Goal: Entertainment & Leisure: Browse casually

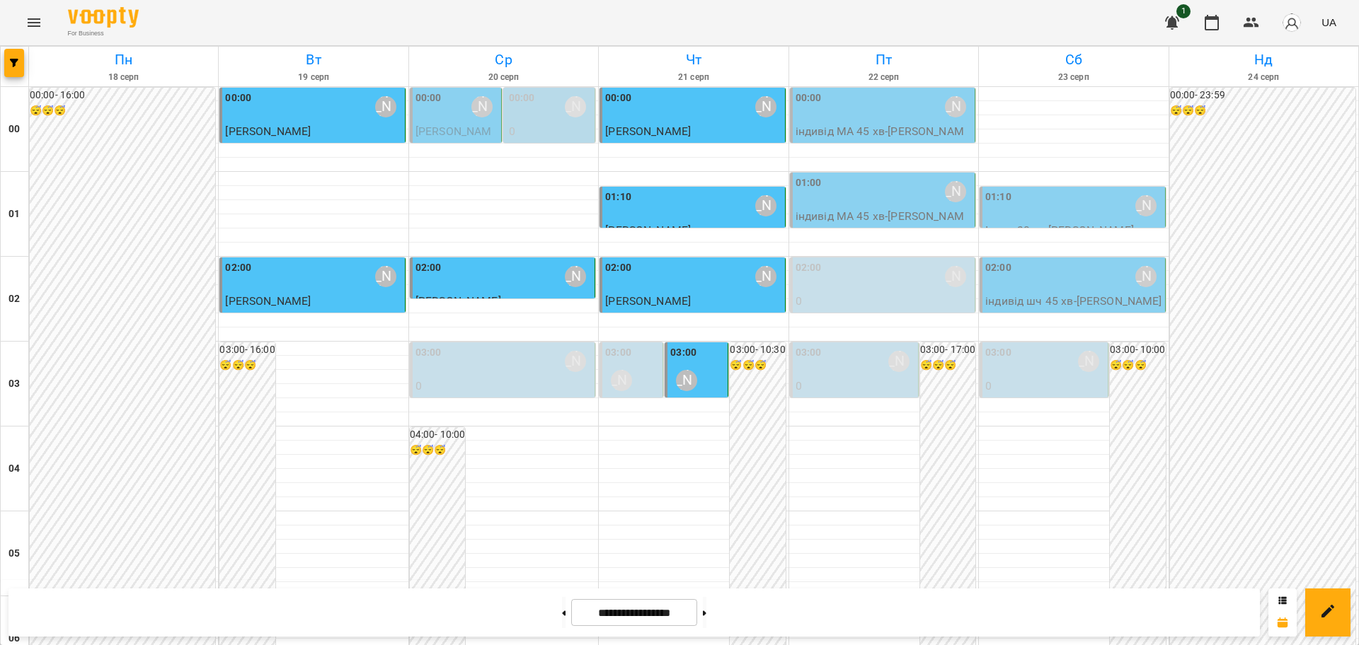
scroll to position [1327, 0]
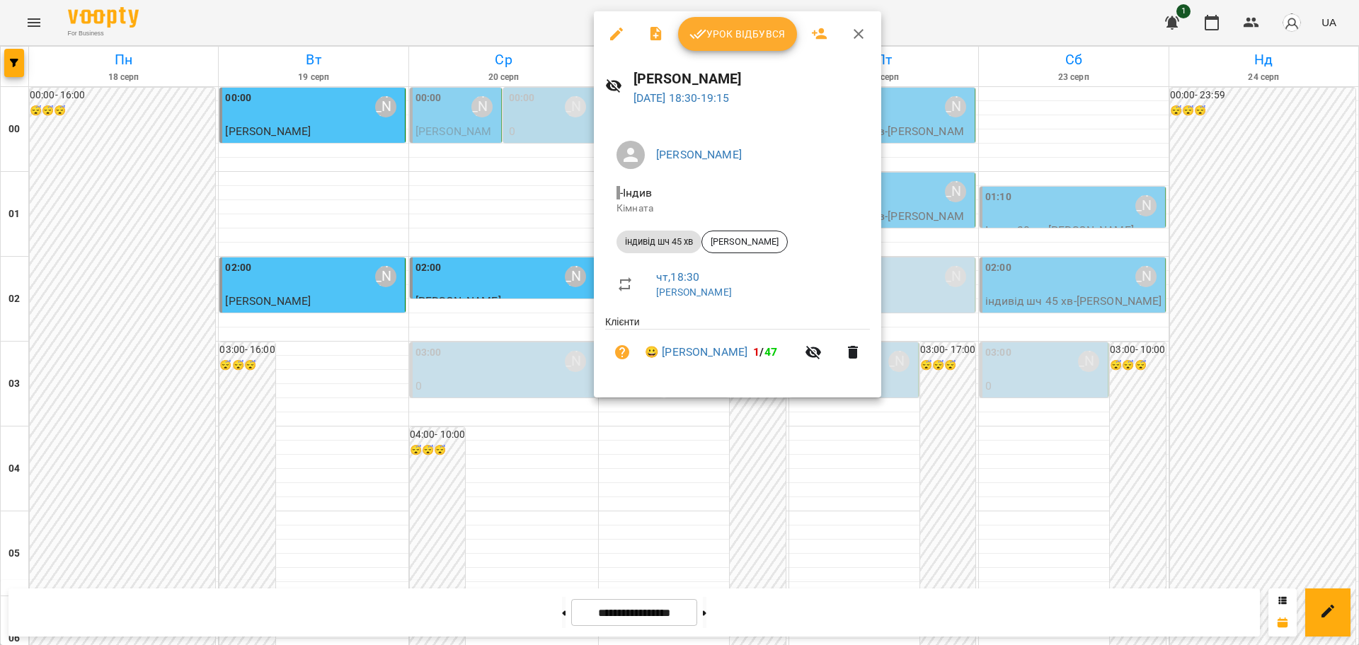
click at [746, 35] on span "Урок відбувся" at bounding box center [737, 33] width 96 height 17
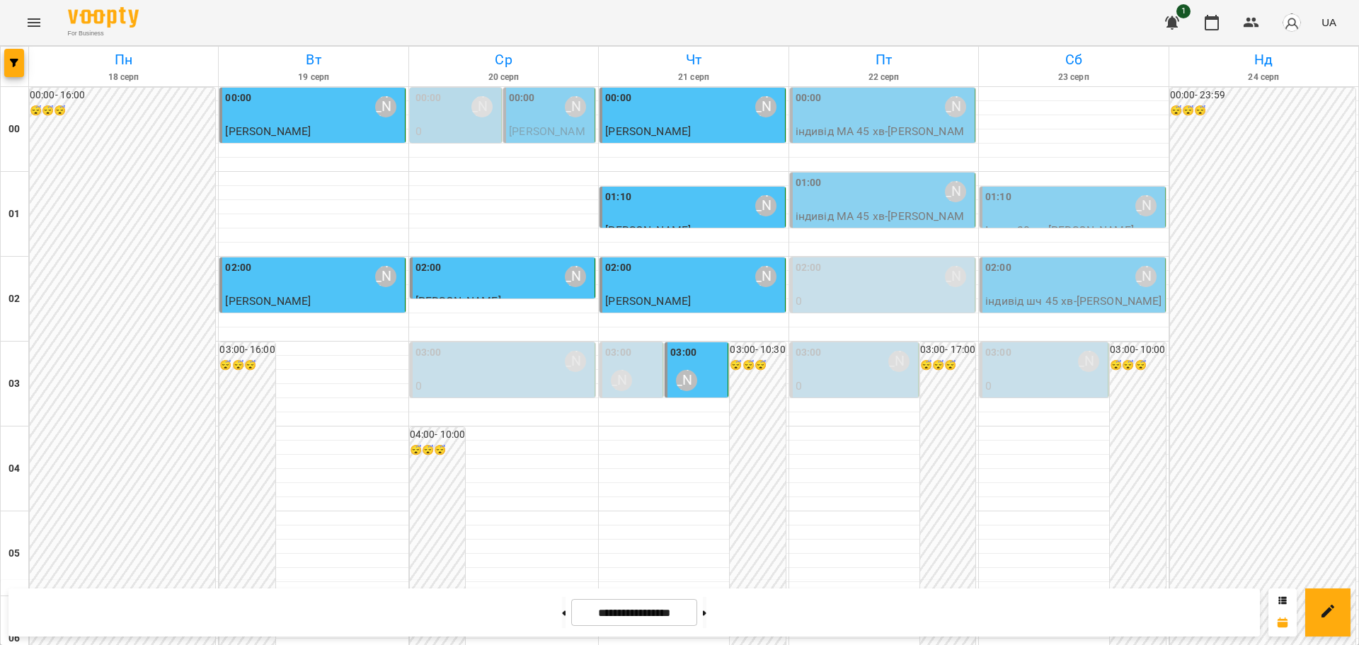
scroll to position [1327, 0]
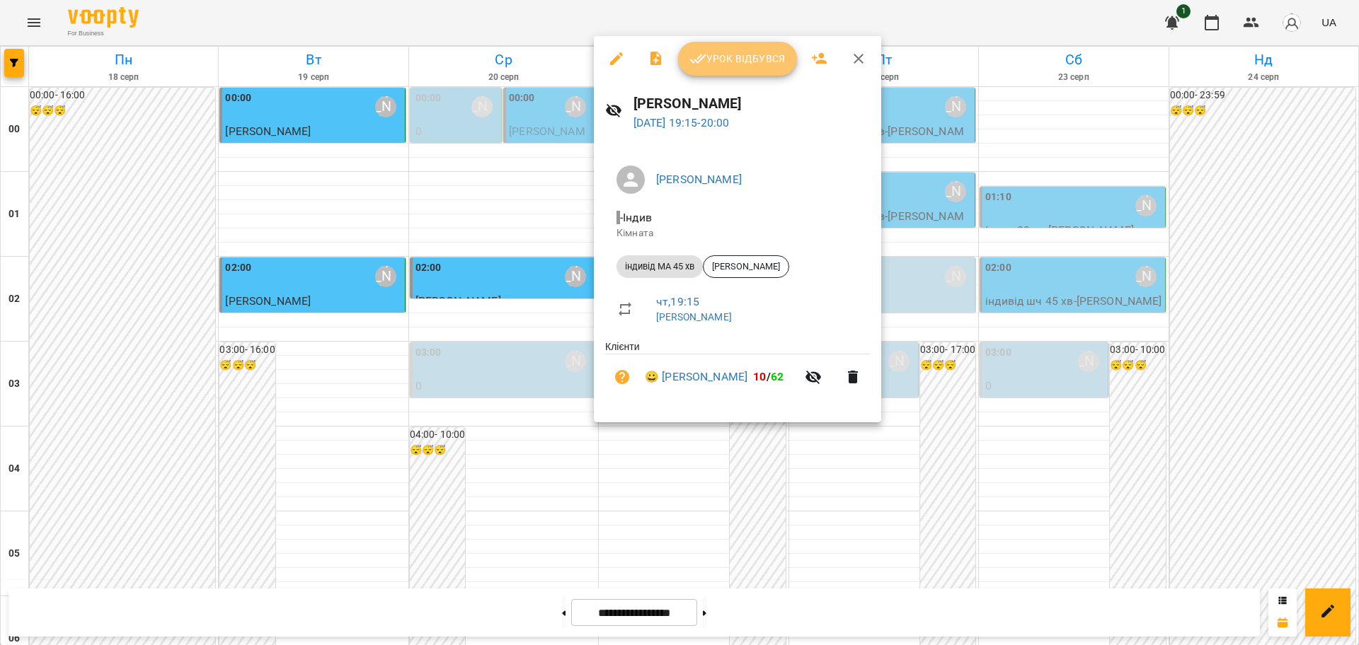
click at [773, 62] on span "Урок відбувся" at bounding box center [737, 58] width 96 height 17
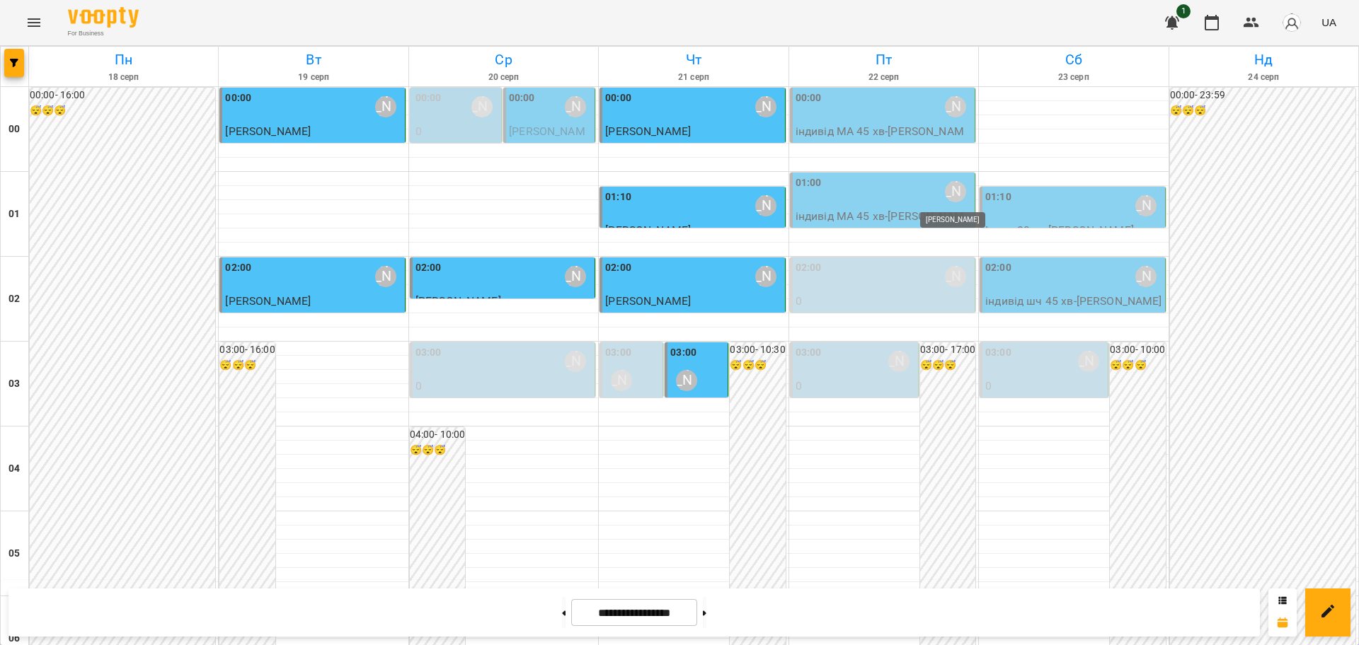
click at [949, 191] on div "[PERSON_NAME]" at bounding box center [955, 191] width 21 height 21
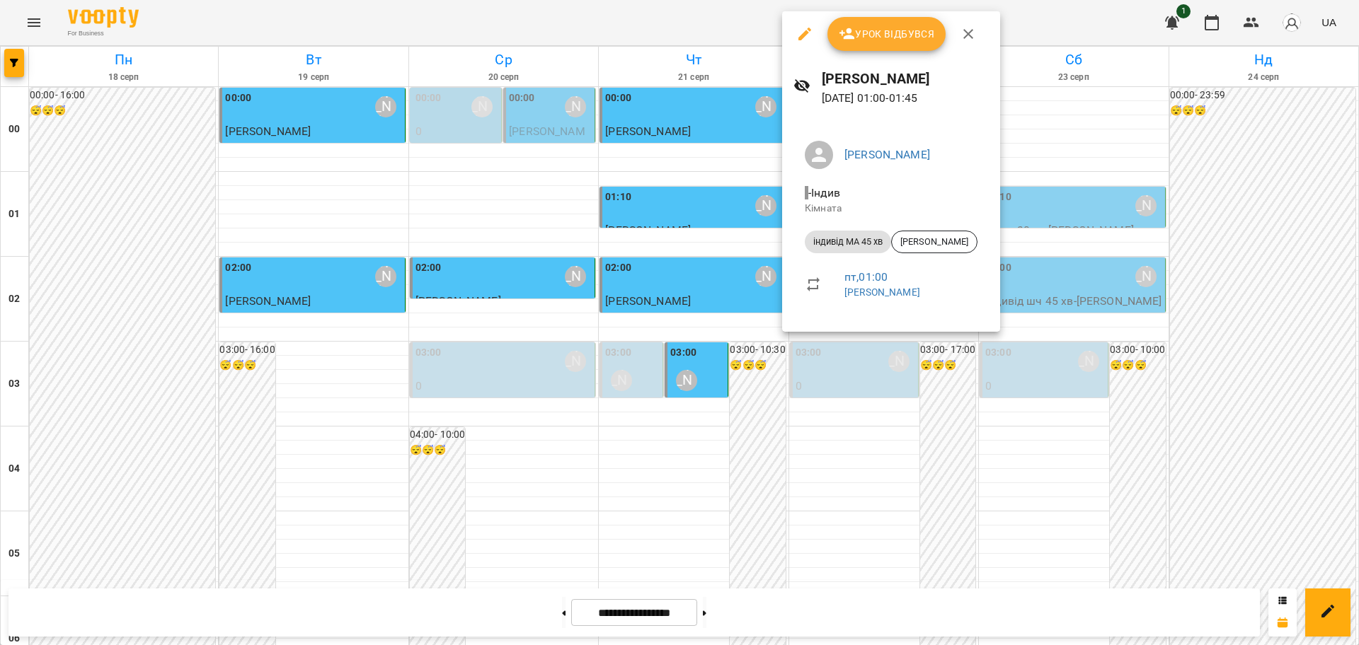
click at [963, 31] on icon "button" at bounding box center [967, 33] width 17 height 17
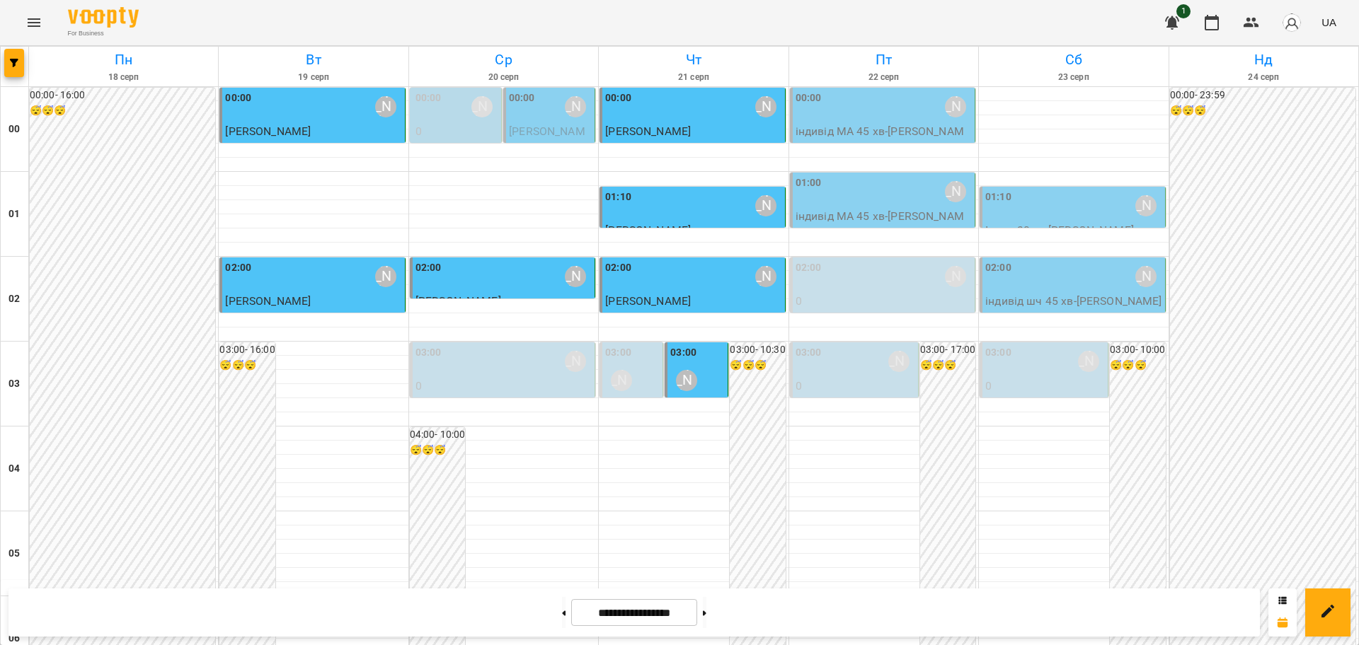
scroll to position [1543, 0]
click at [38, 13] on button "Menu" at bounding box center [34, 23] width 34 height 34
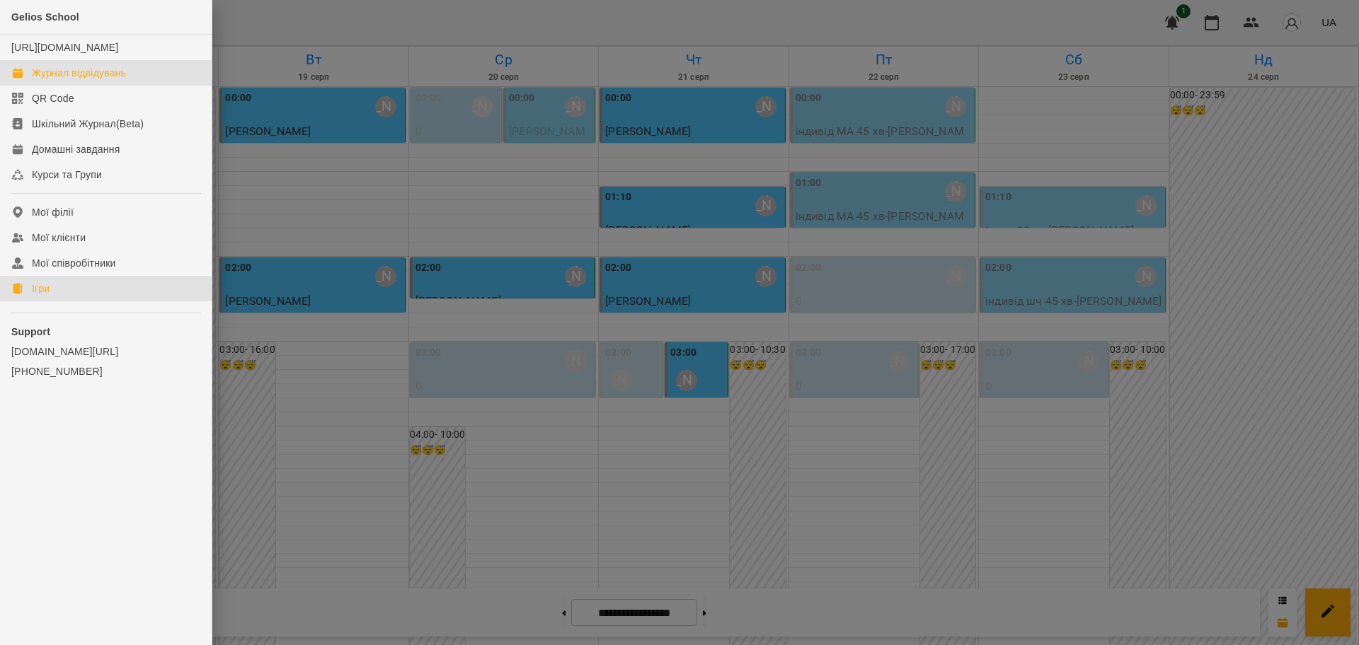
click at [30, 293] on link "Ігри" at bounding box center [106, 288] width 212 height 25
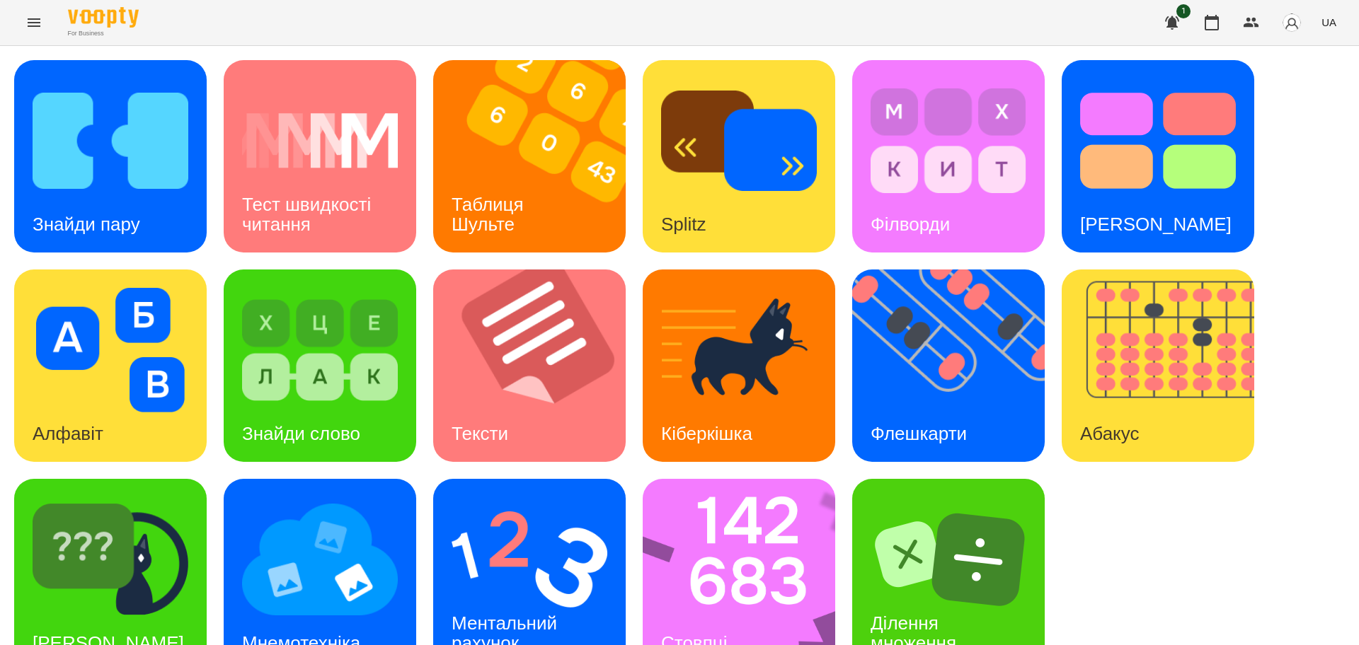
click at [1090, 512] on div "Знайди пару Тест швидкості читання Таблиця [PERSON_NAME] Splitz Філворди Тест С…" at bounding box center [679, 365] width 1330 height 611
click at [1091, 199] on div "[PERSON_NAME]" at bounding box center [1155, 225] width 188 height 56
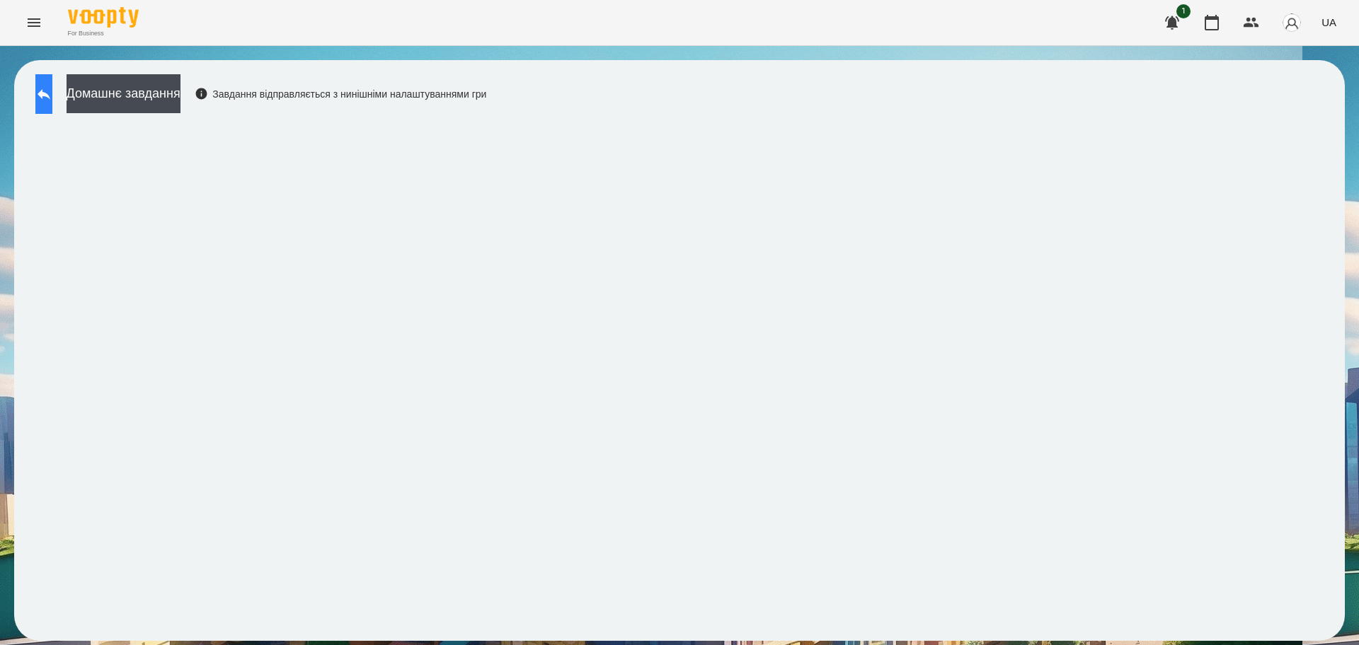
click at [50, 96] on icon at bounding box center [44, 94] width 13 height 11
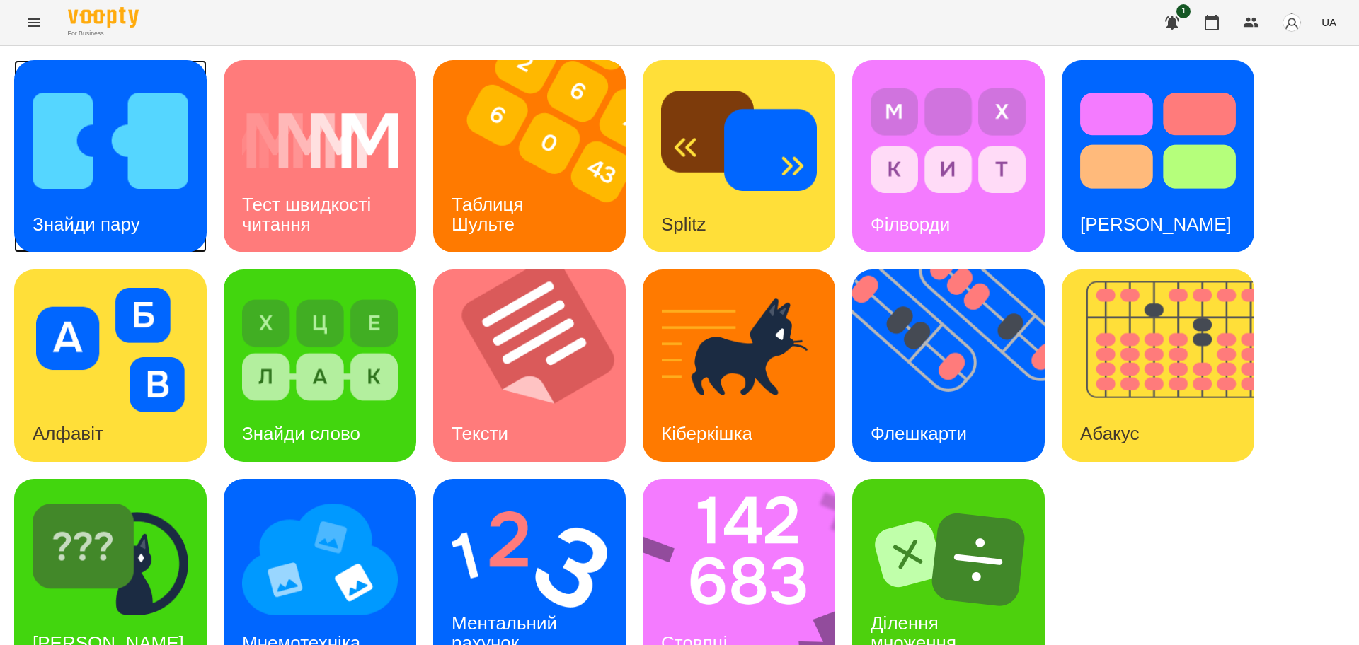
click at [98, 171] on img at bounding box center [111, 141] width 156 height 125
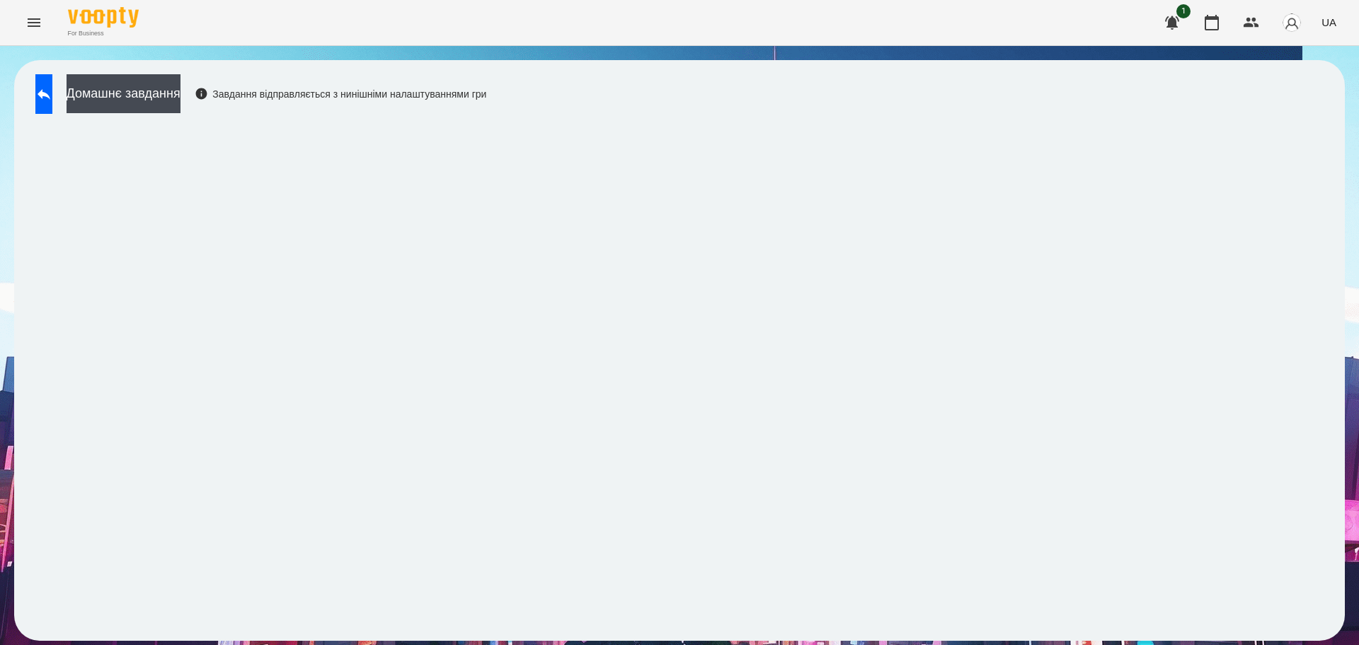
click at [778, 28] on div "For Business 1 UA" at bounding box center [679, 22] width 1359 height 45
click at [1211, 21] on icon "button" at bounding box center [1211, 22] width 17 height 17
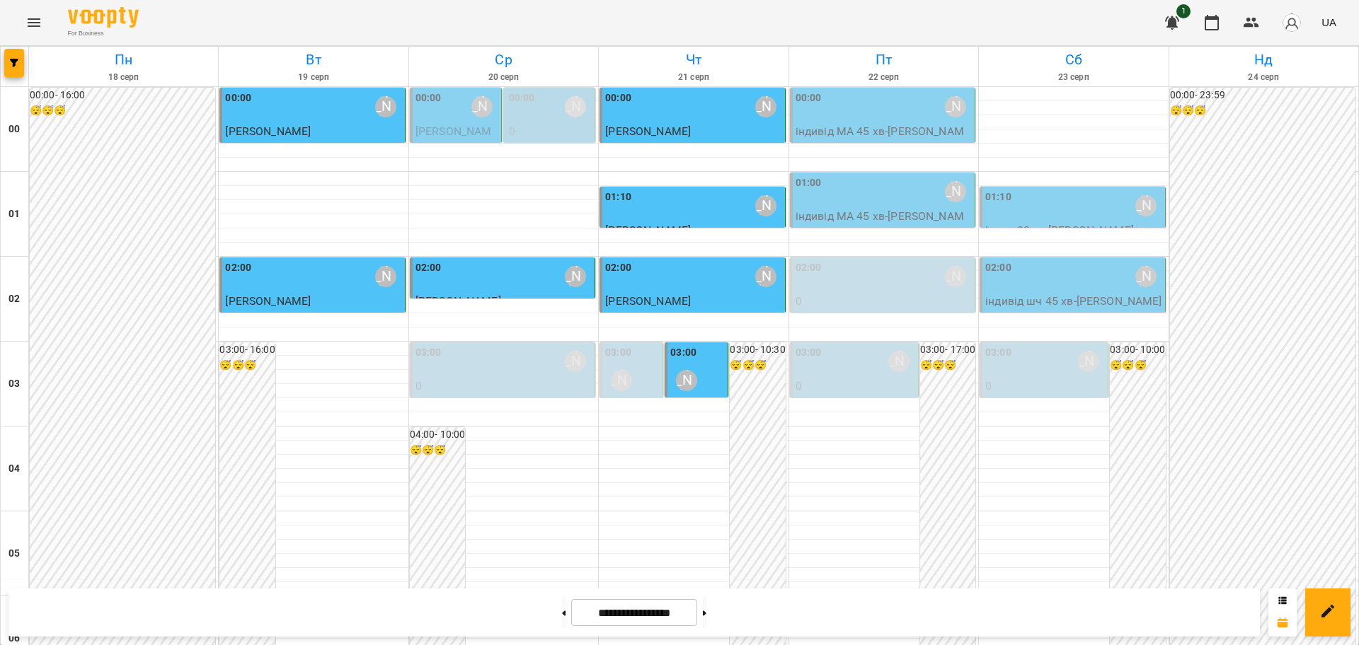
scroll to position [1504, 0]
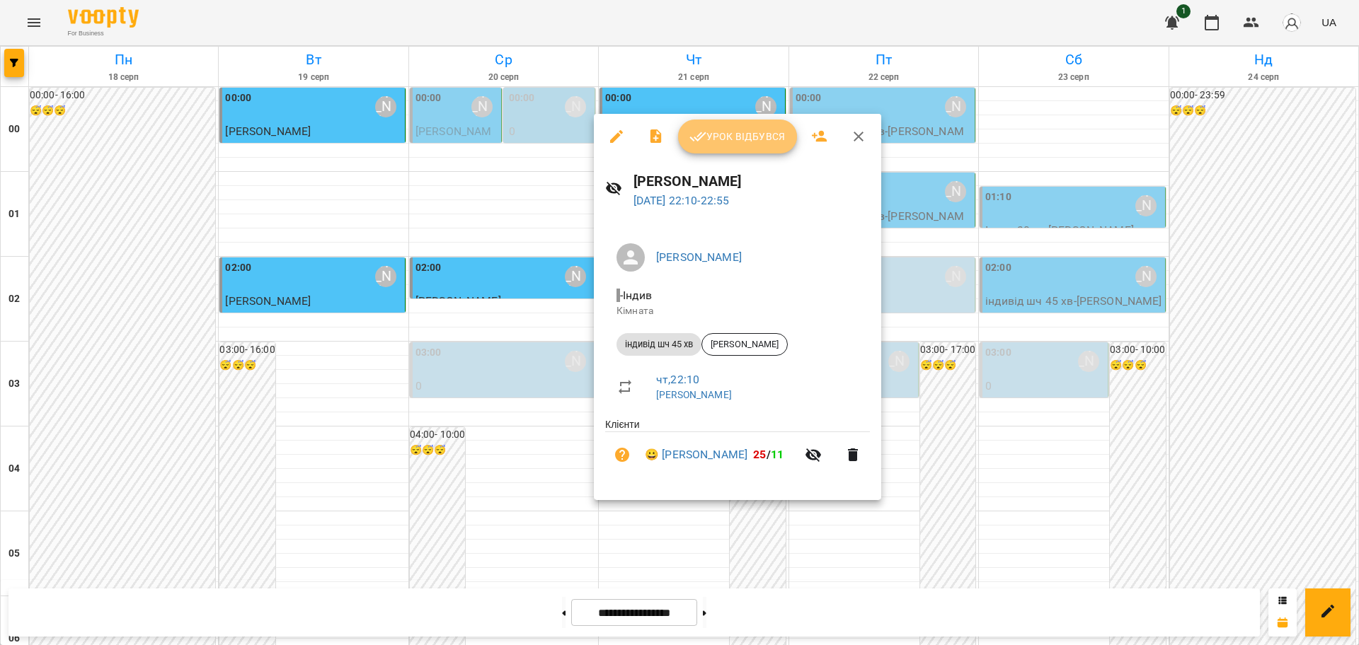
click at [773, 129] on span "Урок відбувся" at bounding box center [737, 136] width 96 height 17
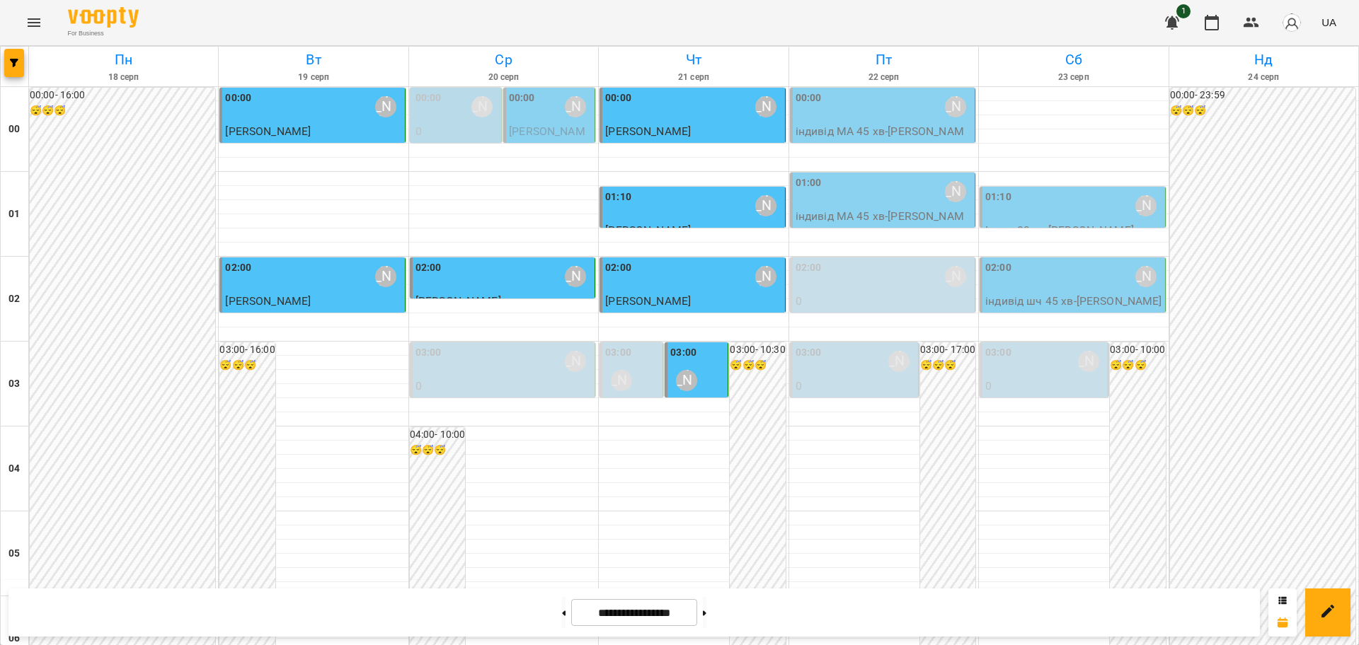
scroll to position [1543, 0]
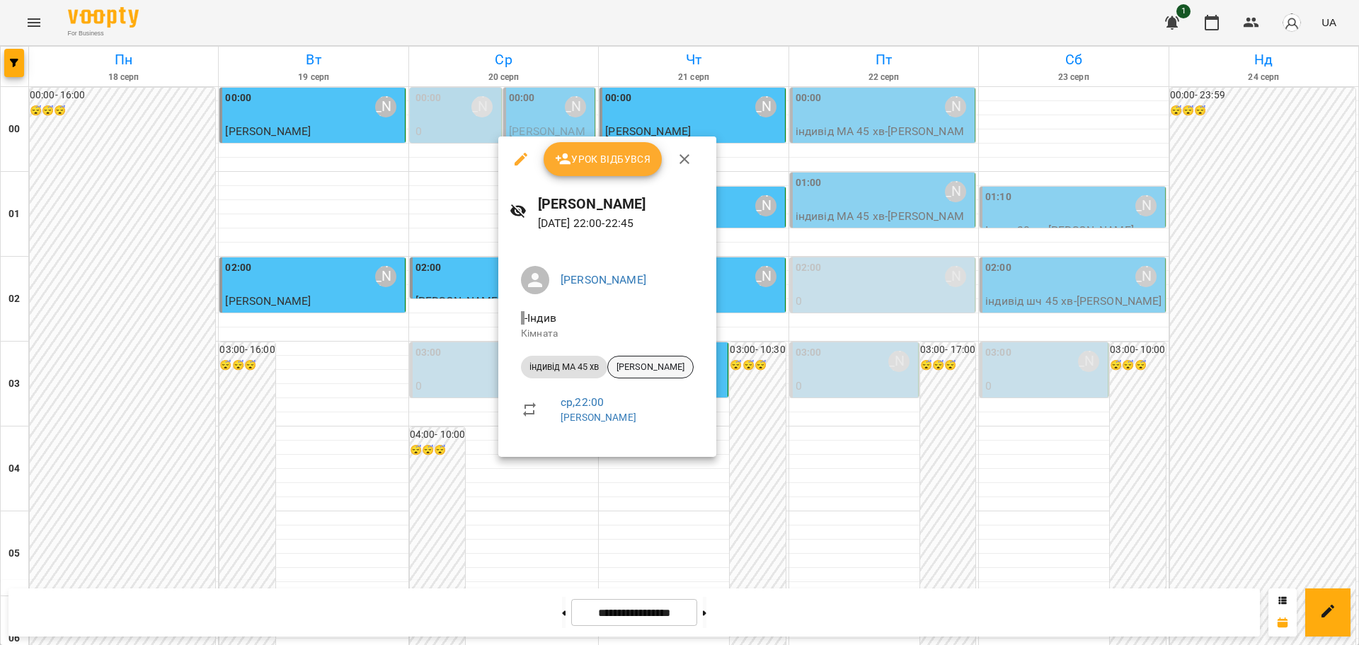
click at [664, 366] on span "[PERSON_NAME]" at bounding box center [650, 367] width 85 height 13
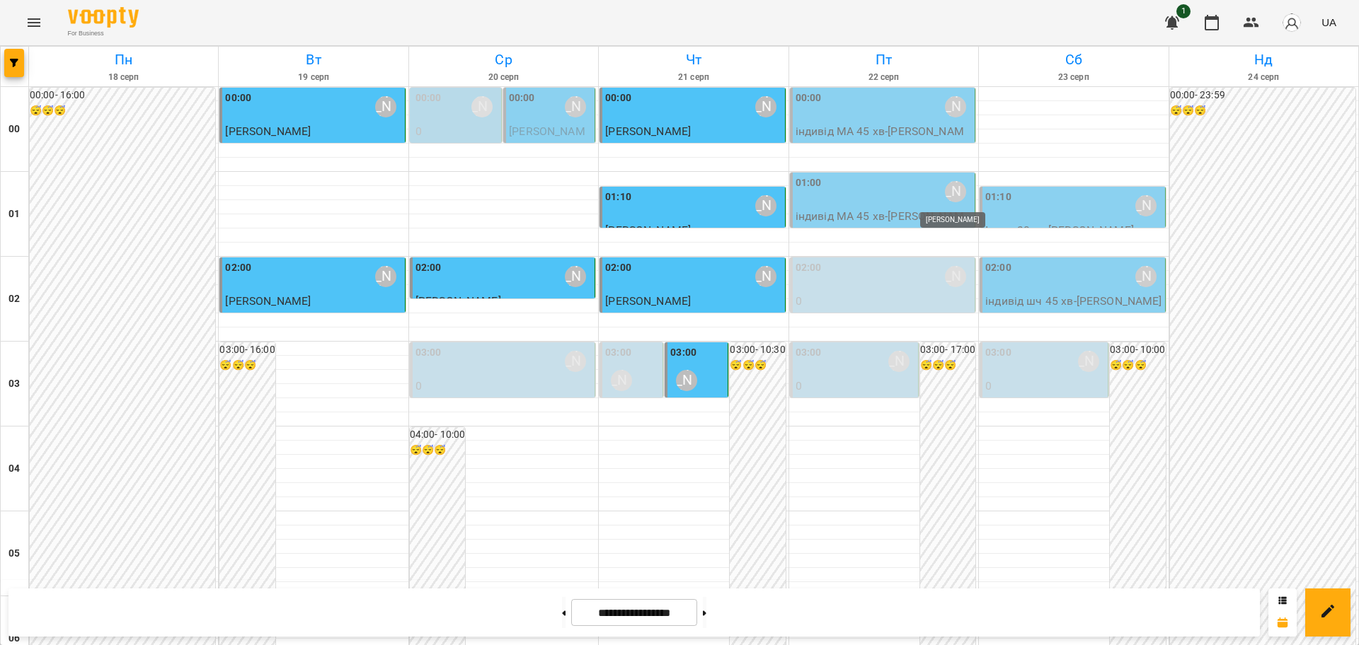
click at [947, 193] on div "[PERSON_NAME]" at bounding box center [955, 191] width 21 height 21
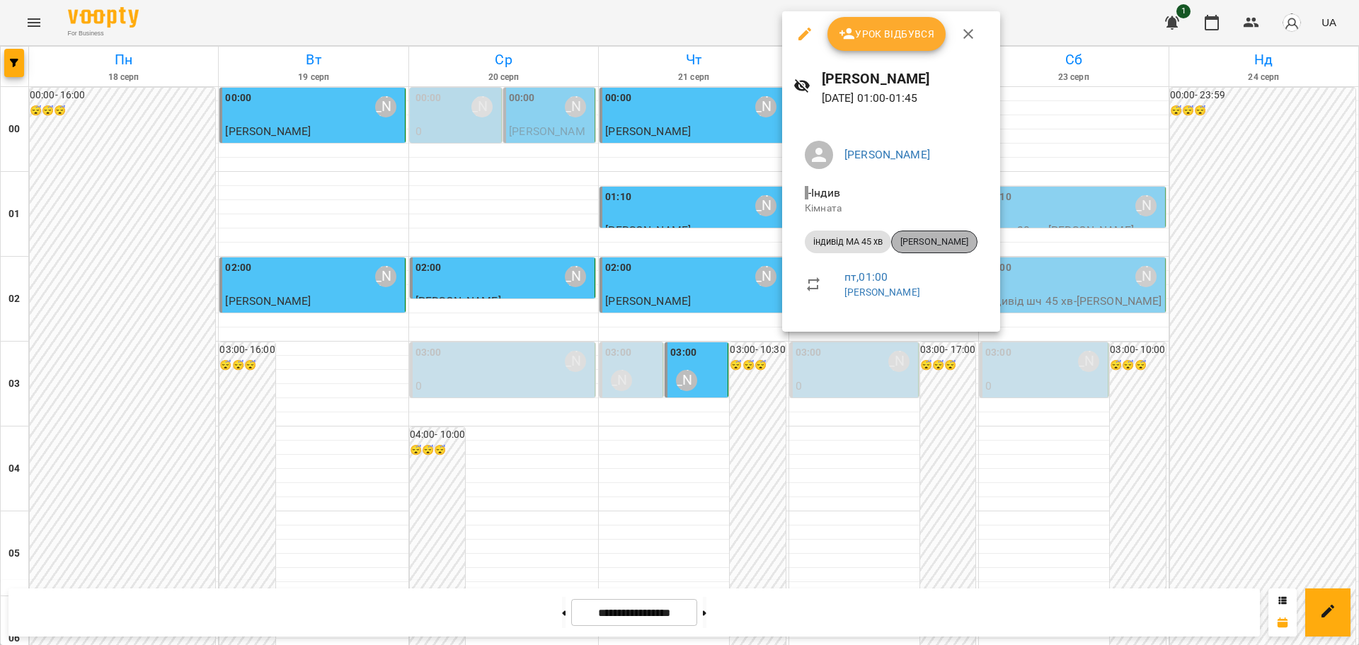
click at [930, 238] on span "[PERSON_NAME]" at bounding box center [934, 242] width 85 height 13
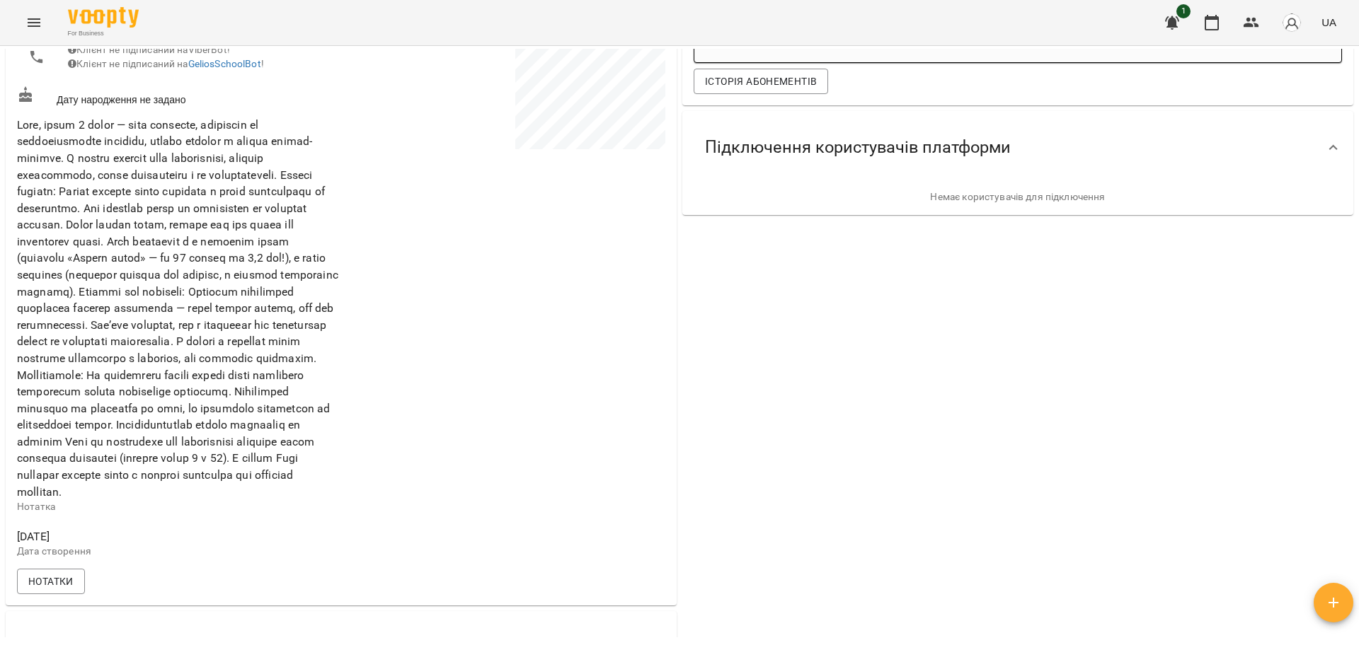
scroll to position [442, 0]
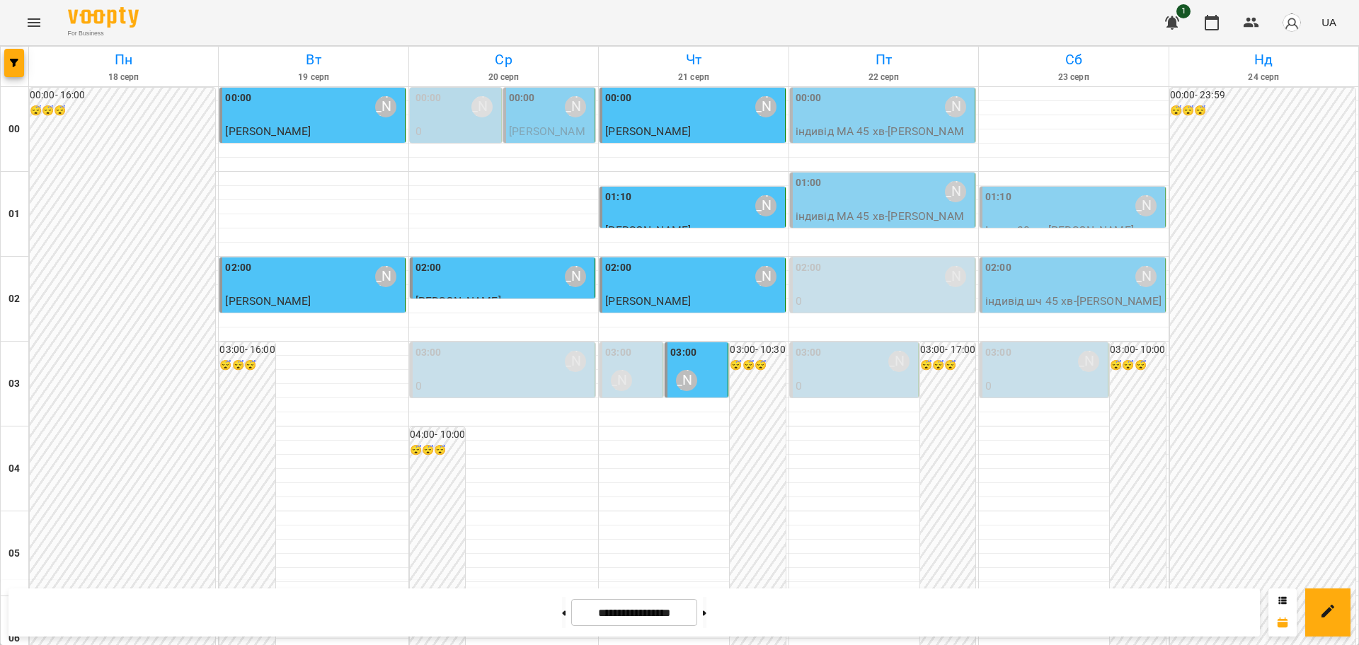
scroll to position [1150, 0]
click at [24, 17] on button "Menu" at bounding box center [34, 23] width 34 height 34
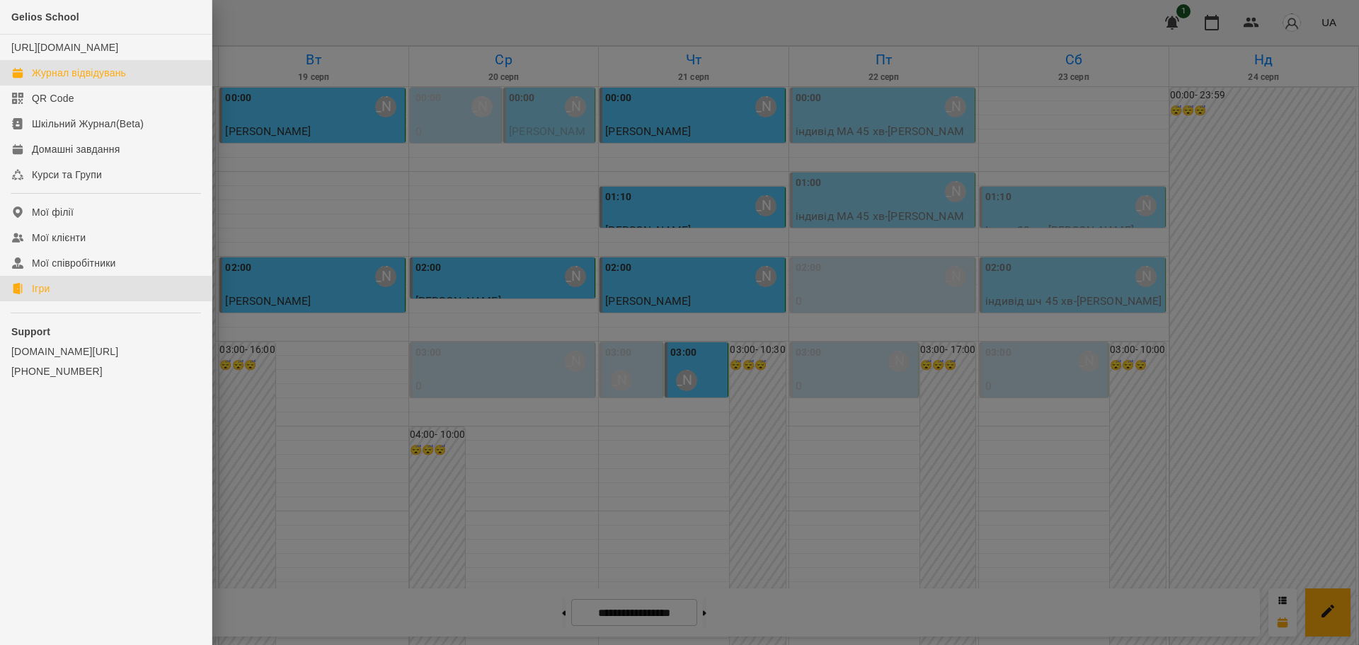
drag, startPoint x: 42, startPoint y: 302, endPoint x: 51, endPoint y: 299, distance: 9.6
click at [42, 296] on div "Ігри" at bounding box center [41, 289] width 18 height 14
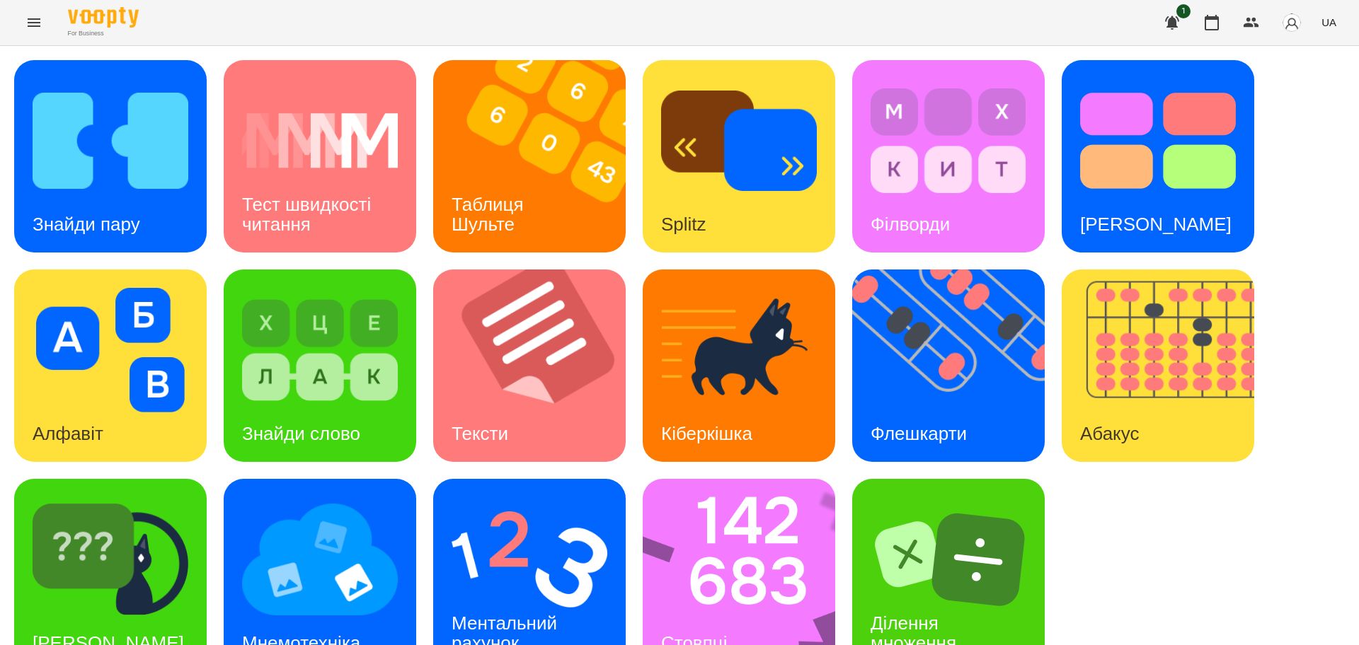
scroll to position [40, 0]
click at [955, 335] on img at bounding box center [957, 366] width 210 height 192
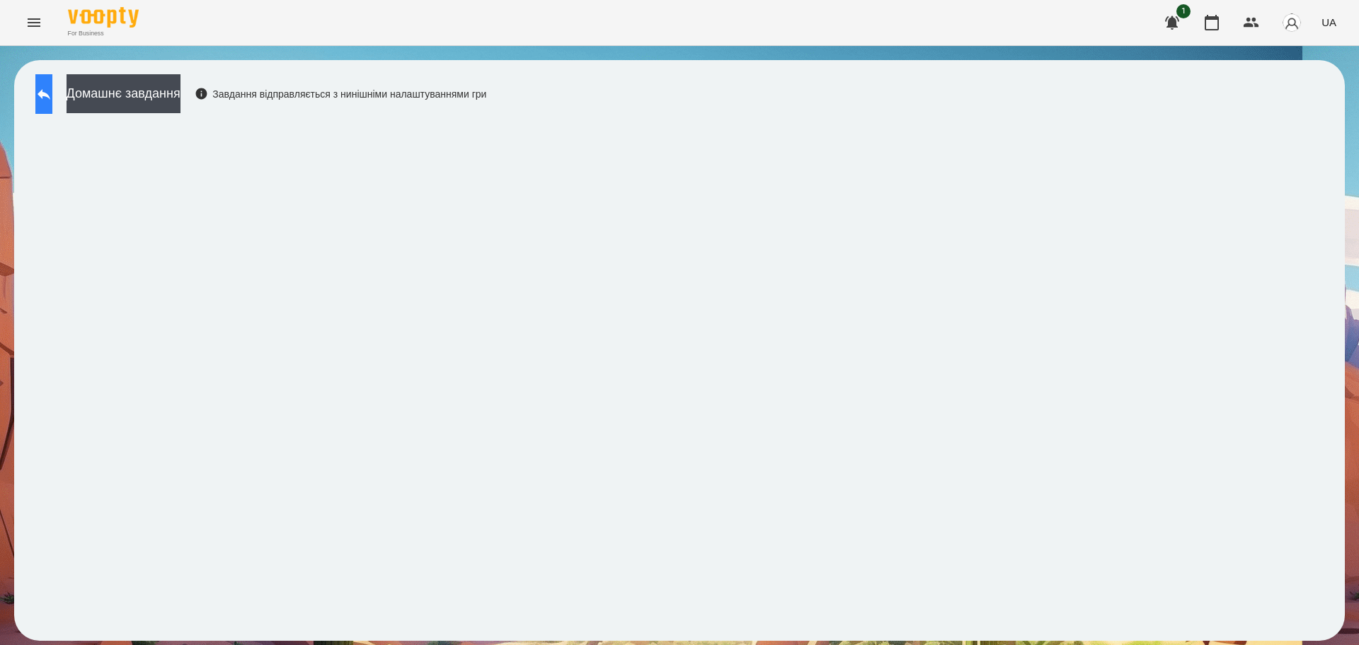
click at [52, 93] on icon at bounding box center [43, 94] width 17 height 17
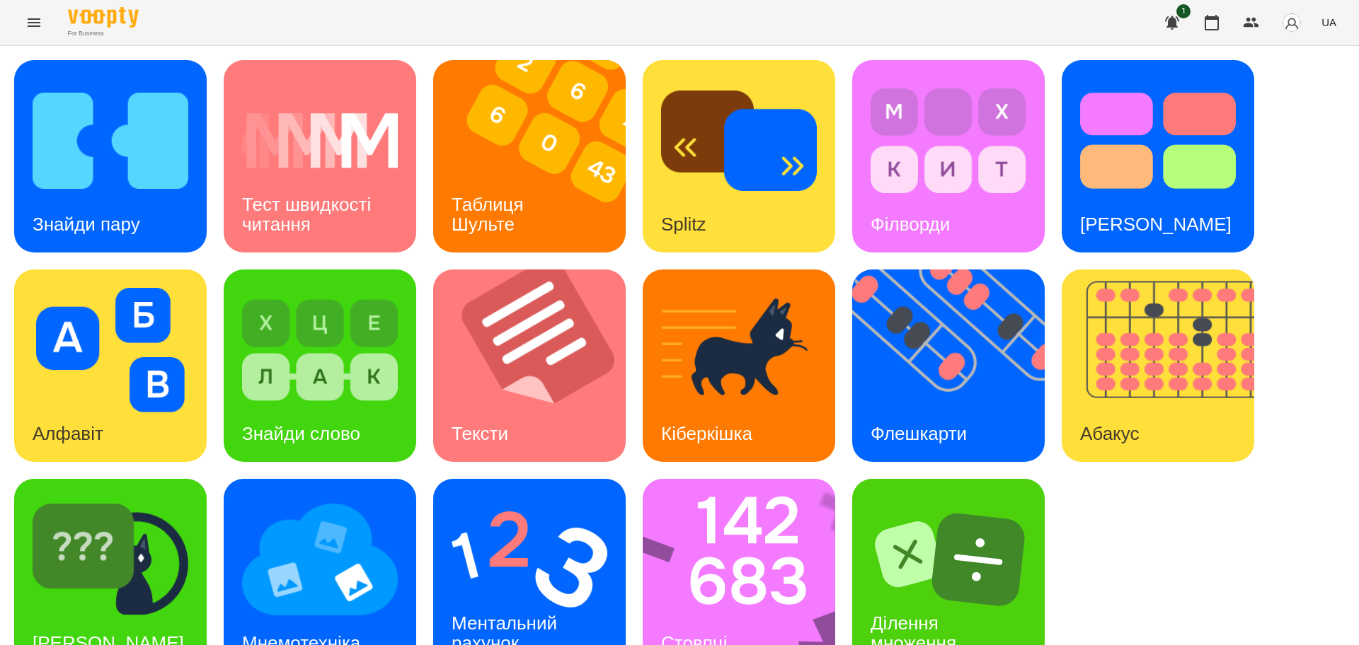
scroll to position [40, 0]
click at [161, 517] on img at bounding box center [111, 559] width 156 height 125
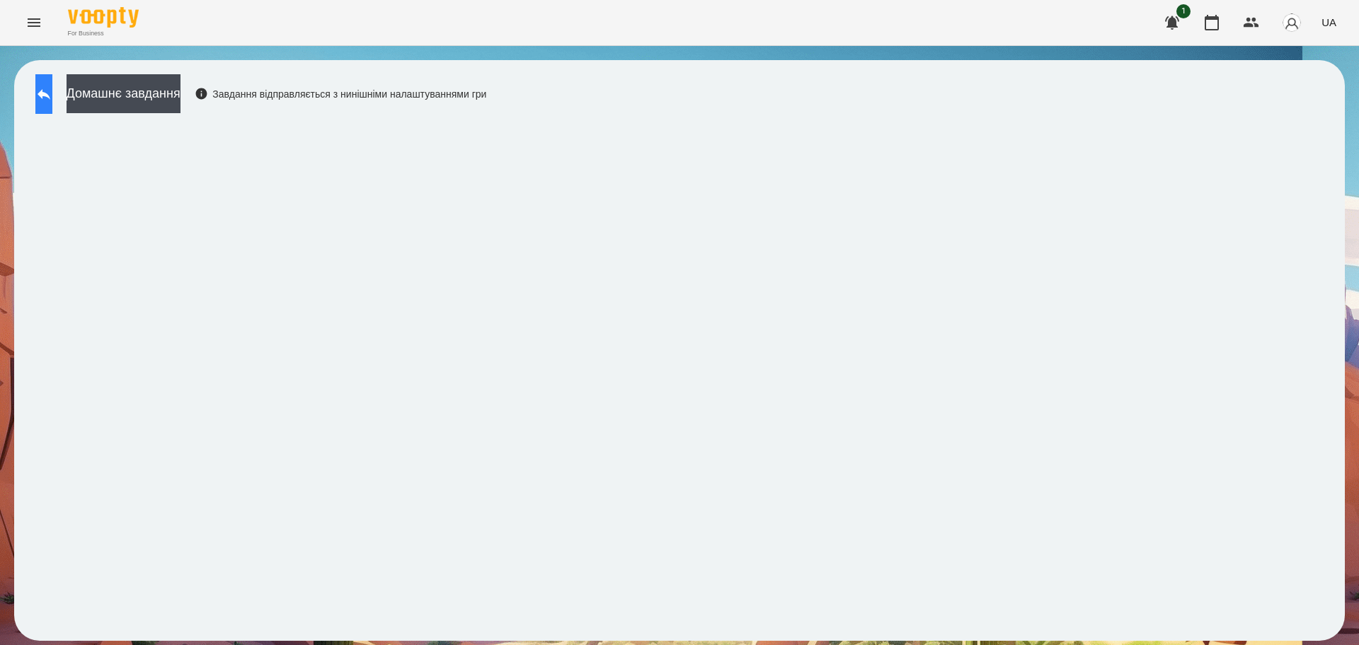
click at [50, 93] on icon at bounding box center [44, 94] width 13 height 11
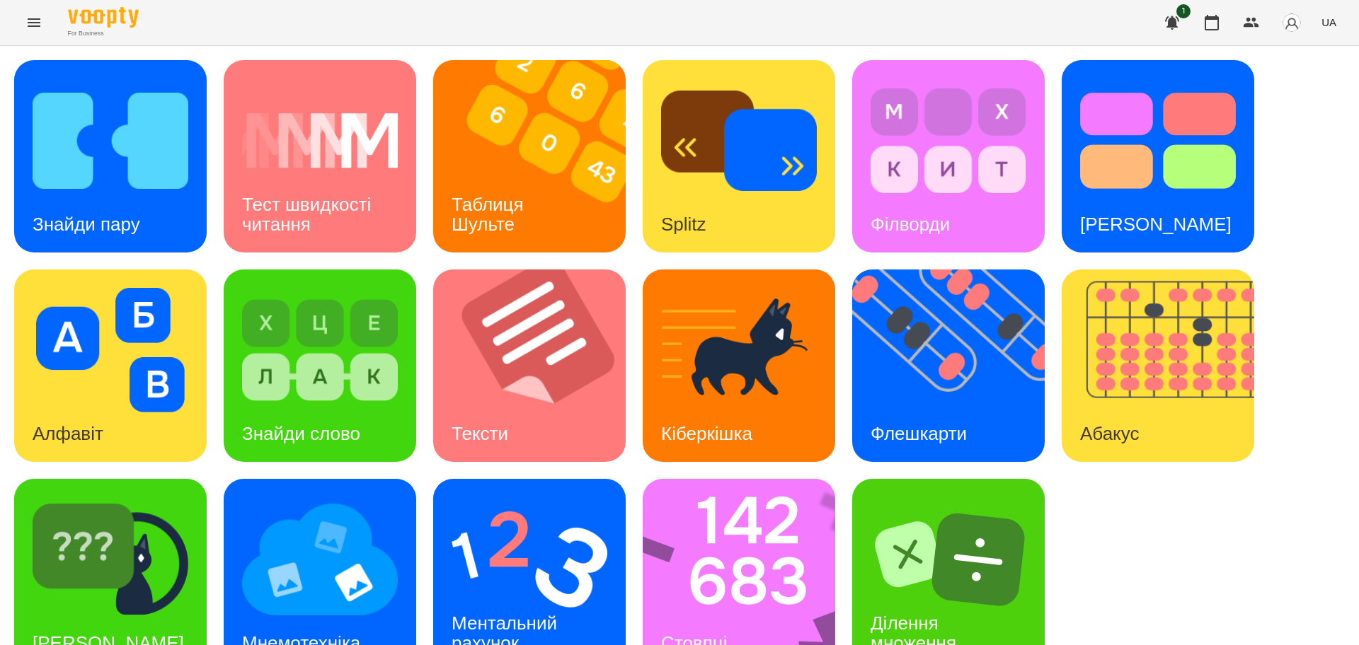
scroll to position [40, 0]
click at [744, 523] on img at bounding box center [747, 575] width 211 height 192
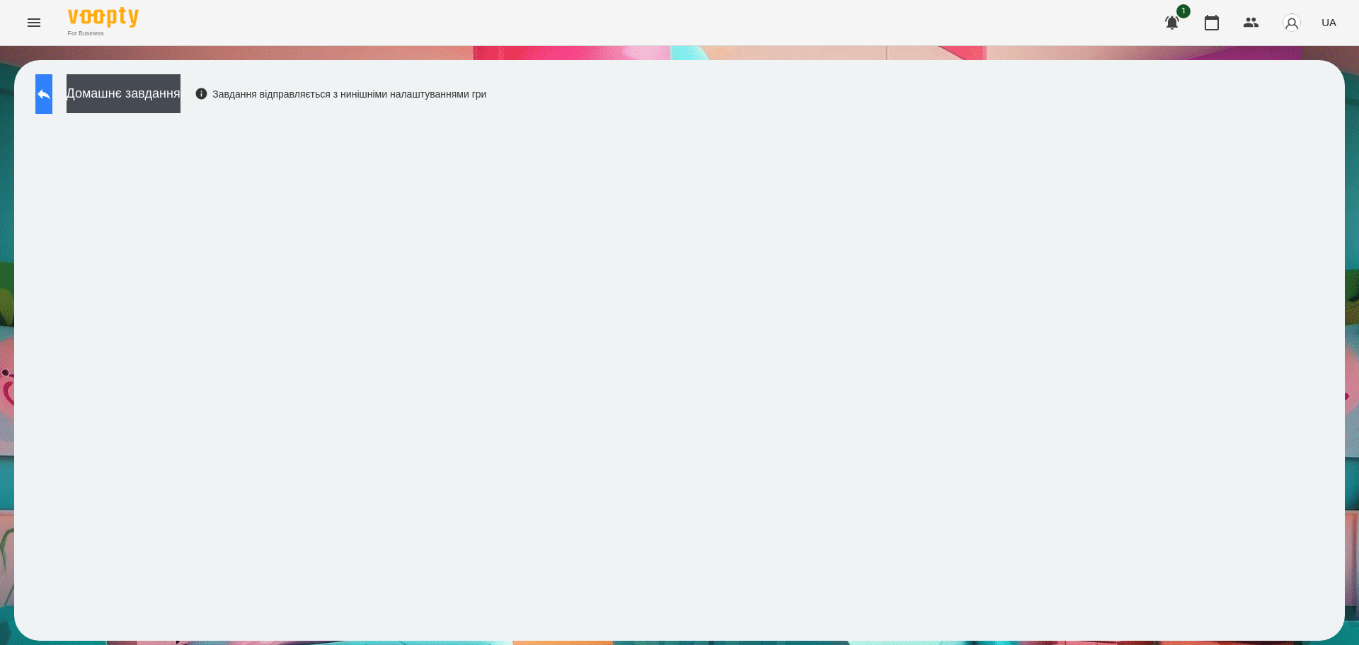
click at [52, 98] on button at bounding box center [43, 94] width 17 height 40
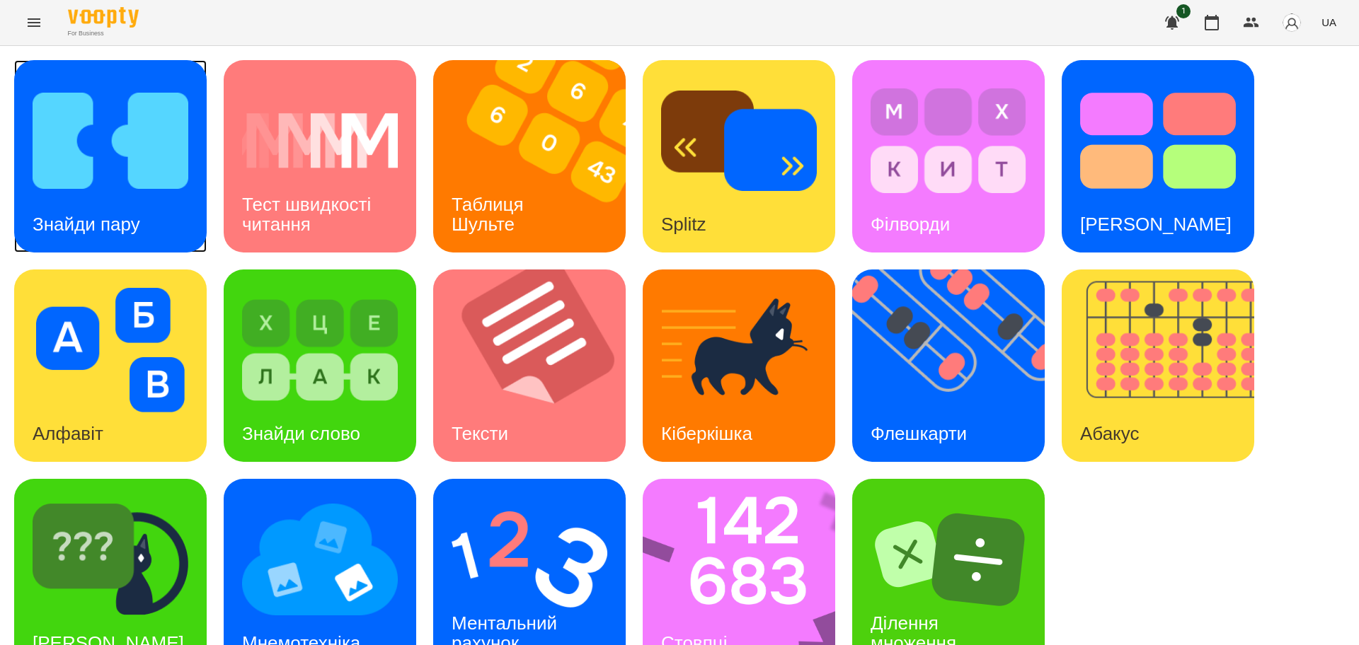
click at [82, 174] on img at bounding box center [111, 141] width 156 height 125
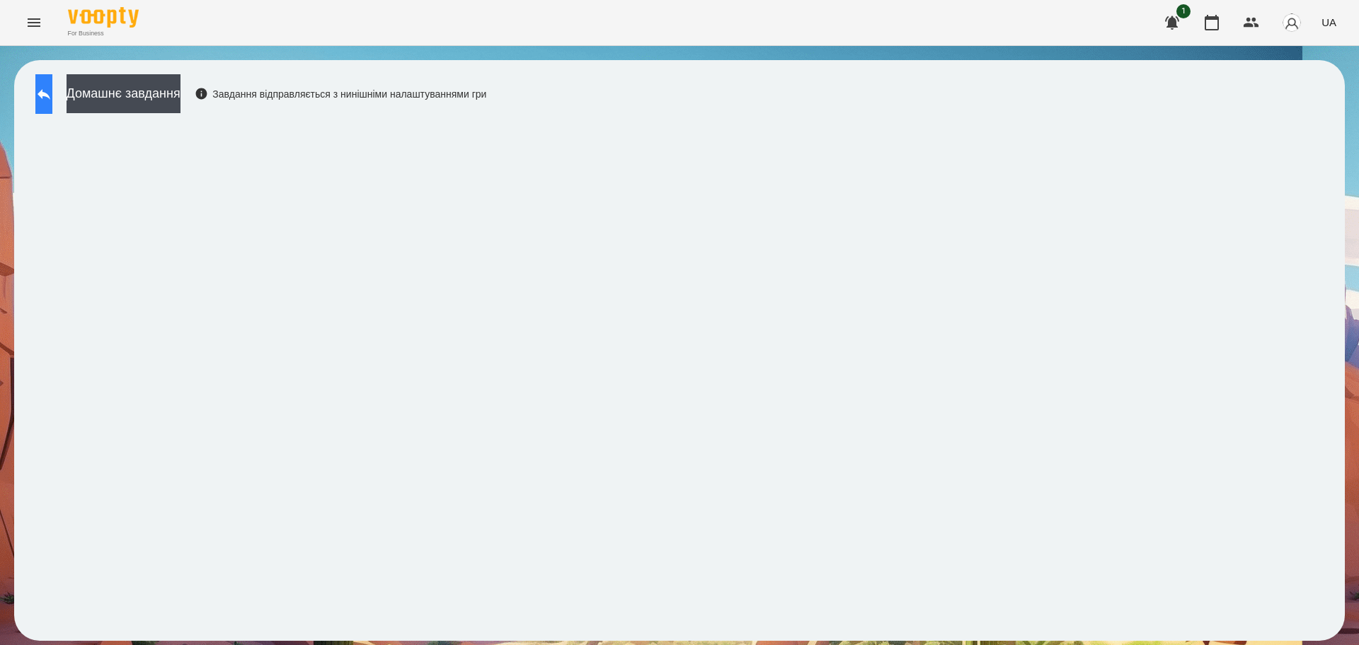
click at [50, 94] on icon at bounding box center [44, 94] width 13 height 11
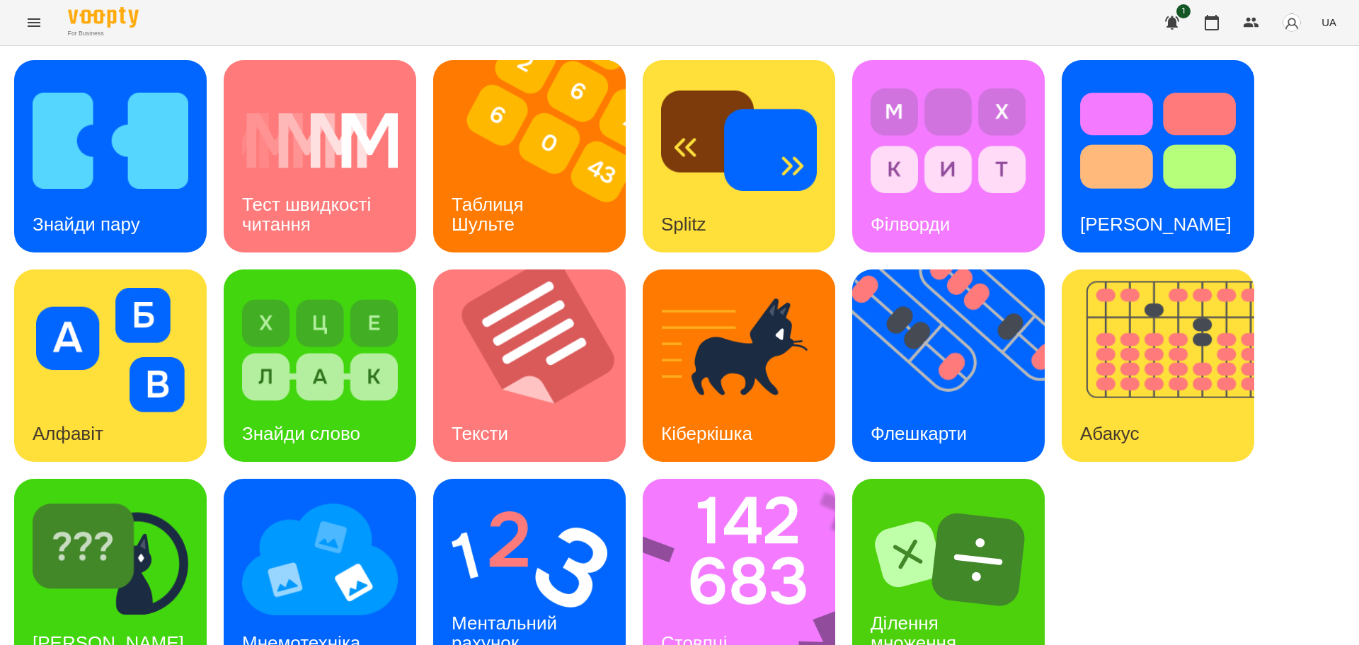
scroll to position [40, 0]
click at [486, 531] on img at bounding box center [529, 559] width 156 height 125
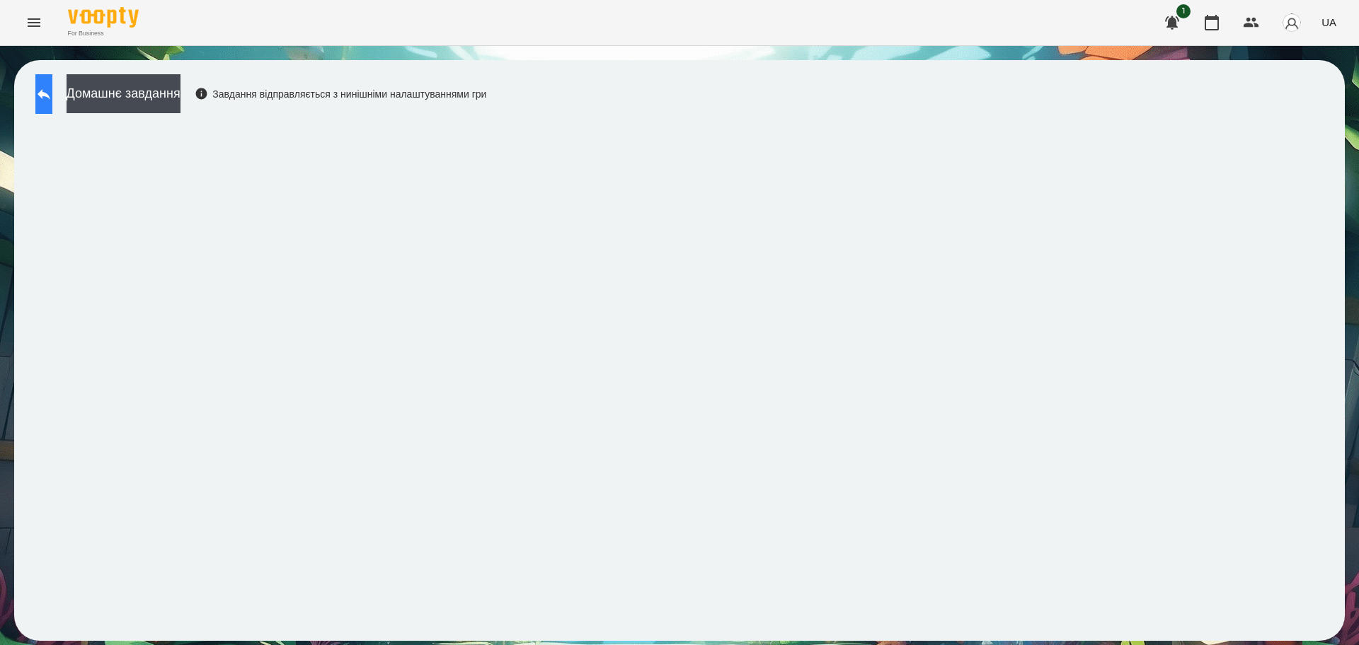
click at [52, 89] on icon at bounding box center [43, 94] width 17 height 17
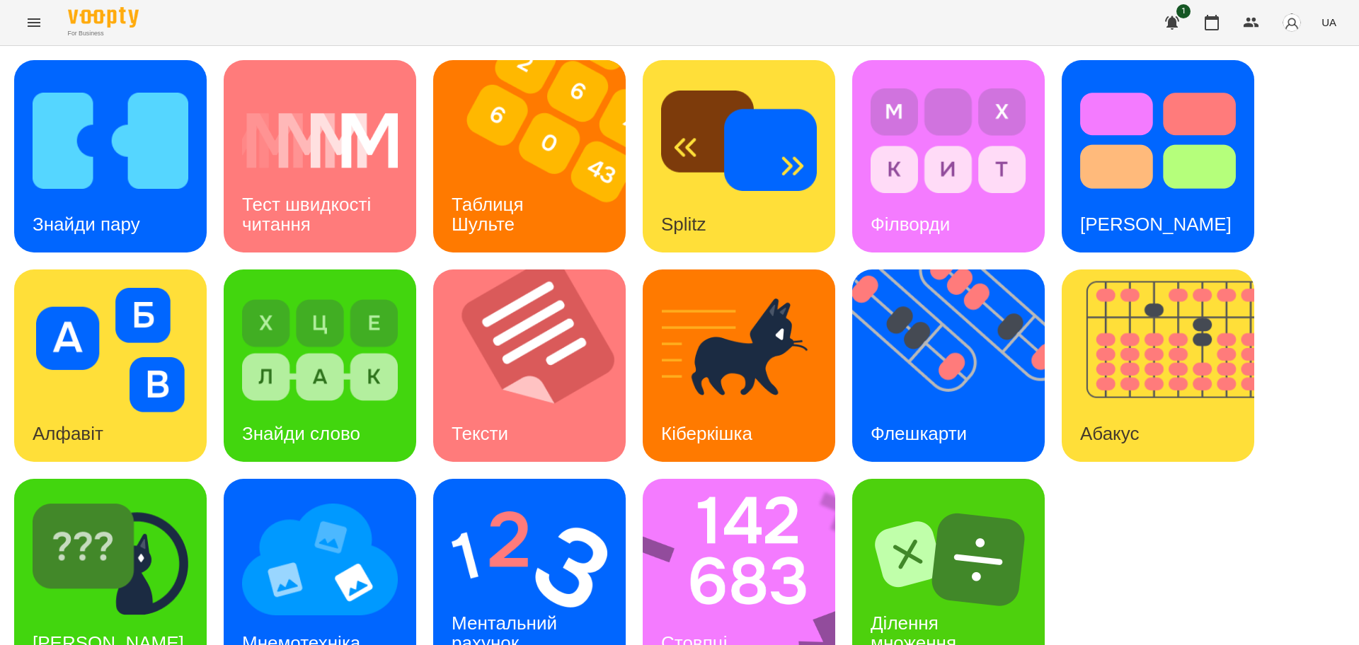
scroll to position [40, 0]
click at [1214, 18] on icon "button" at bounding box center [1211, 23] width 14 height 16
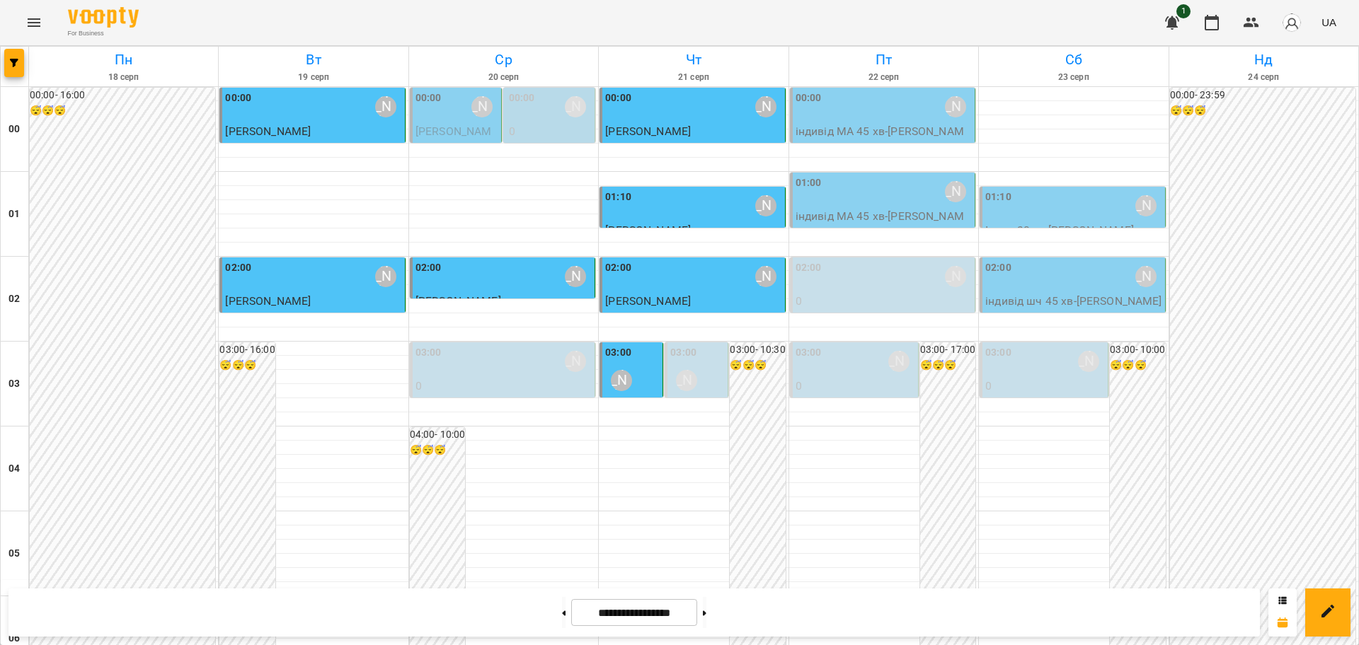
scroll to position [1543, 0]
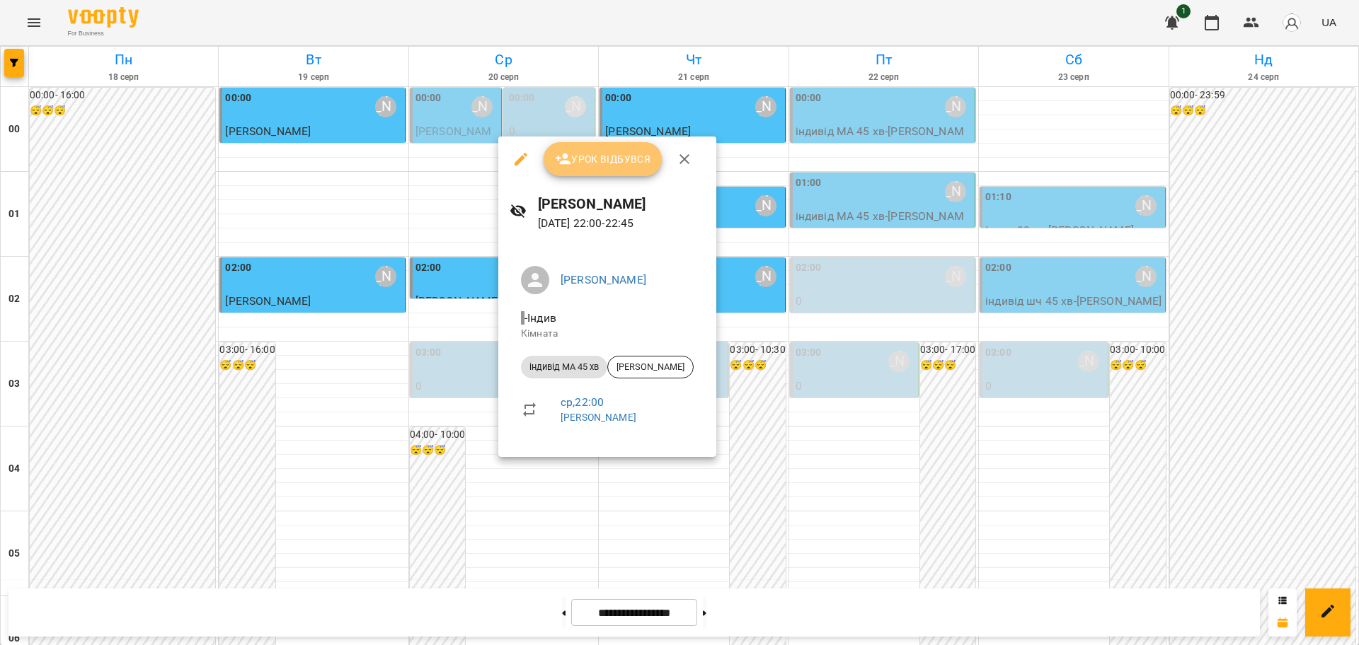
click at [608, 158] on span "Урок відбувся" at bounding box center [603, 159] width 96 height 17
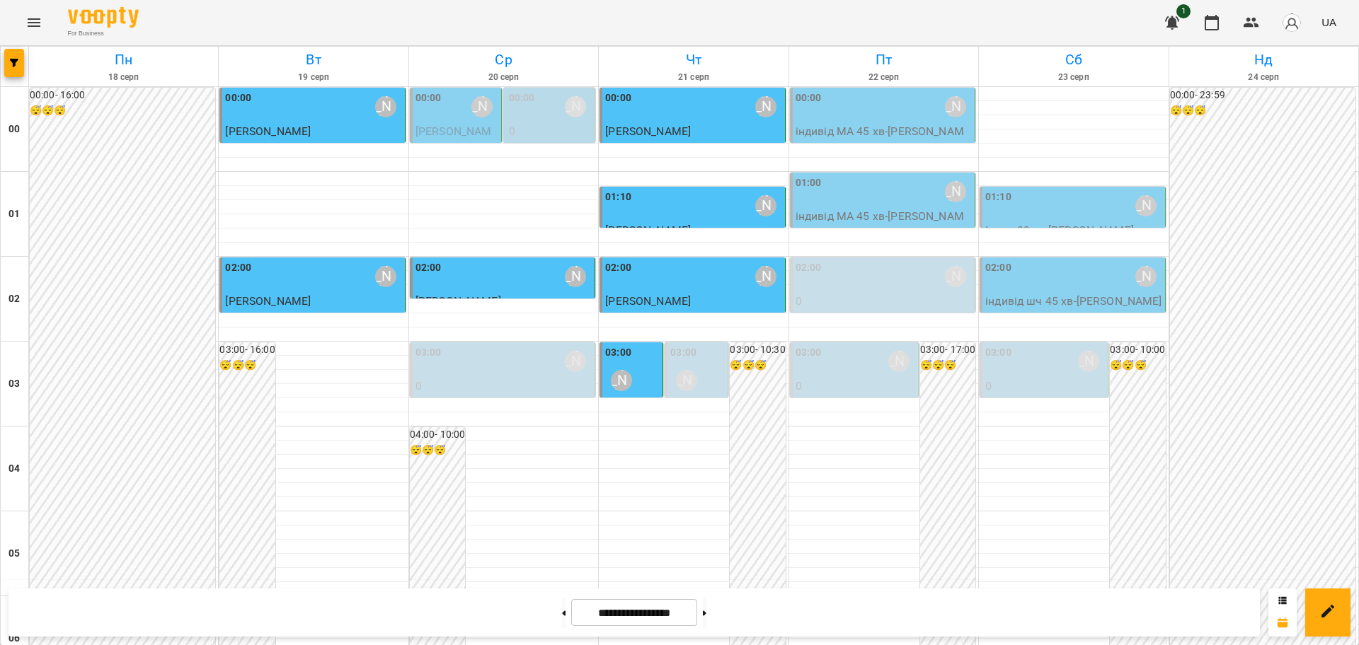
scroll to position [1543, 0]
click at [30, 22] on icon "Menu" at bounding box center [34, 22] width 13 height 8
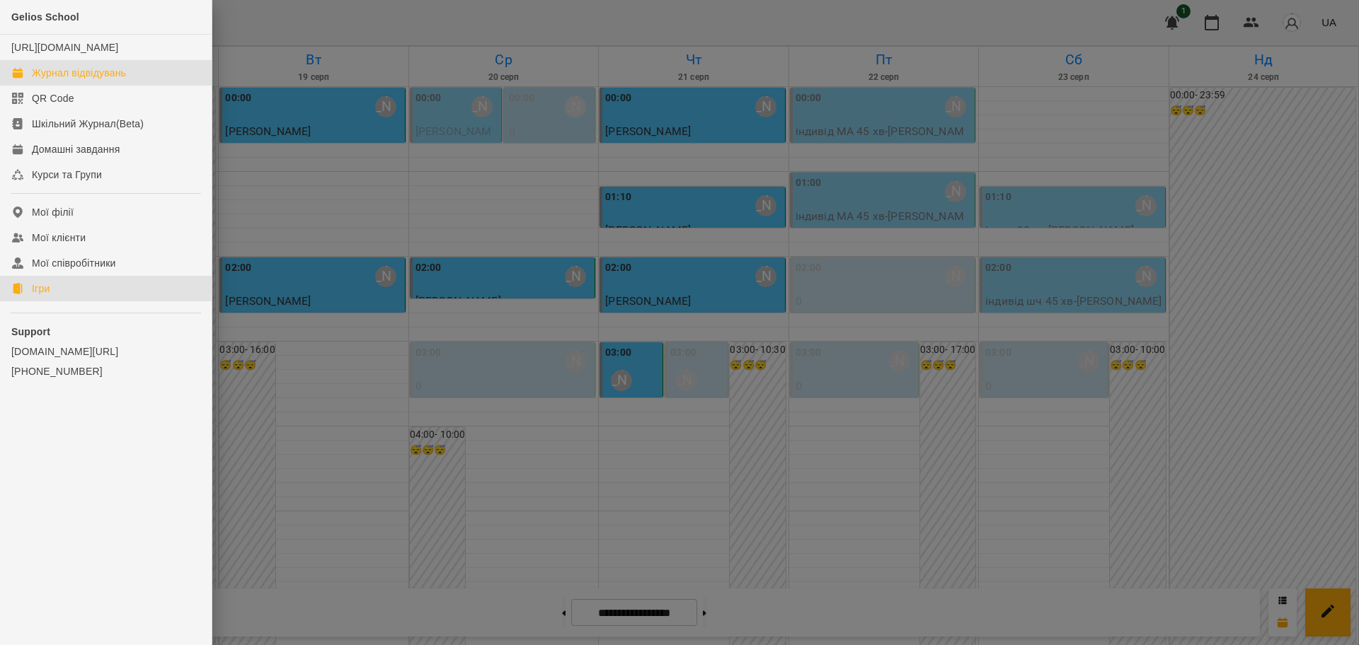
click at [38, 296] on div "Ігри" at bounding box center [41, 289] width 18 height 14
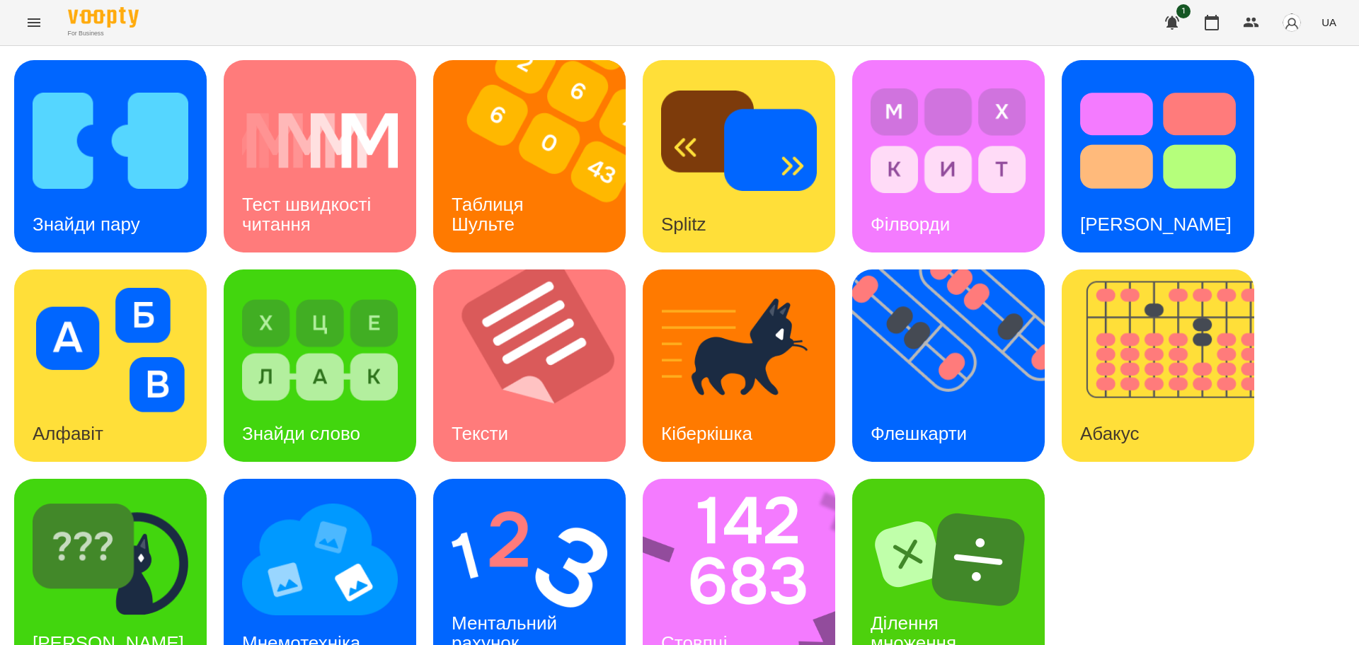
scroll to position [40, 0]
click at [718, 528] on img at bounding box center [747, 575] width 211 height 192
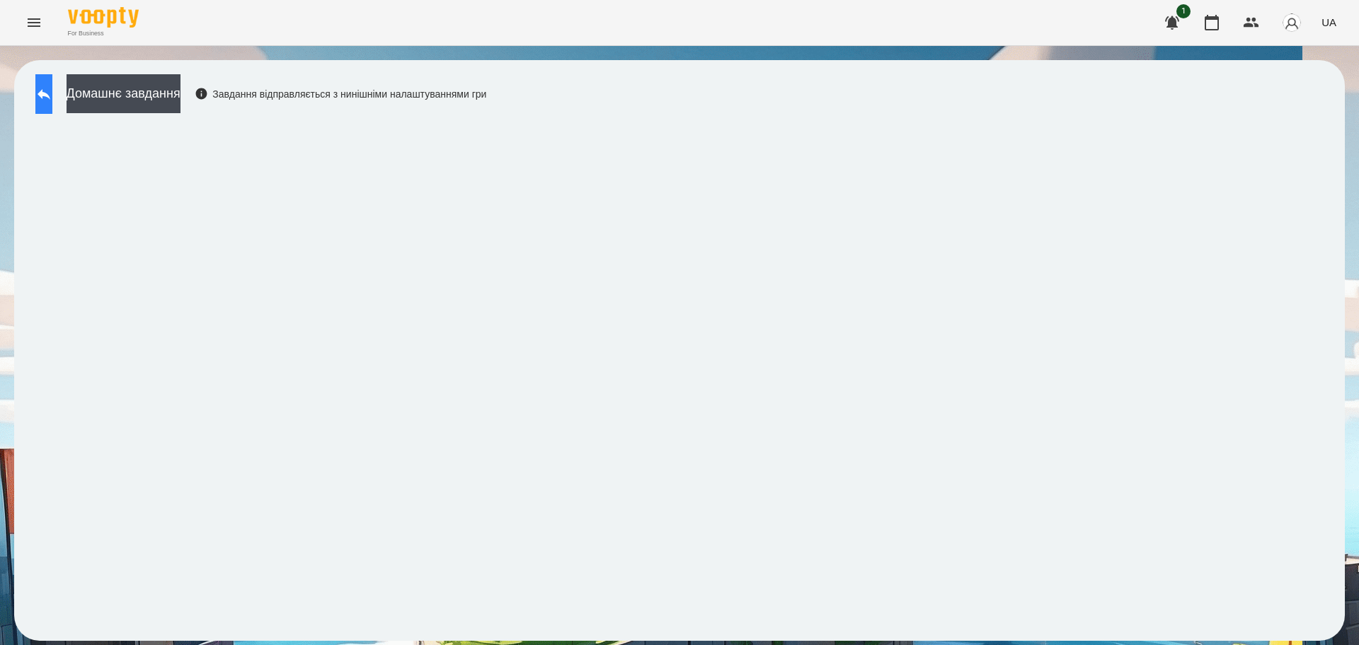
click at [50, 93] on icon at bounding box center [44, 94] width 13 height 11
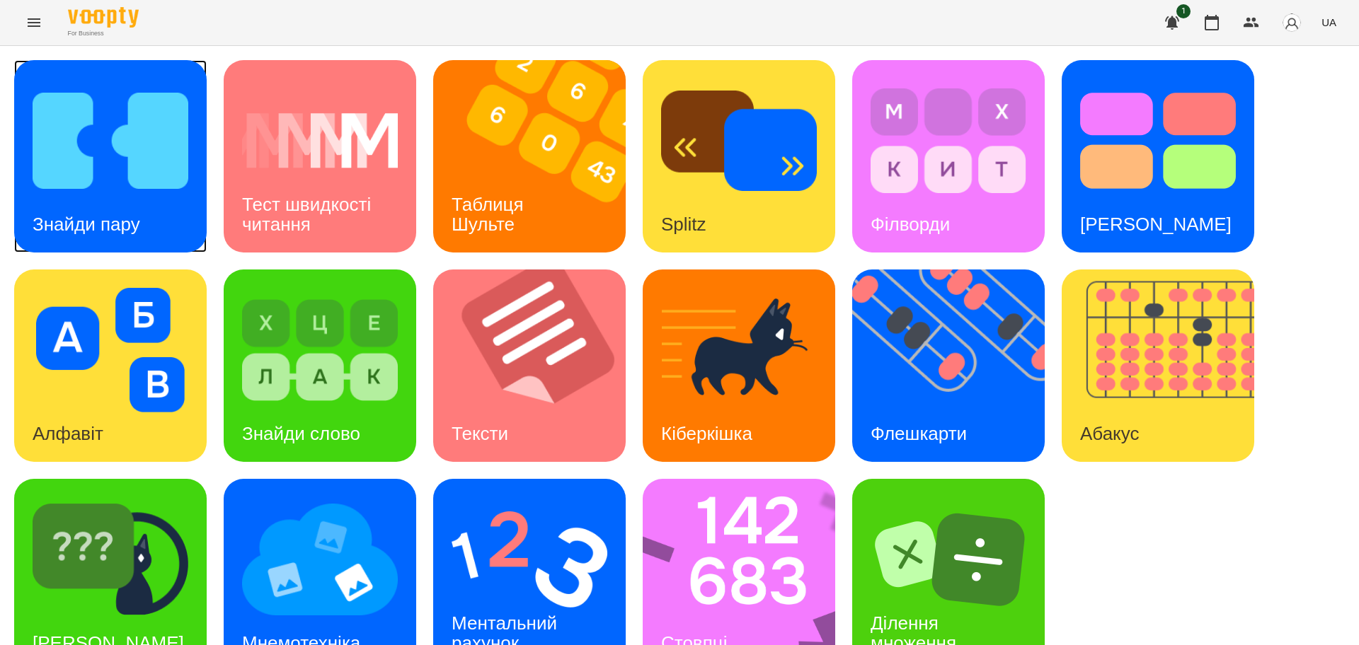
click at [132, 186] on img at bounding box center [111, 141] width 156 height 125
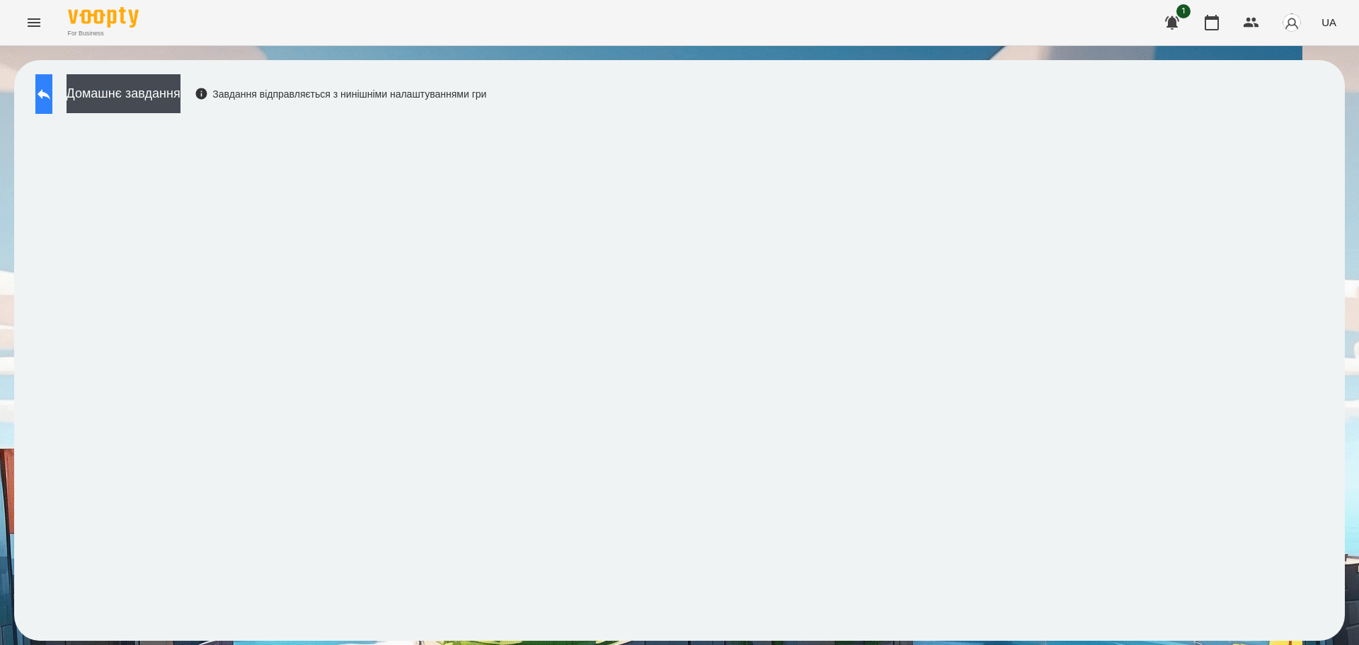
click at [52, 98] on icon at bounding box center [43, 94] width 17 height 17
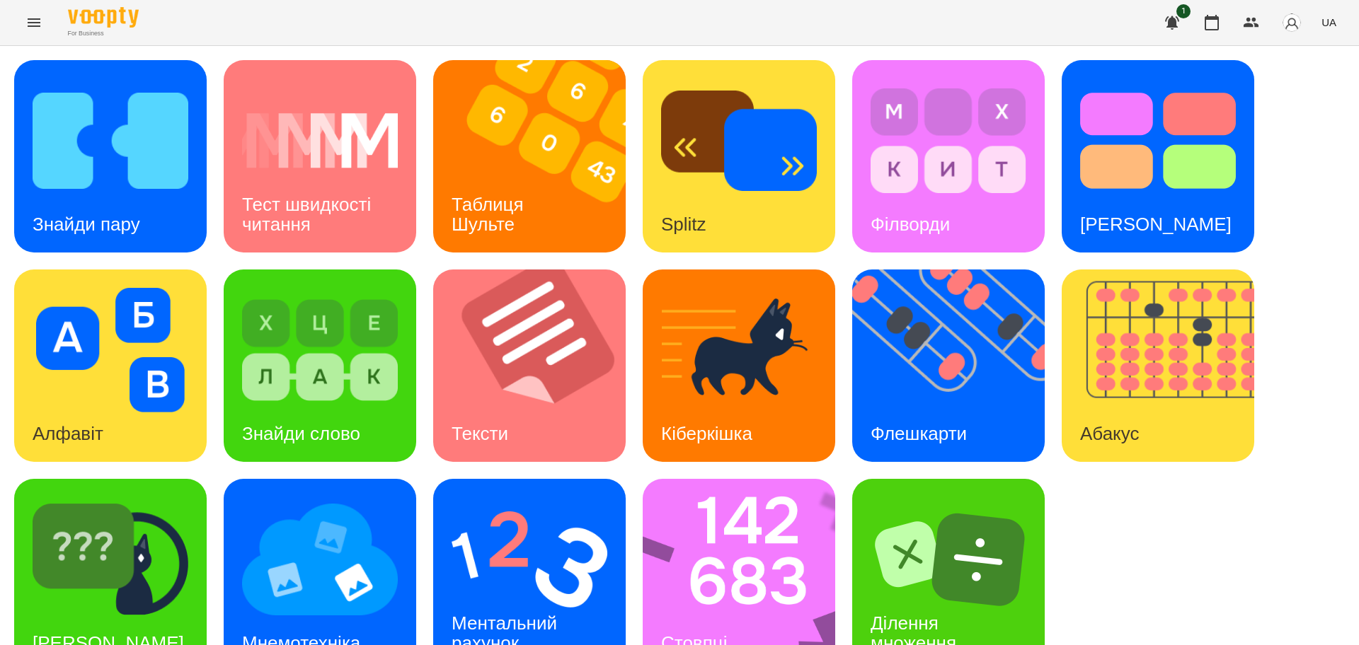
scroll to position [40, 0]
click at [761, 535] on img at bounding box center [747, 575] width 211 height 192
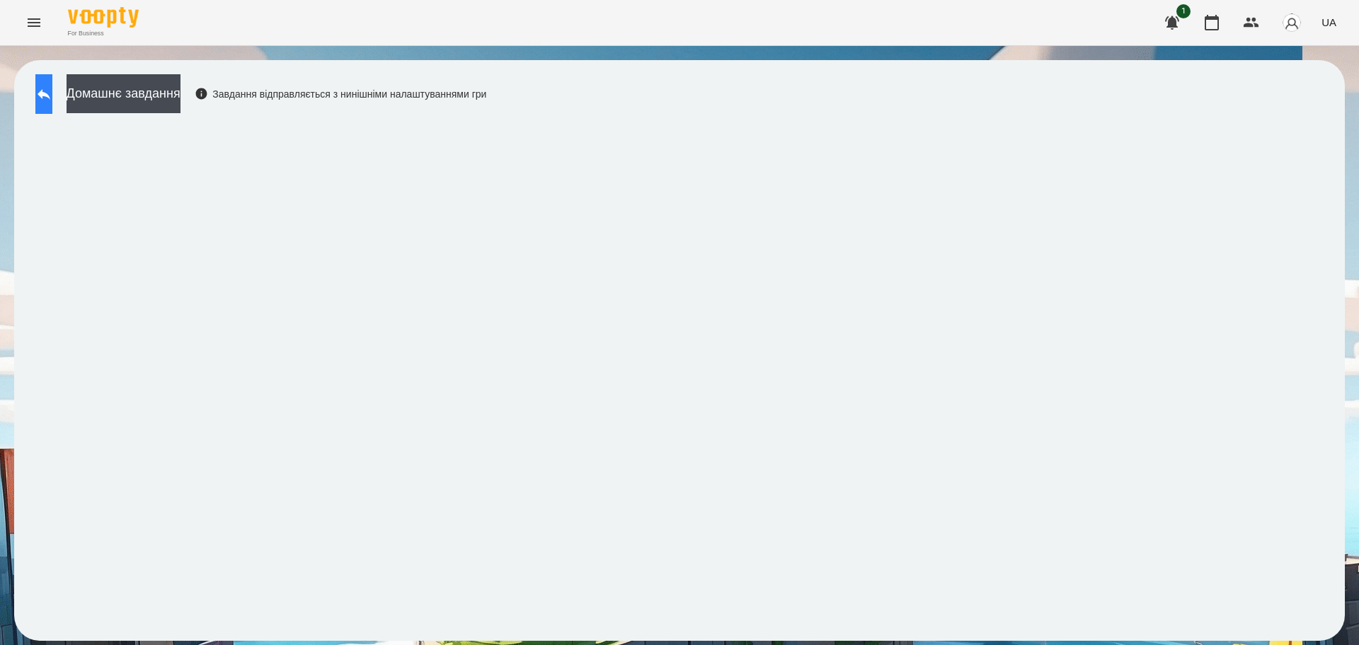
click at [52, 100] on icon at bounding box center [43, 94] width 17 height 17
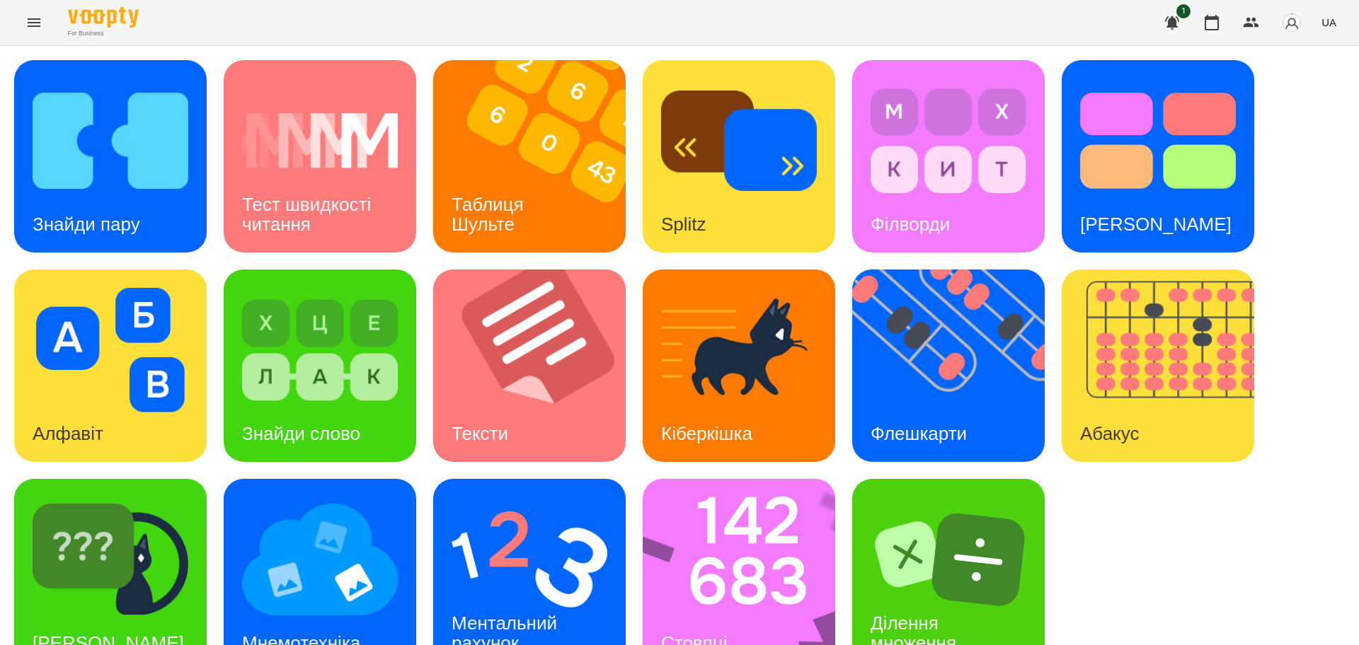
scroll to position [40, 0]
click at [168, 564] on img at bounding box center [111, 559] width 156 height 125
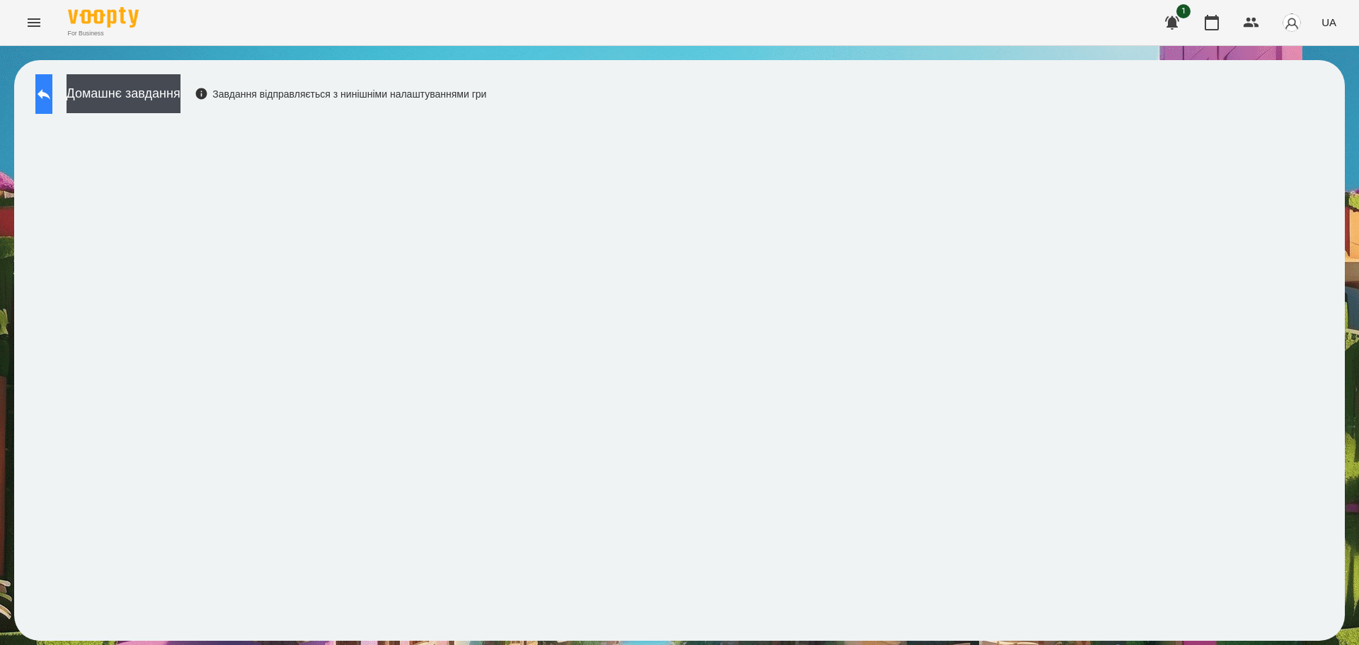
click at [52, 93] on icon at bounding box center [43, 94] width 17 height 17
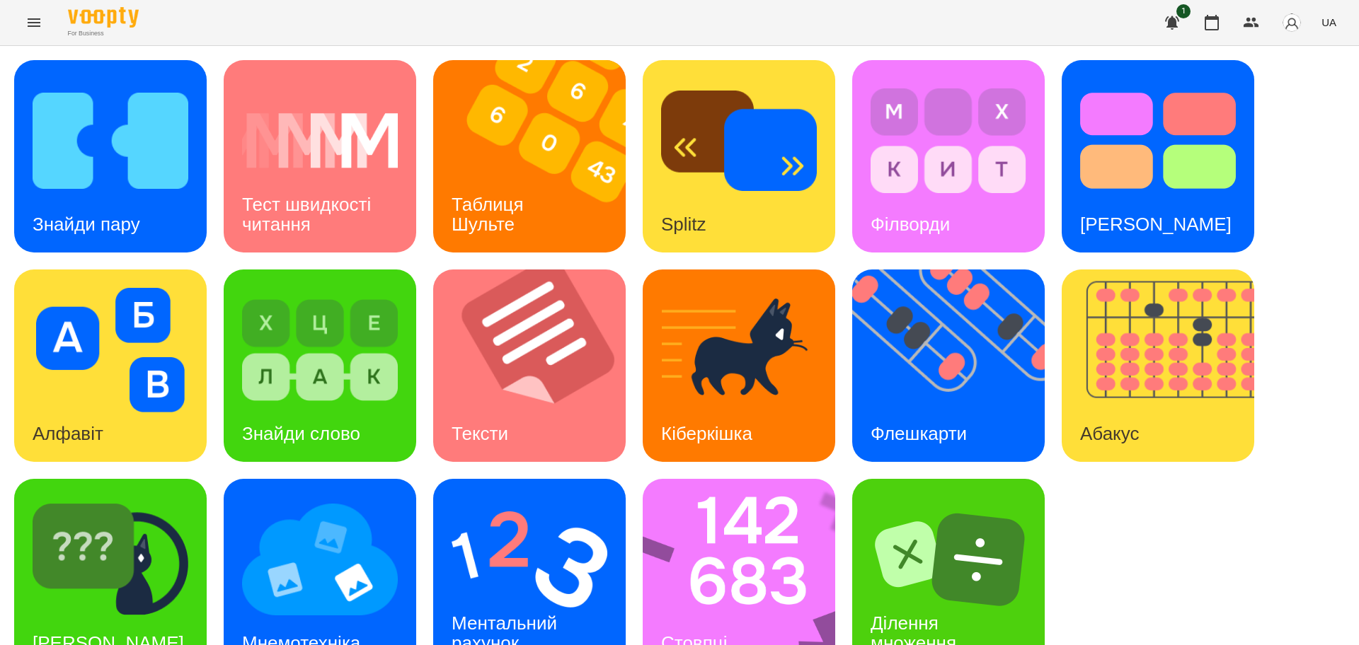
scroll to position [40, 0]
click at [519, 540] on img at bounding box center [529, 559] width 156 height 125
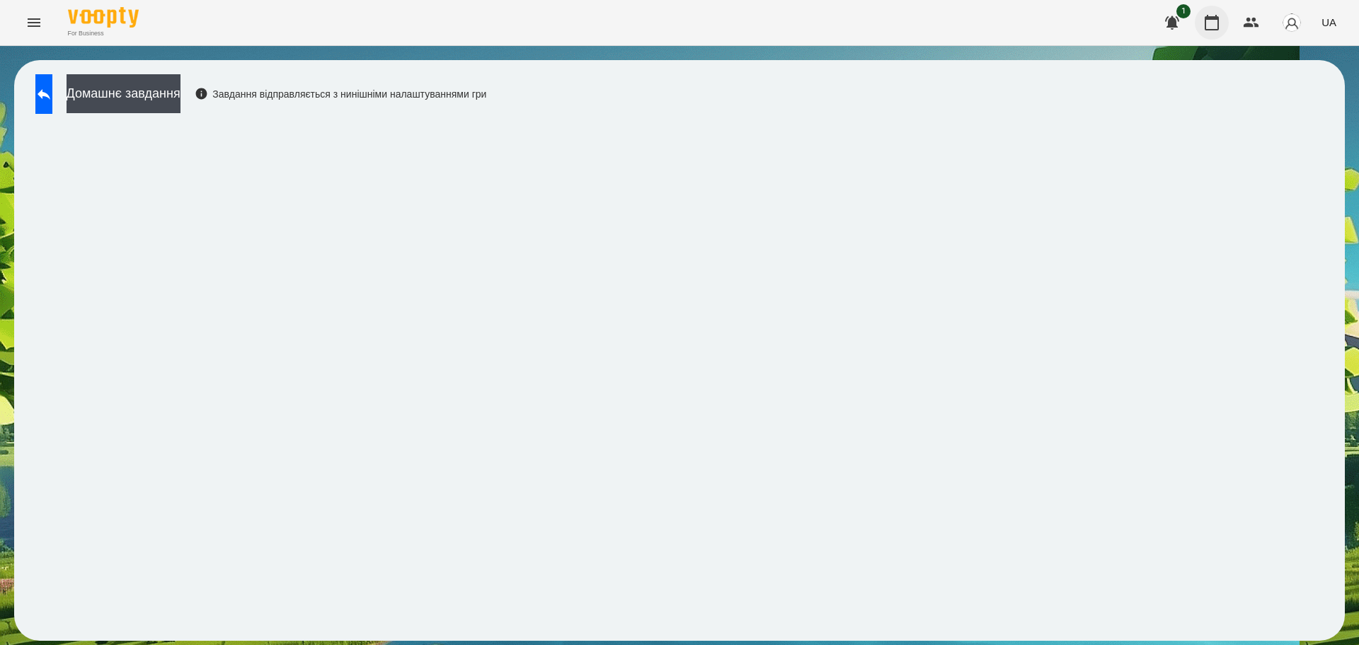
click at [1218, 19] on icon "button" at bounding box center [1211, 23] width 14 height 16
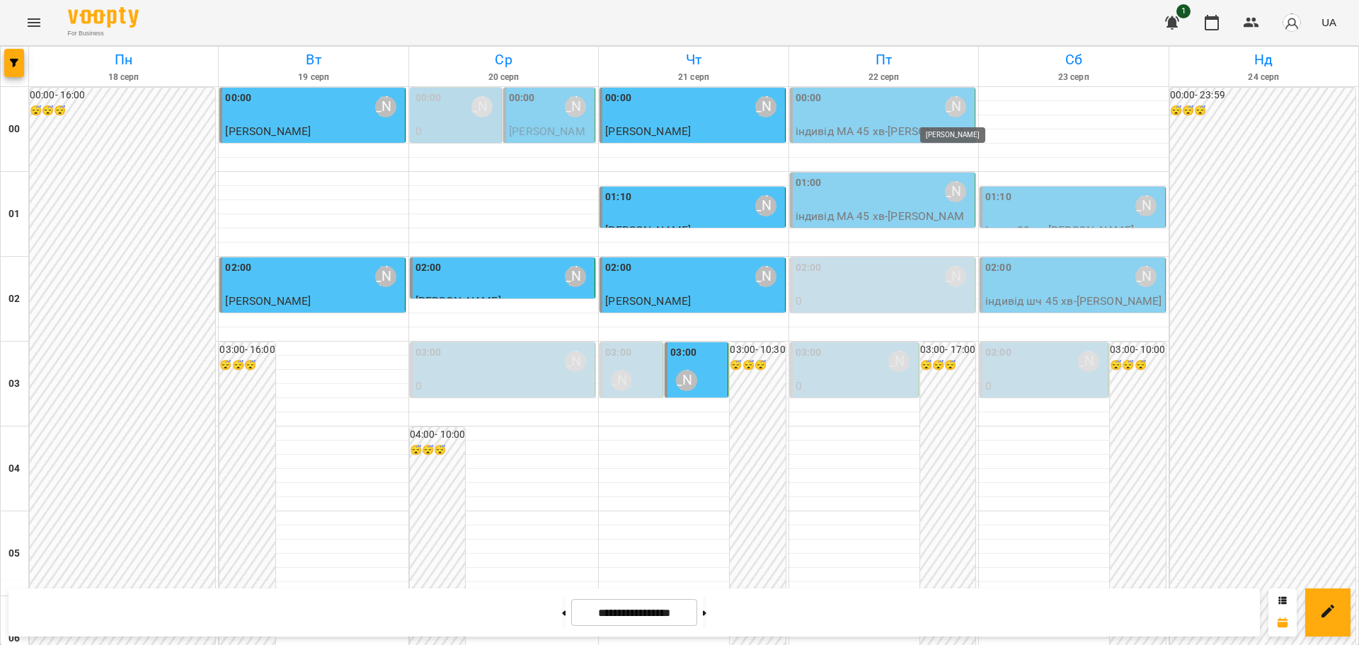
click at [945, 112] on div "[PERSON_NAME]" at bounding box center [955, 106] width 21 height 21
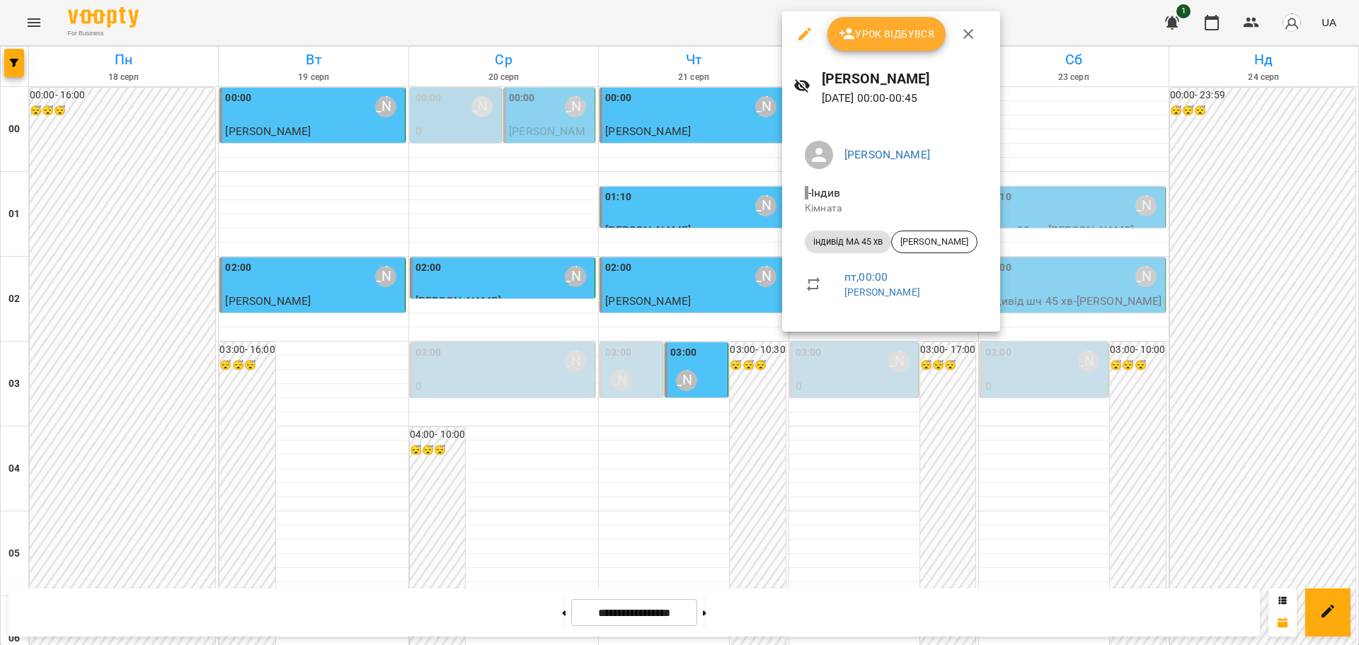
click at [912, 40] on span "Урок відбувся" at bounding box center [886, 33] width 96 height 17
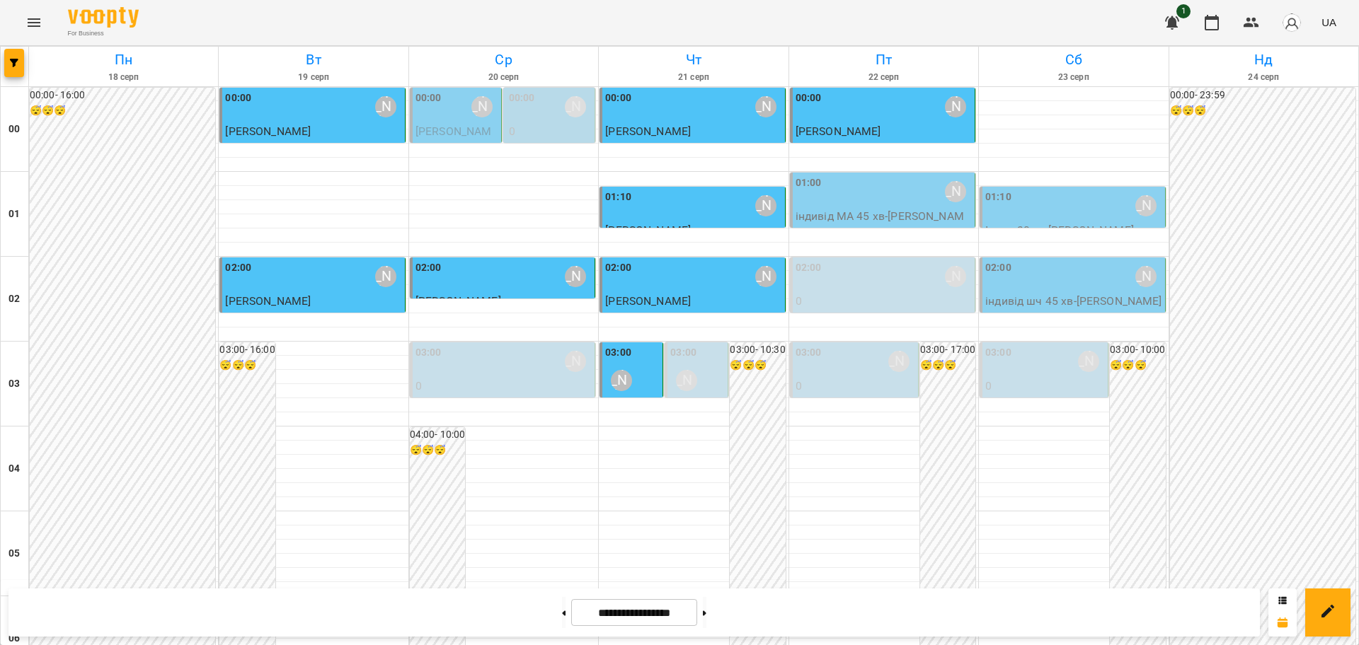
click at [35, 11] on button "Menu" at bounding box center [34, 23] width 34 height 34
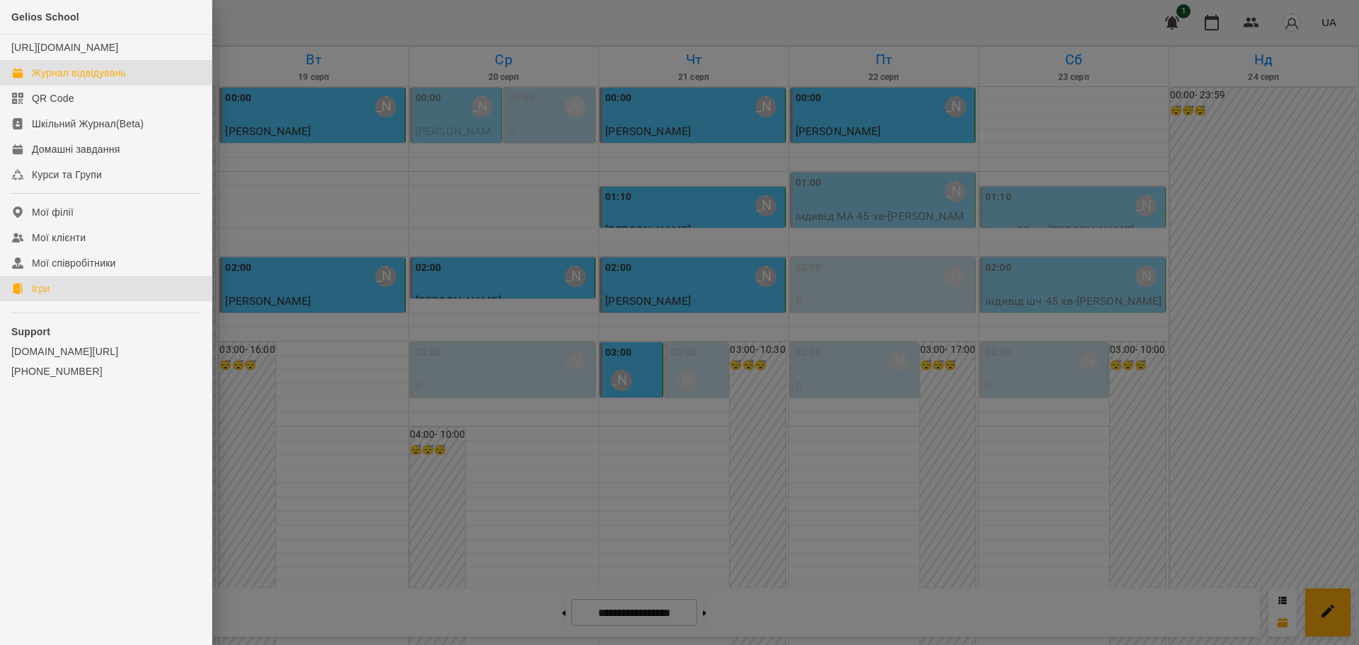
click at [39, 296] on div "Ігри" at bounding box center [41, 289] width 18 height 14
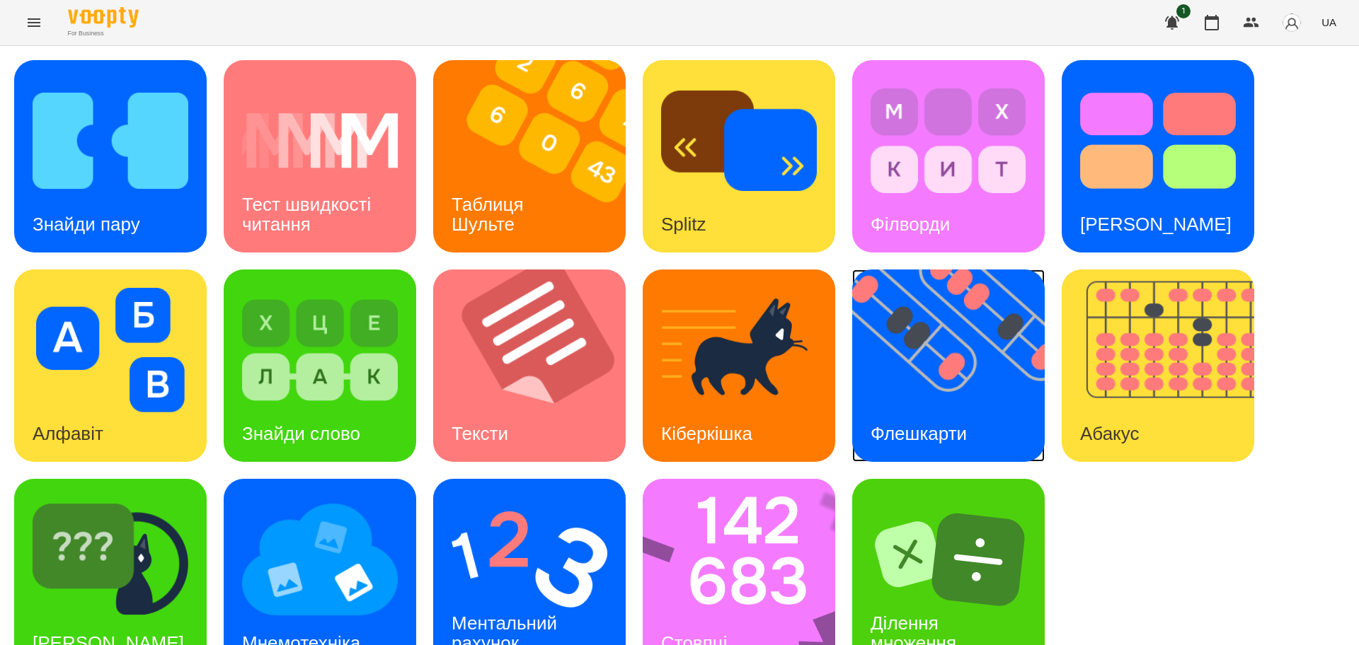
click at [995, 378] on img at bounding box center [957, 366] width 210 height 192
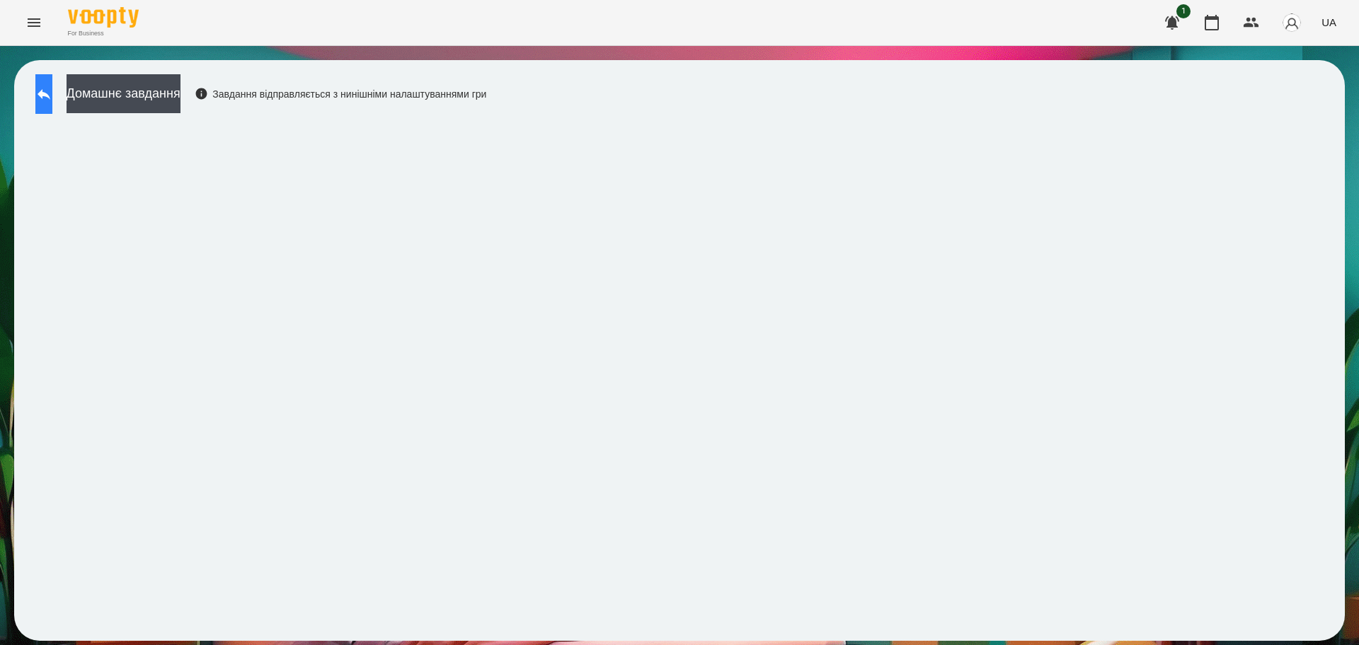
click at [50, 93] on icon at bounding box center [44, 94] width 13 height 11
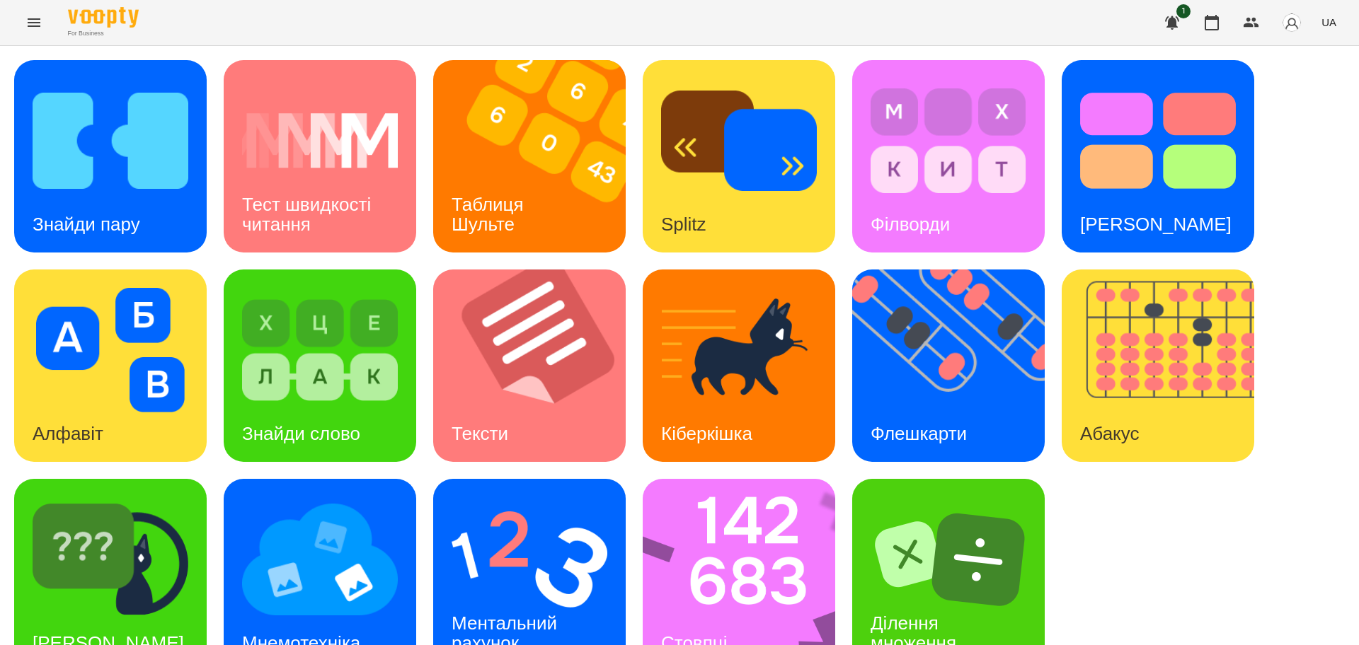
scroll to position [40, 0]
click at [168, 555] on img at bounding box center [111, 559] width 156 height 125
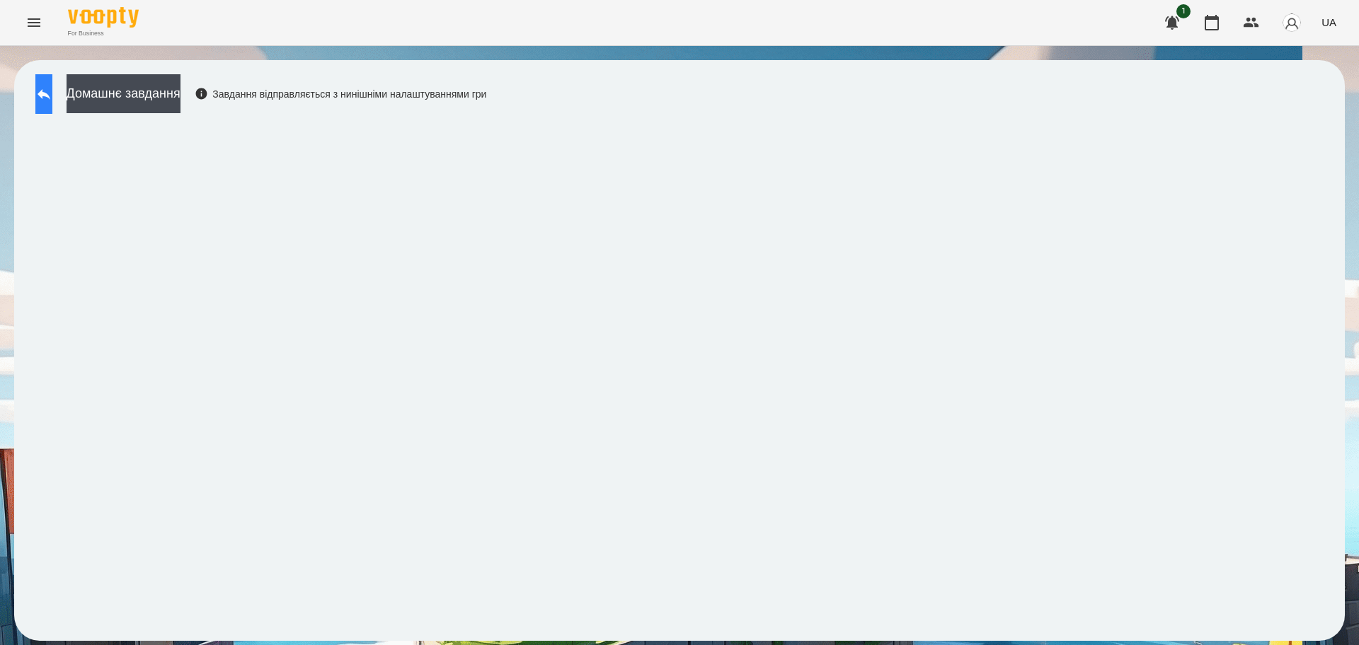
click at [43, 91] on button at bounding box center [43, 94] width 17 height 40
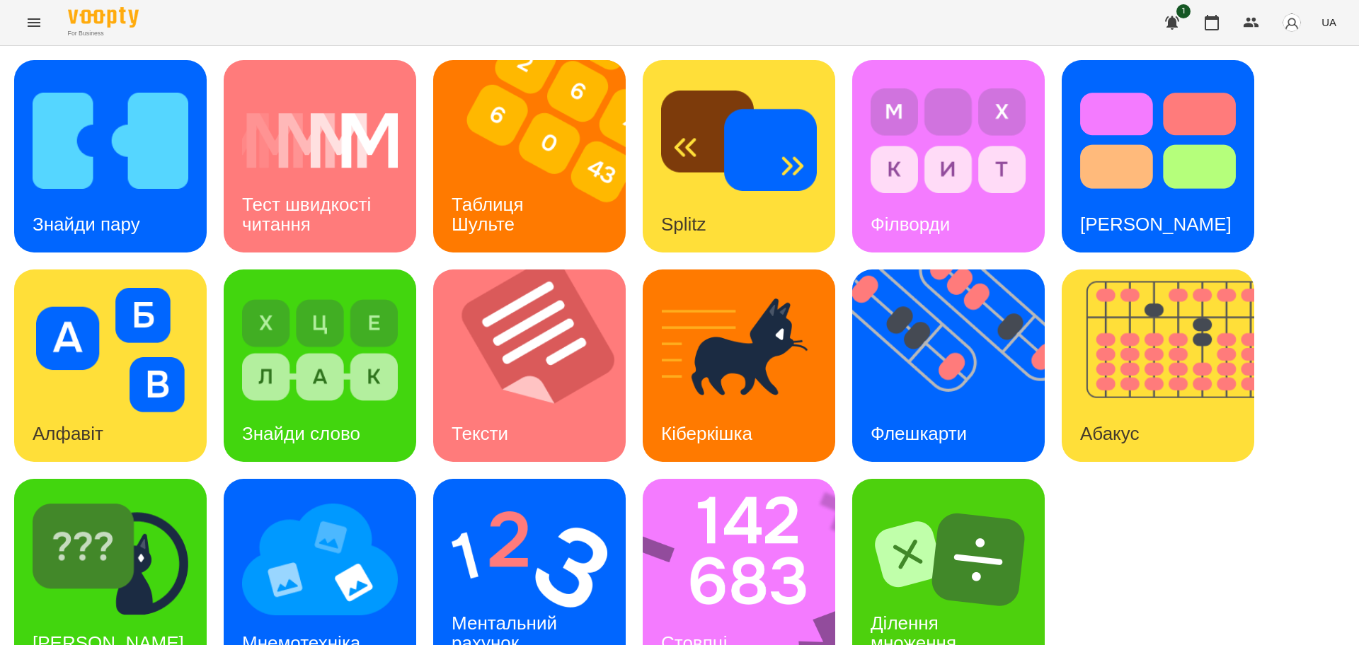
scroll to position [40, 0]
click at [334, 565] on img at bounding box center [320, 559] width 156 height 125
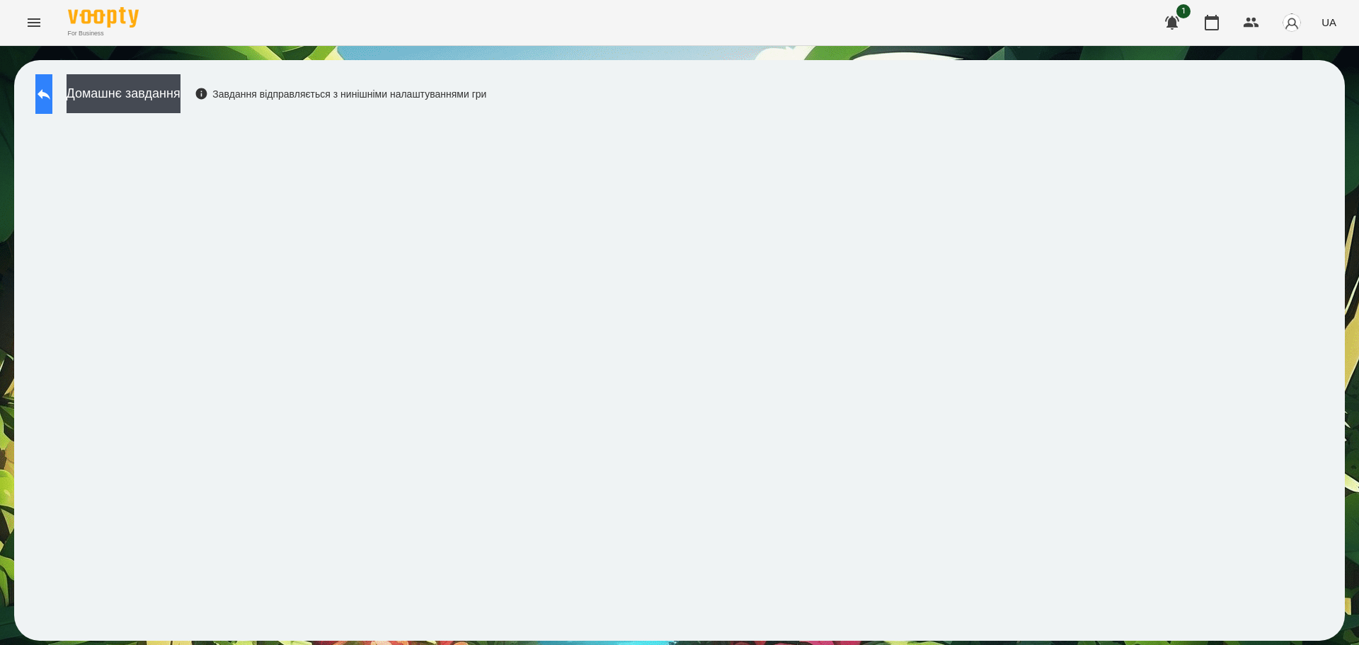
click at [52, 89] on button at bounding box center [43, 94] width 17 height 40
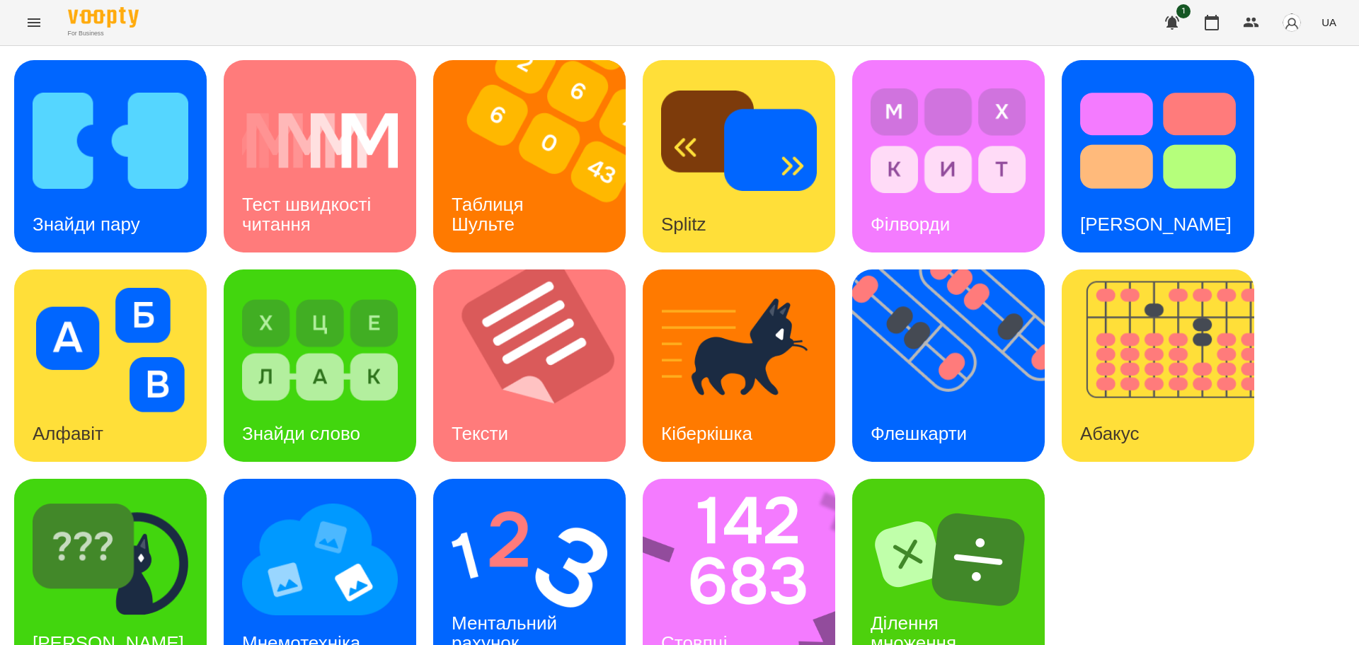
scroll to position [40, 0]
click at [567, 547] on img at bounding box center [529, 559] width 156 height 125
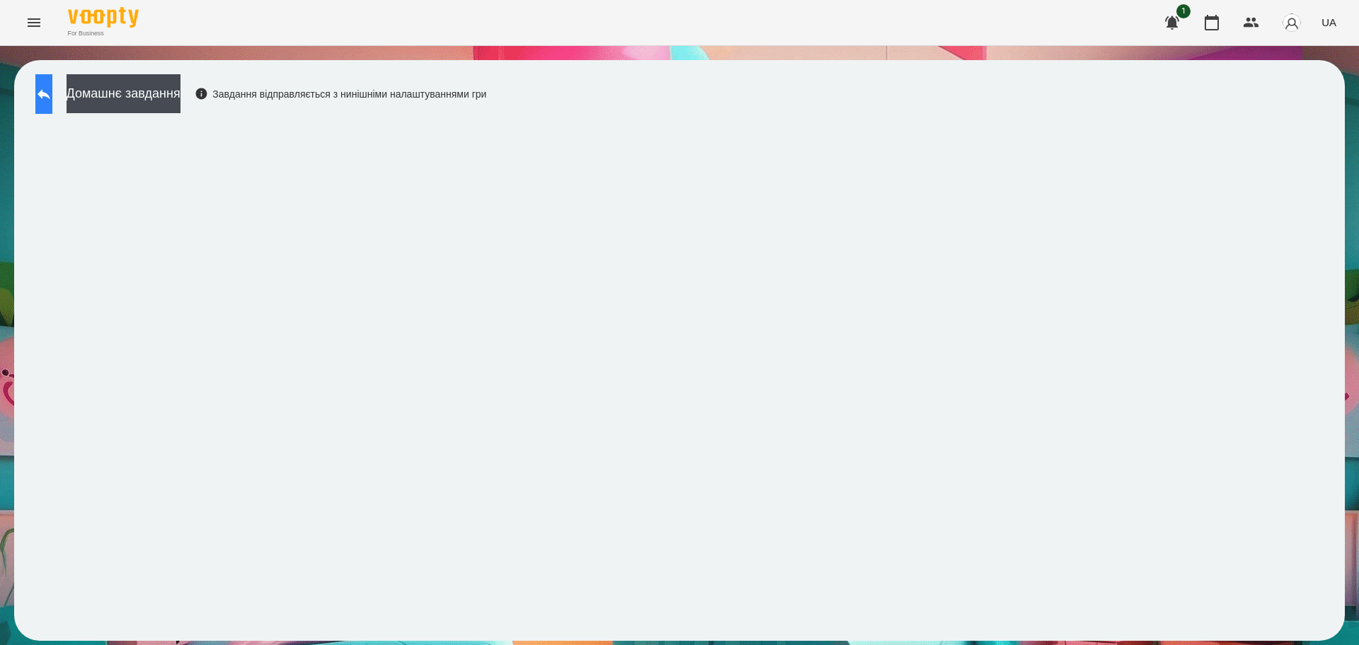
click at [52, 92] on icon at bounding box center [43, 94] width 17 height 17
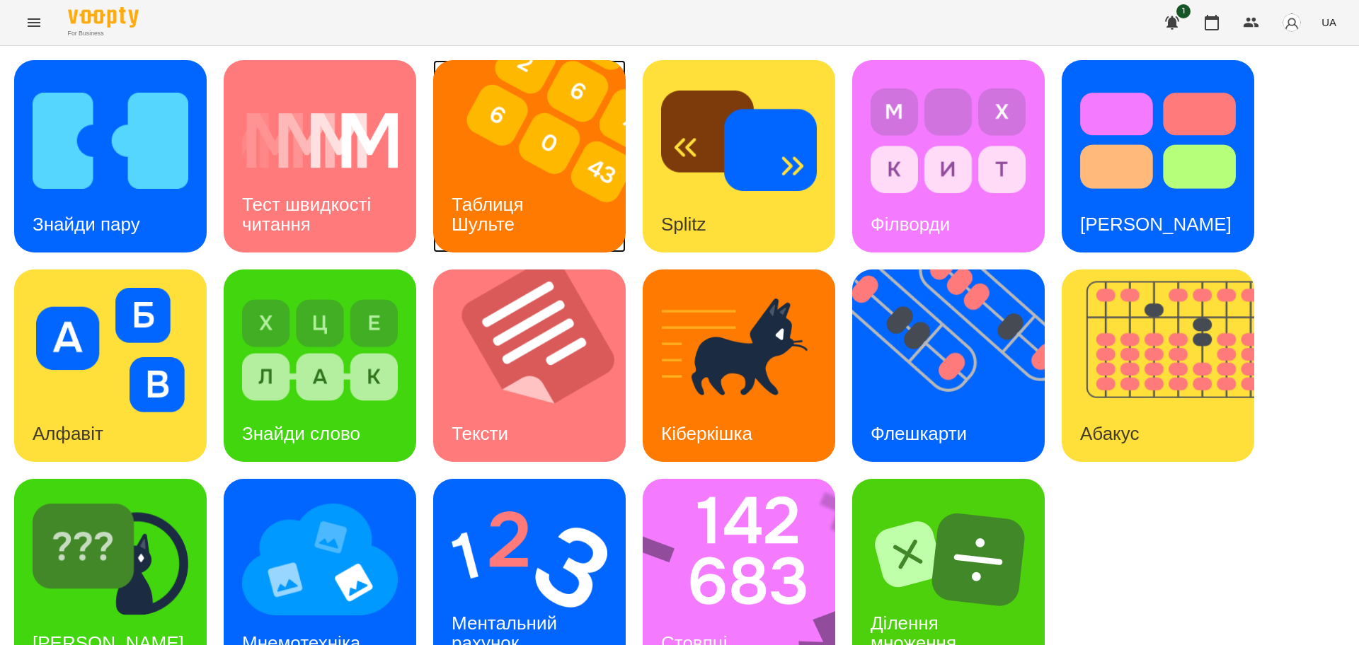
click at [523, 188] on div "Таблиця Шульте" at bounding box center [490, 215] width 114 height 76
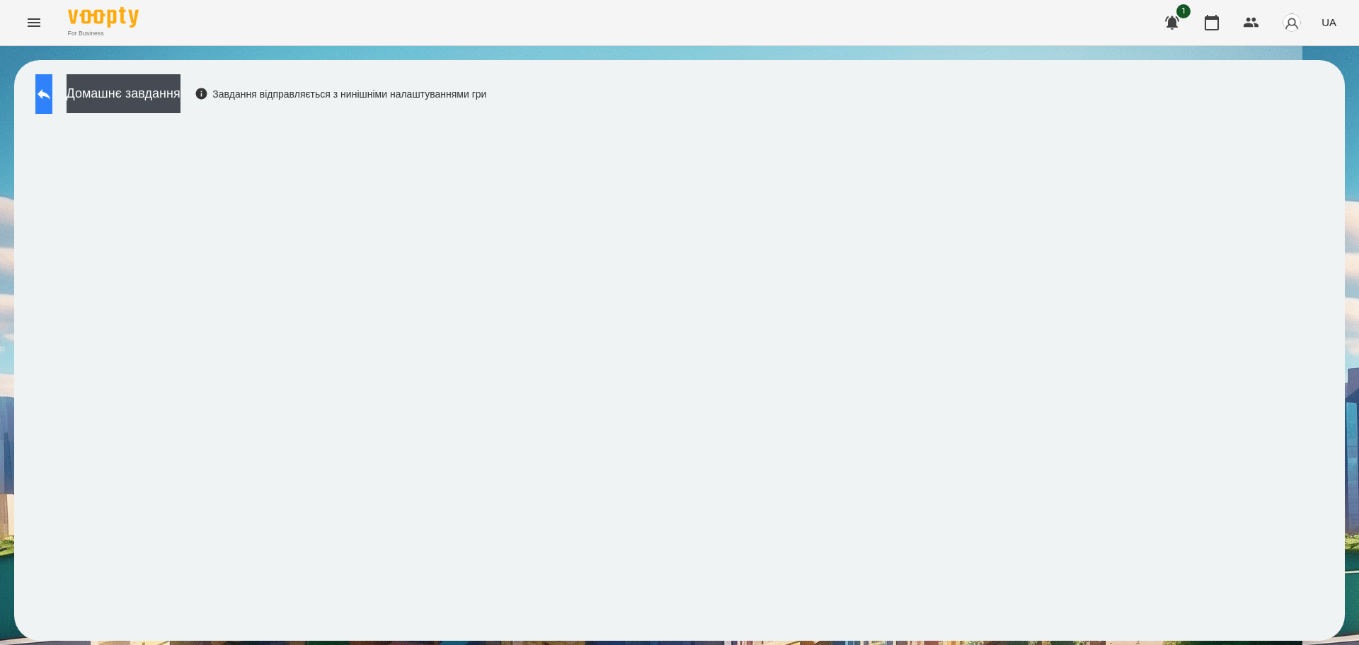
click at [52, 80] on button at bounding box center [43, 94] width 17 height 40
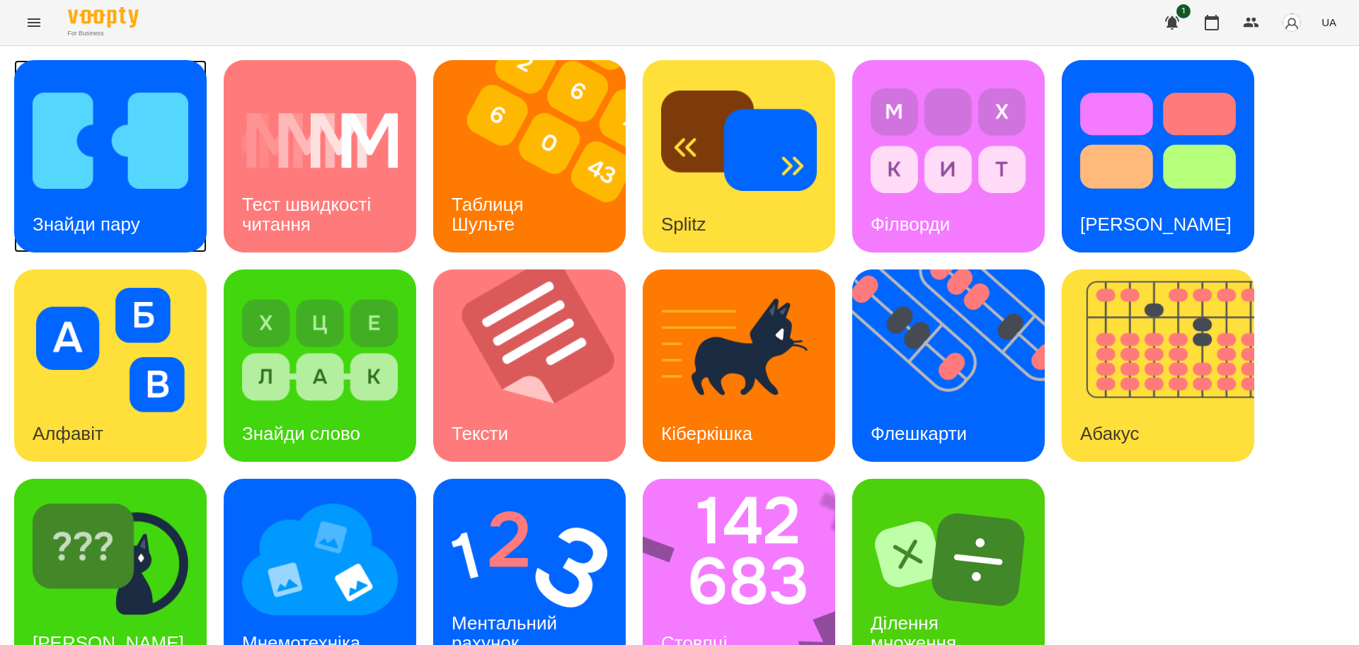
click at [107, 177] on img at bounding box center [111, 141] width 156 height 125
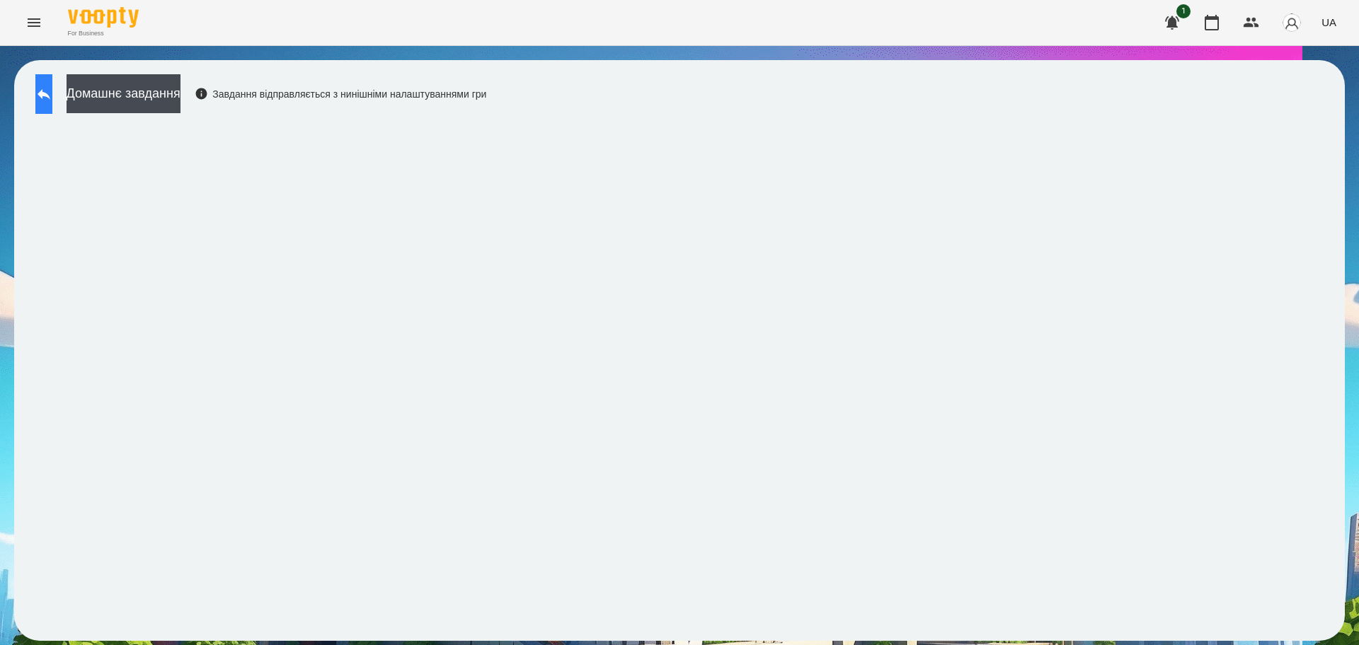
click at [52, 88] on icon at bounding box center [43, 94] width 17 height 17
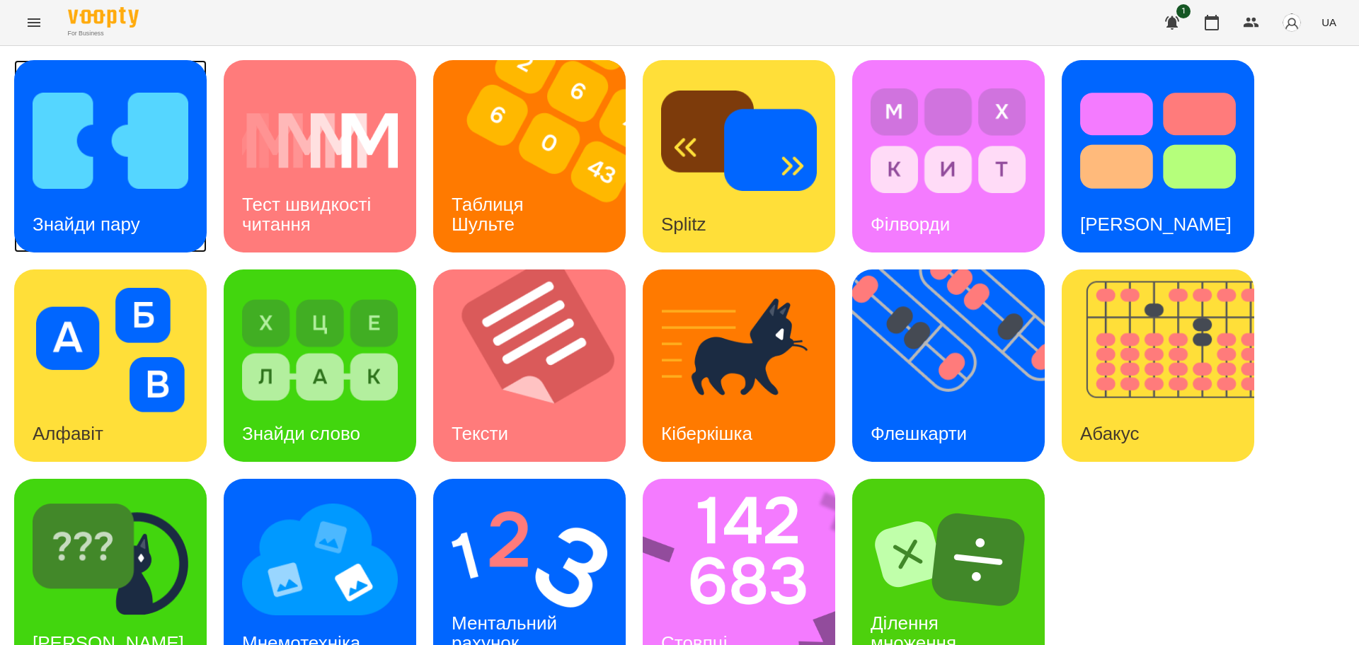
click at [88, 158] on img at bounding box center [111, 141] width 156 height 125
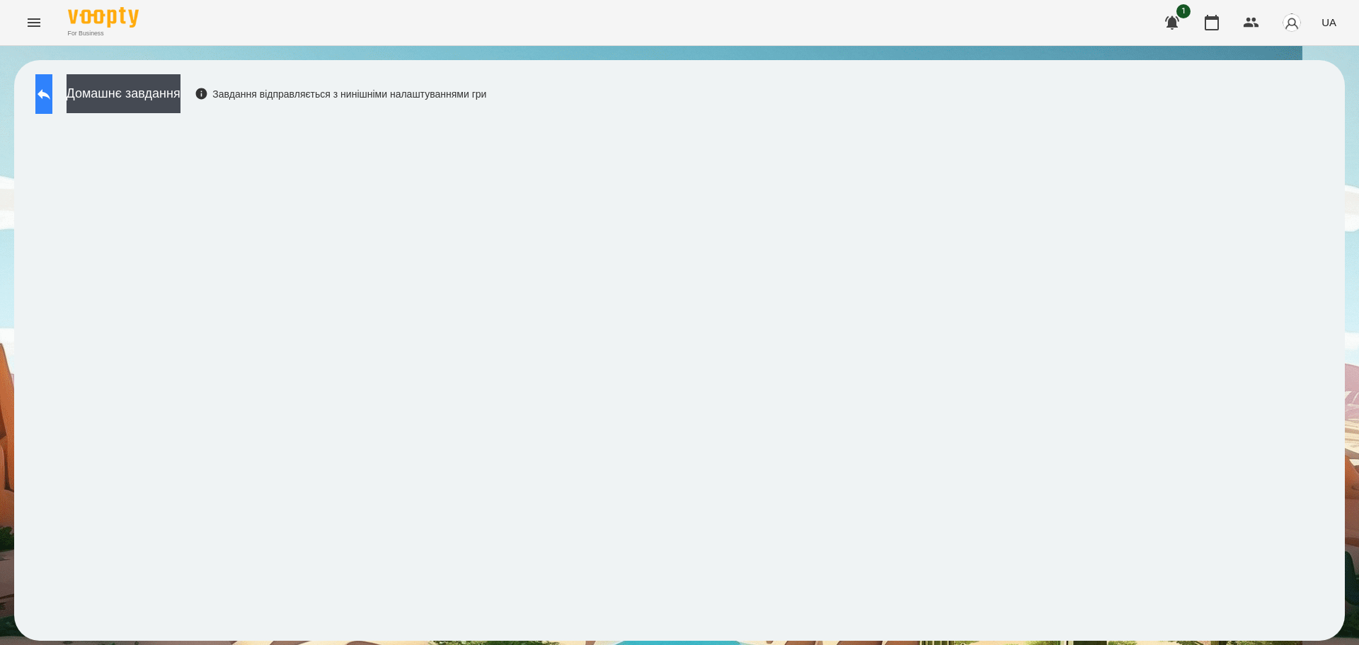
click at [52, 106] on button at bounding box center [43, 94] width 17 height 40
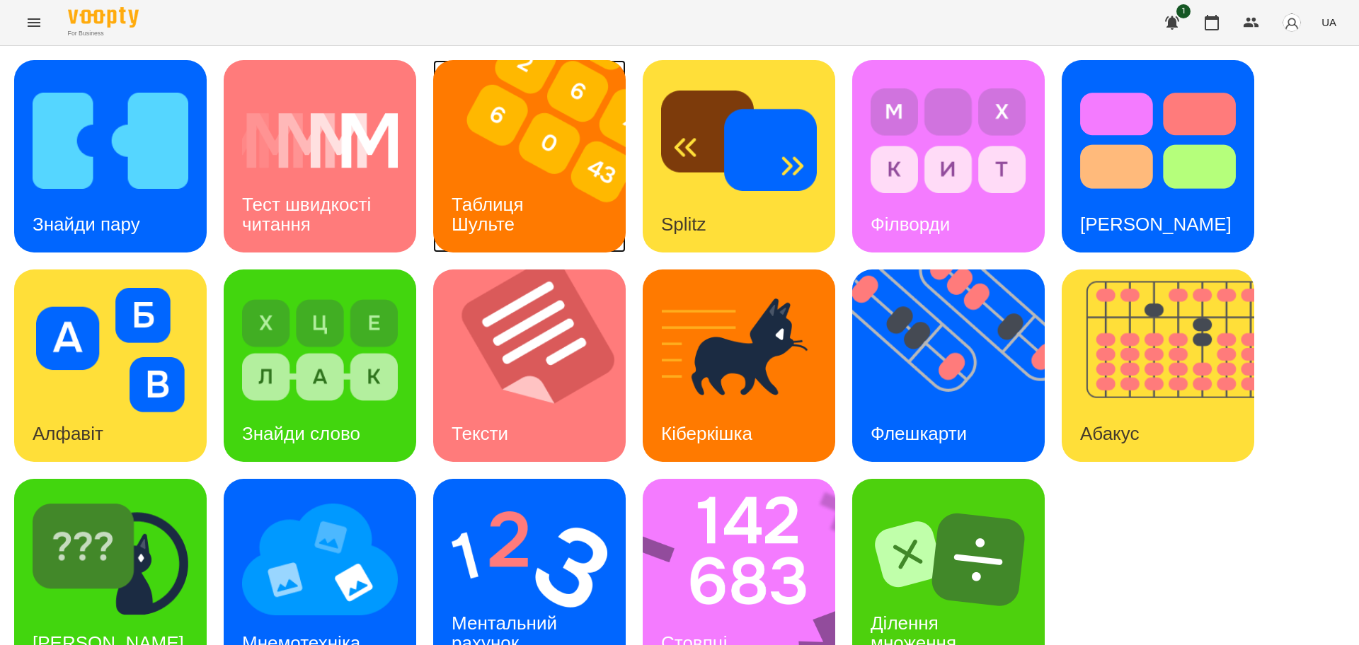
click at [514, 195] on h3 "Таблиця Шульте" at bounding box center [489, 214] width 77 height 40
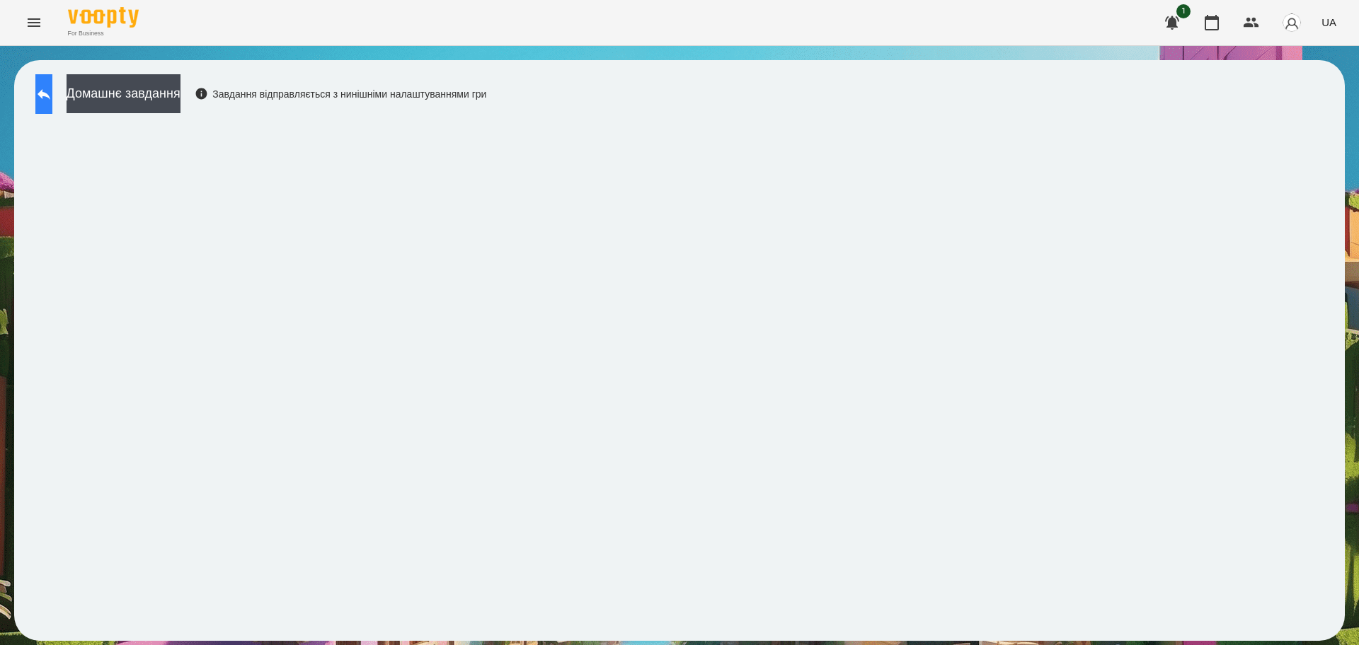
click at [52, 92] on icon at bounding box center [43, 94] width 17 height 17
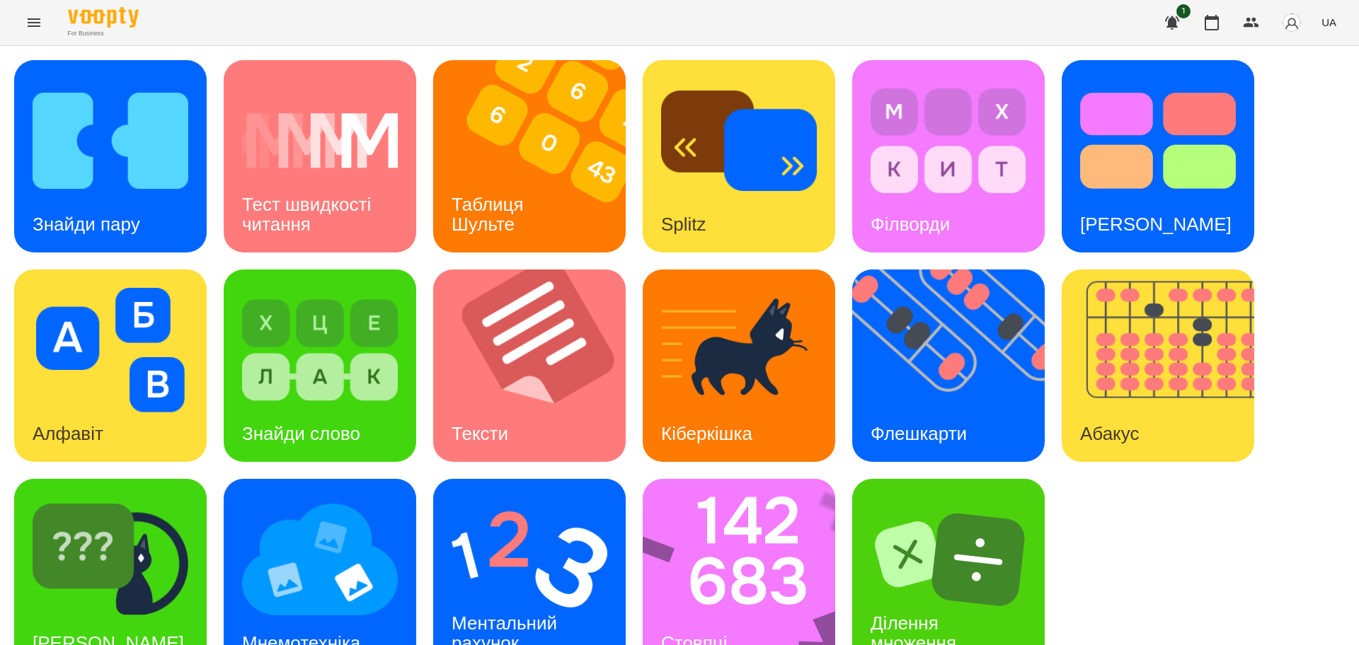
scroll to position [40, 0]
click at [289, 517] on img at bounding box center [320, 559] width 156 height 125
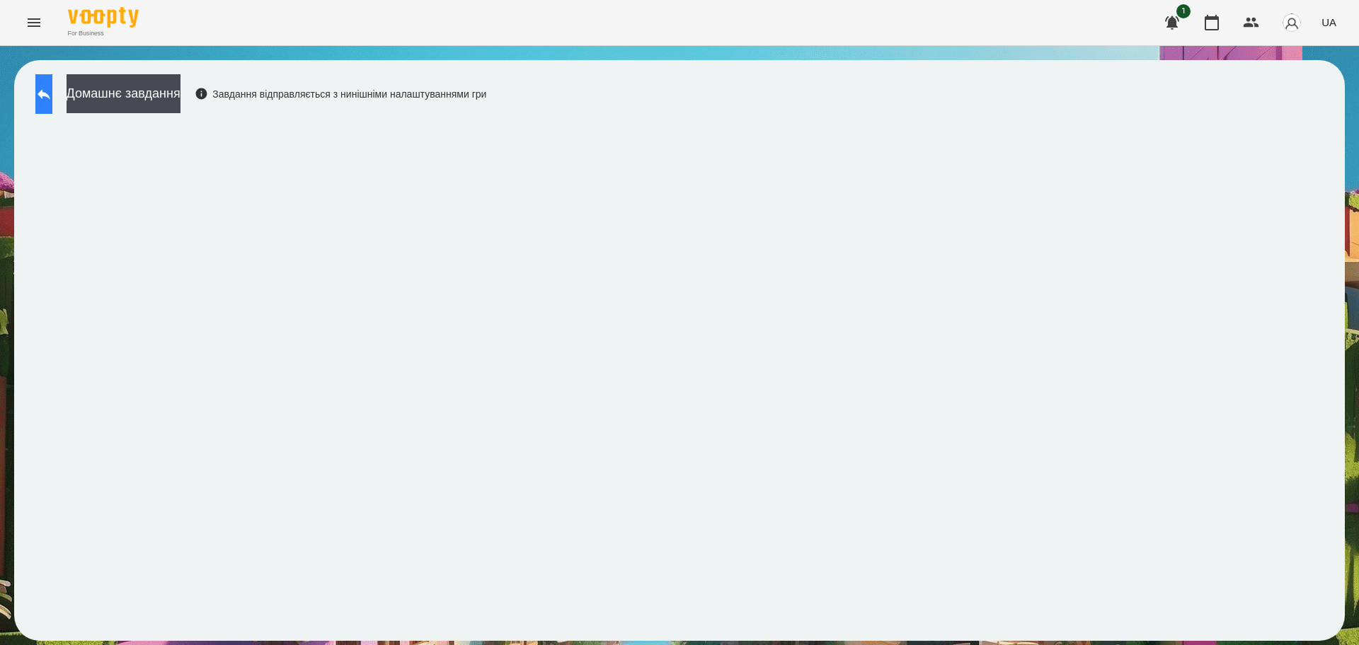
click at [52, 91] on icon at bounding box center [43, 94] width 17 height 17
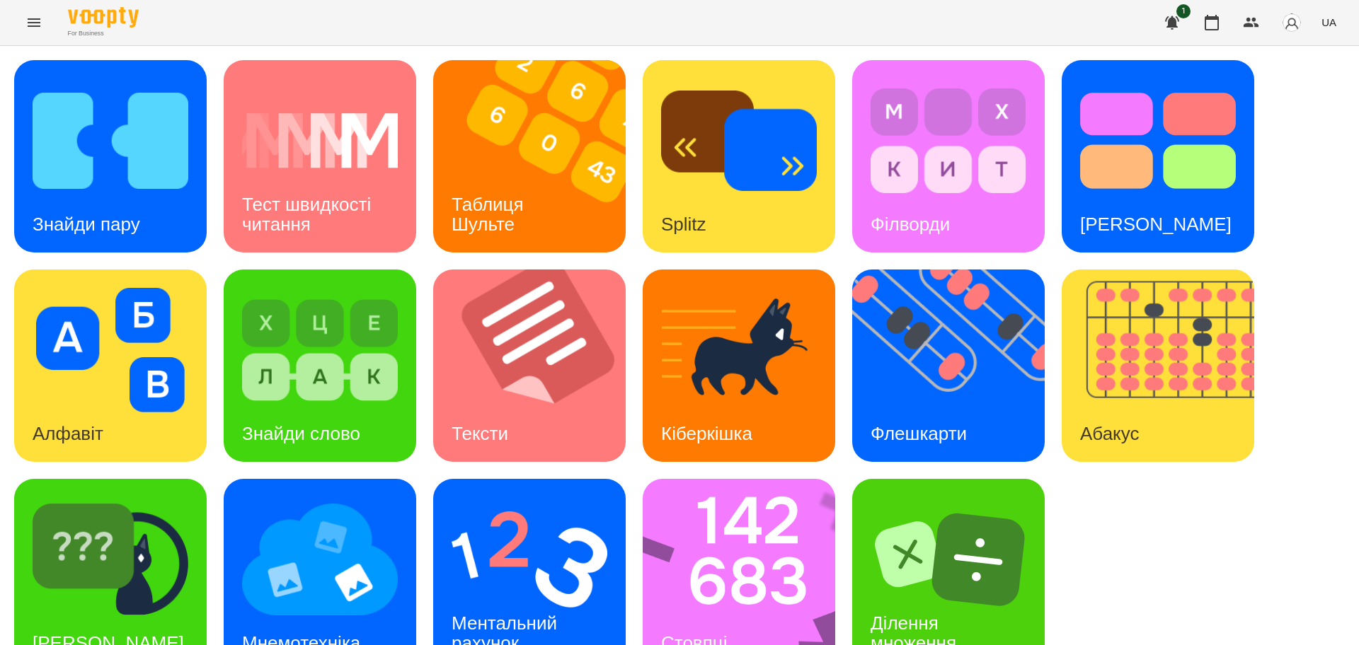
scroll to position [40, 0]
click at [146, 565] on img at bounding box center [111, 559] width 156 height 125
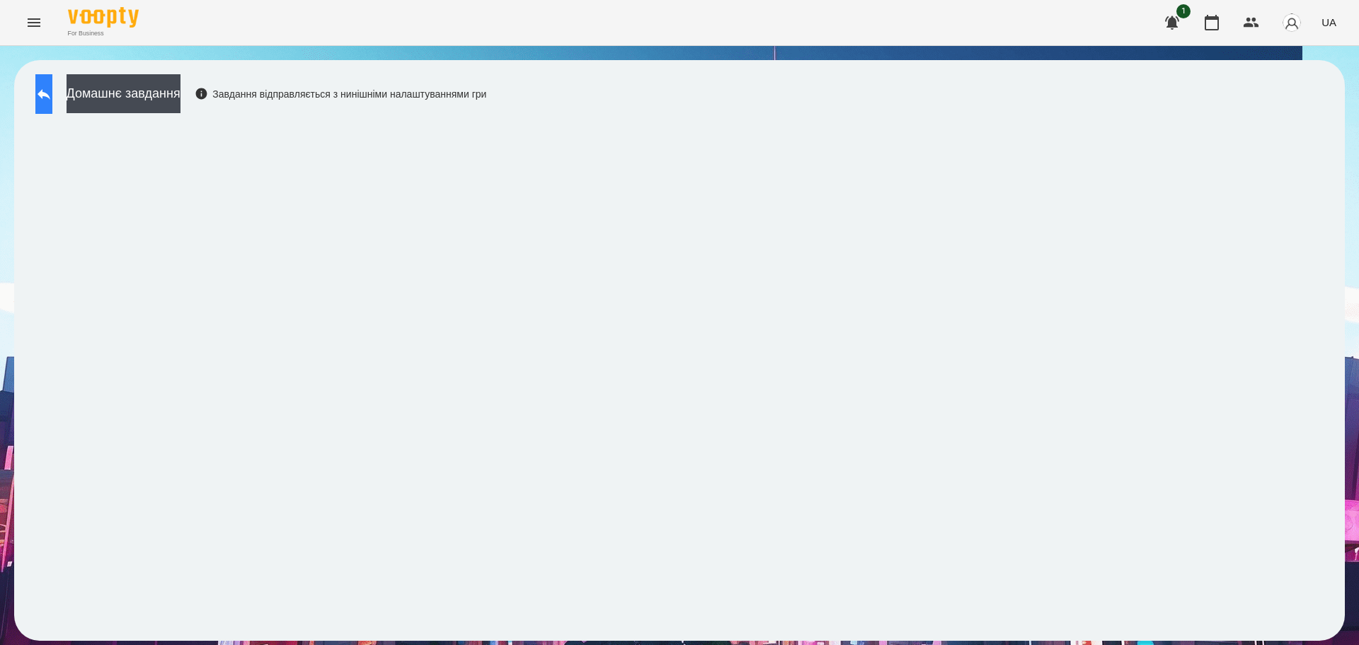
click at [52, 101] on icon at bounding box center [43, 94] width 17 height 17
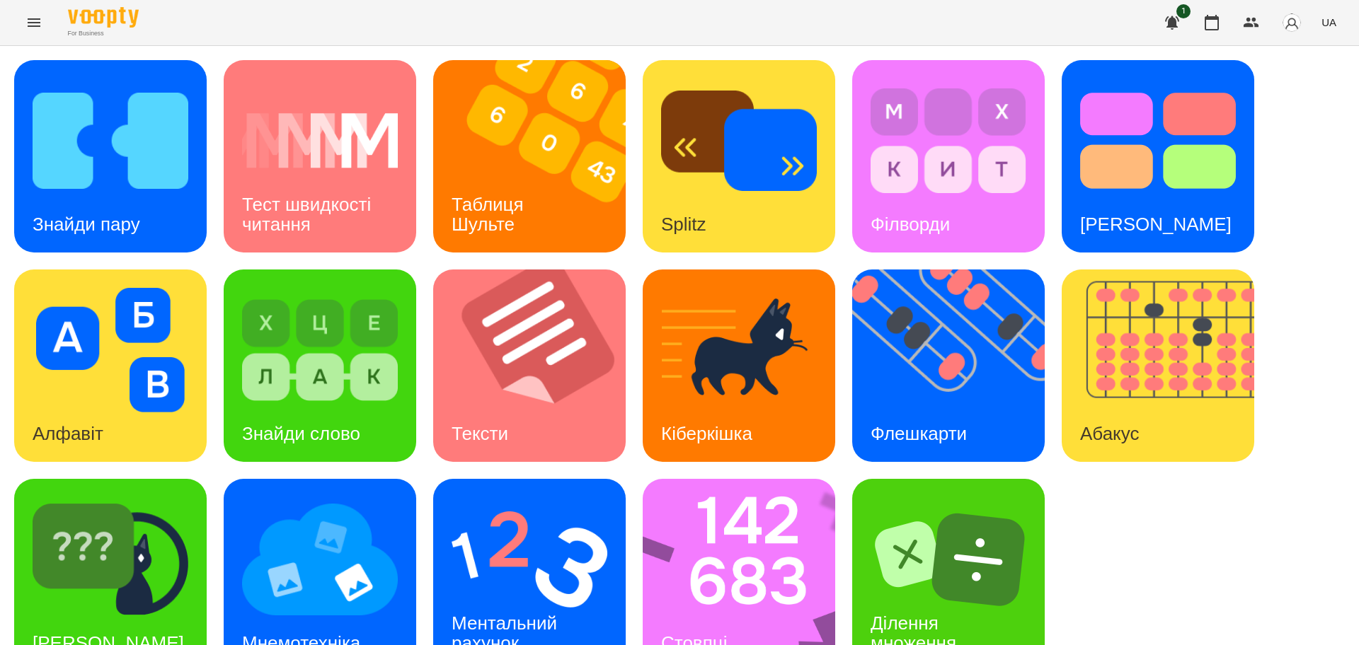
scroll to position [40, 0]
click at [905, 329] on img at bounding box center [957, 366] width 210 height 192
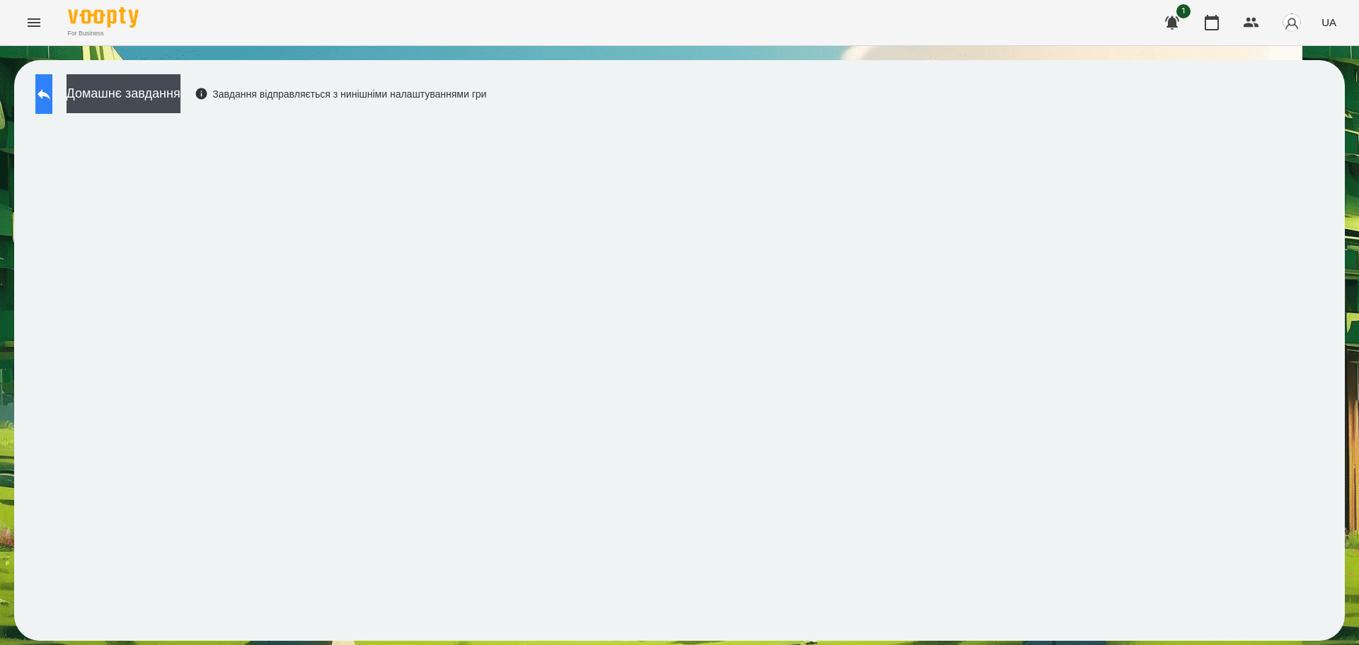
click at [52, 96] on icon at bounding box center [43, 94] width 17 height 17
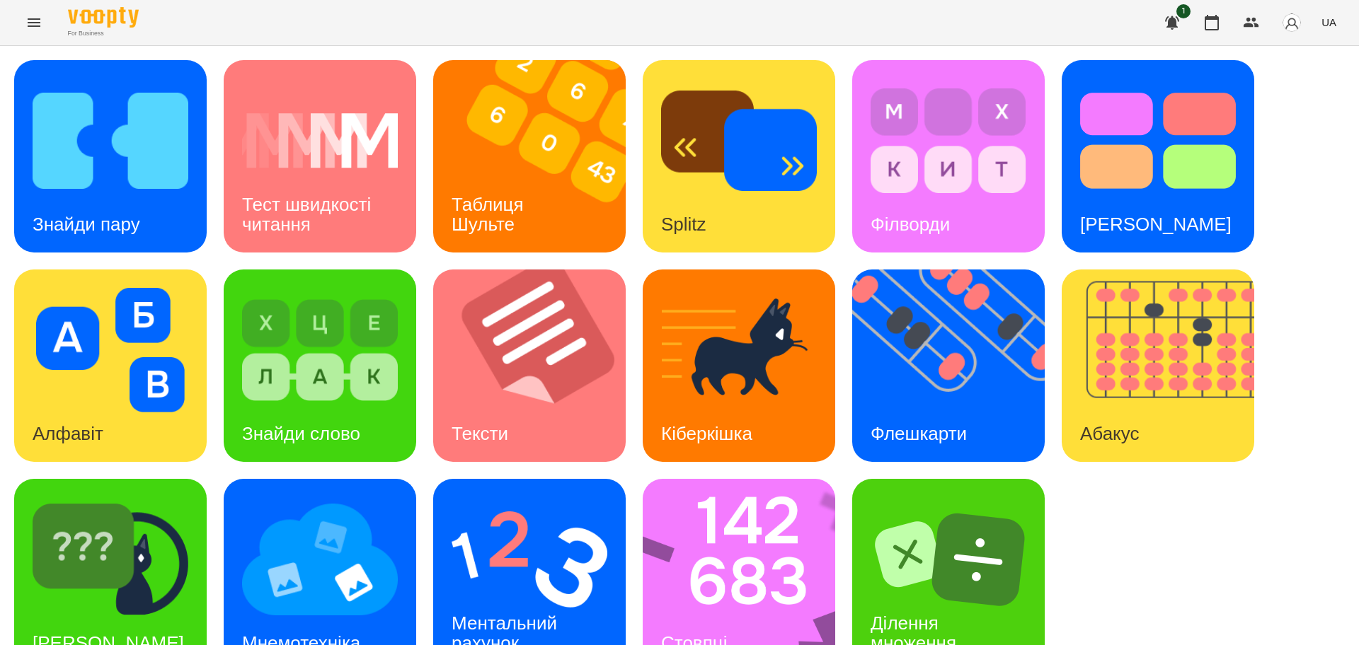
scroll to position [40, 0]
click at [717, 553] on img at bounding box center [747, 575] width 211 height 192
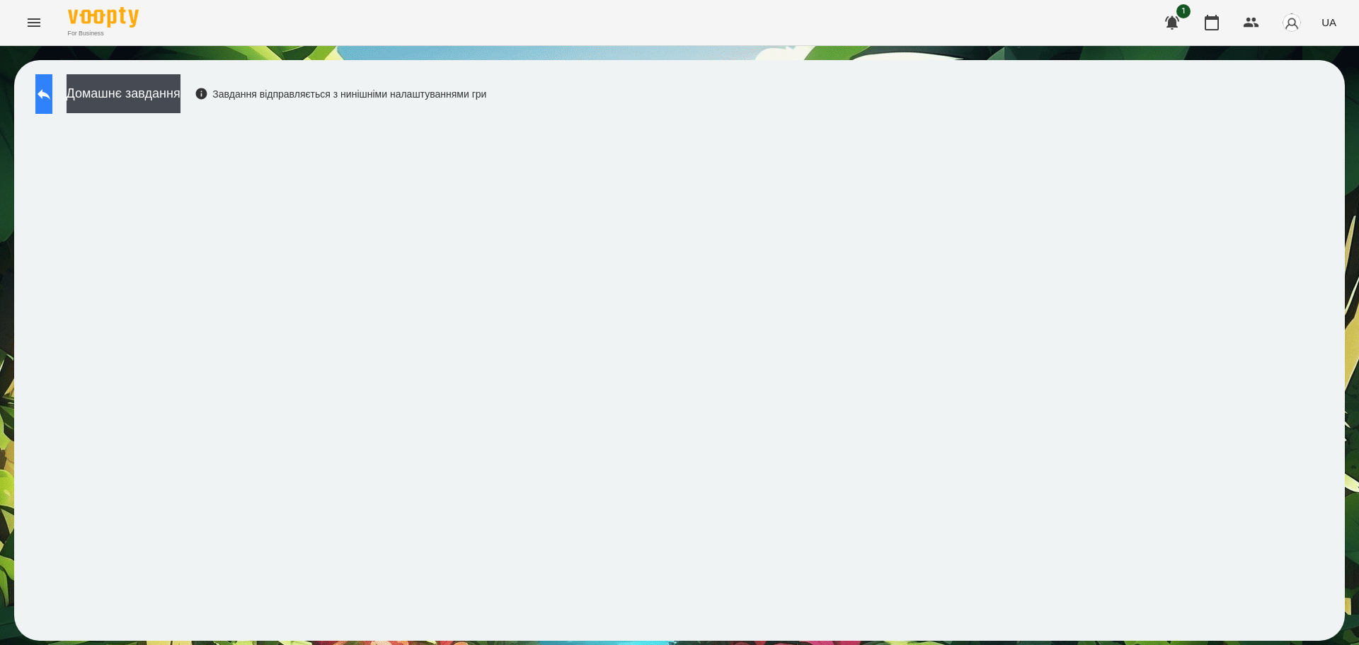
click at [52, 97] on icon at bounding box center [43, 94] width 17 height 17
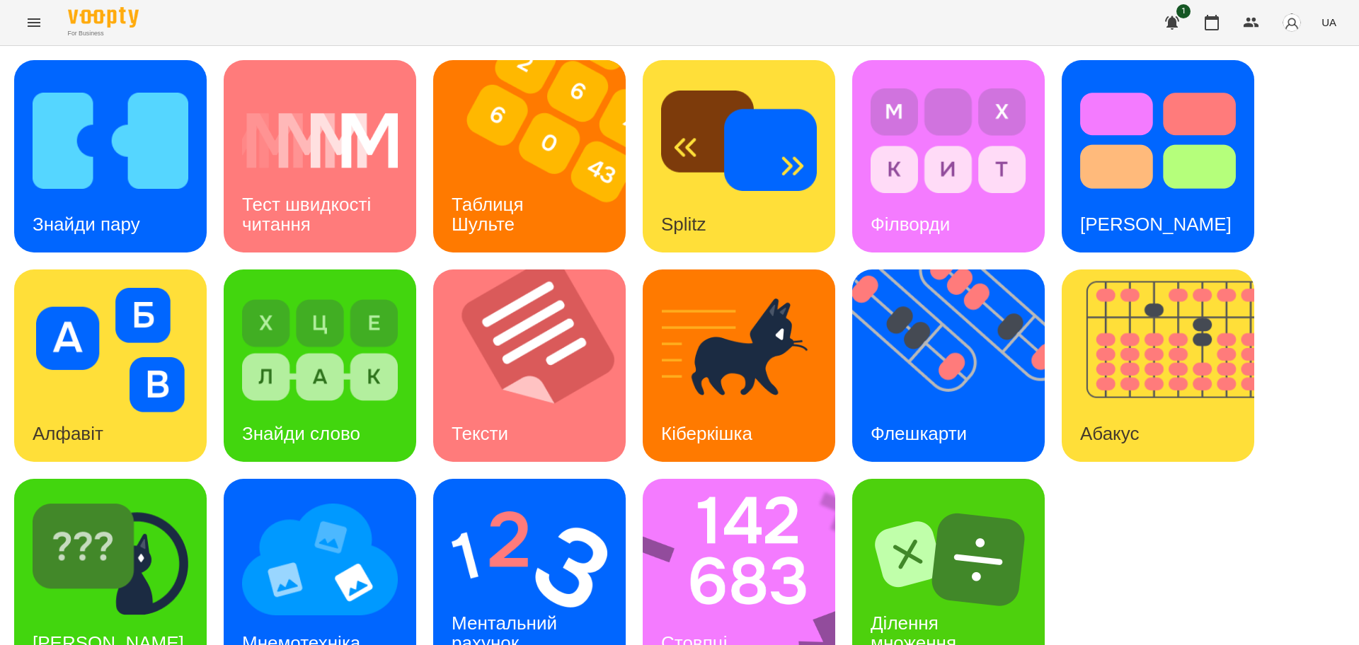
scroll to position [40, 0]
click at [531, 613] on h3 "Ментальний рахунок" at bounding box center [506, 633] width 110 height 40
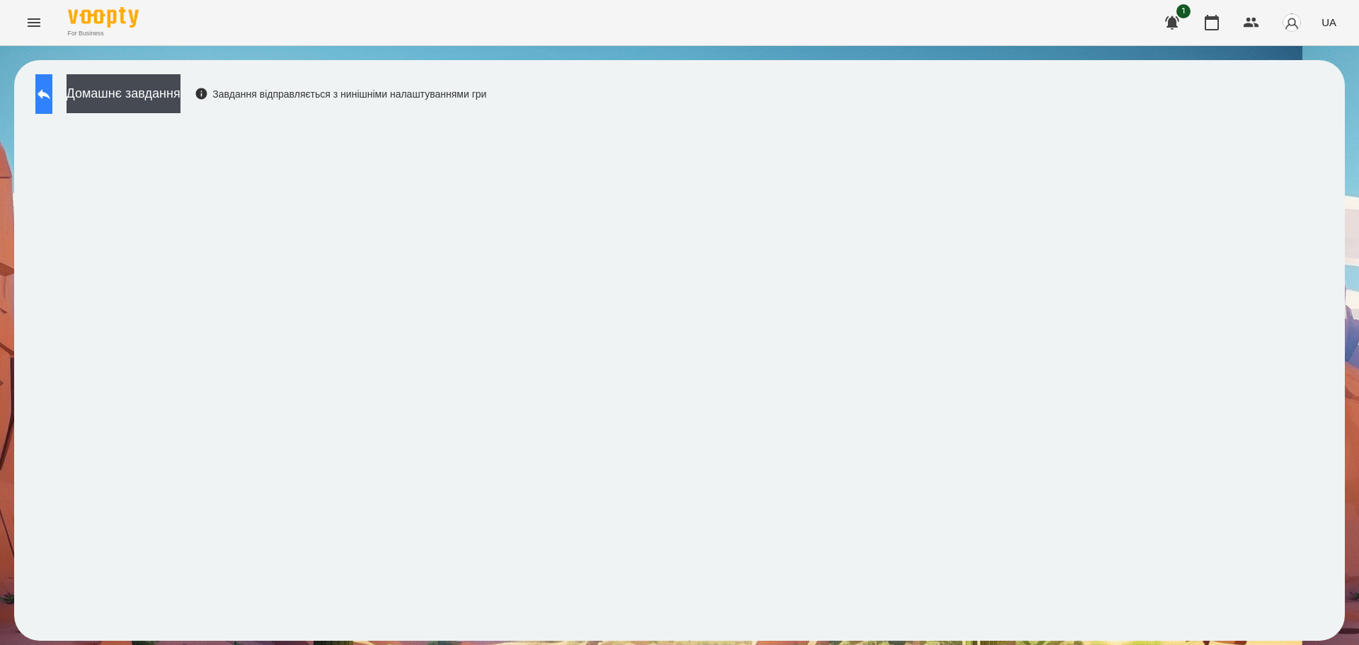
click at [52, 94] on button at bounding box center [43, 94] width 17 height 40
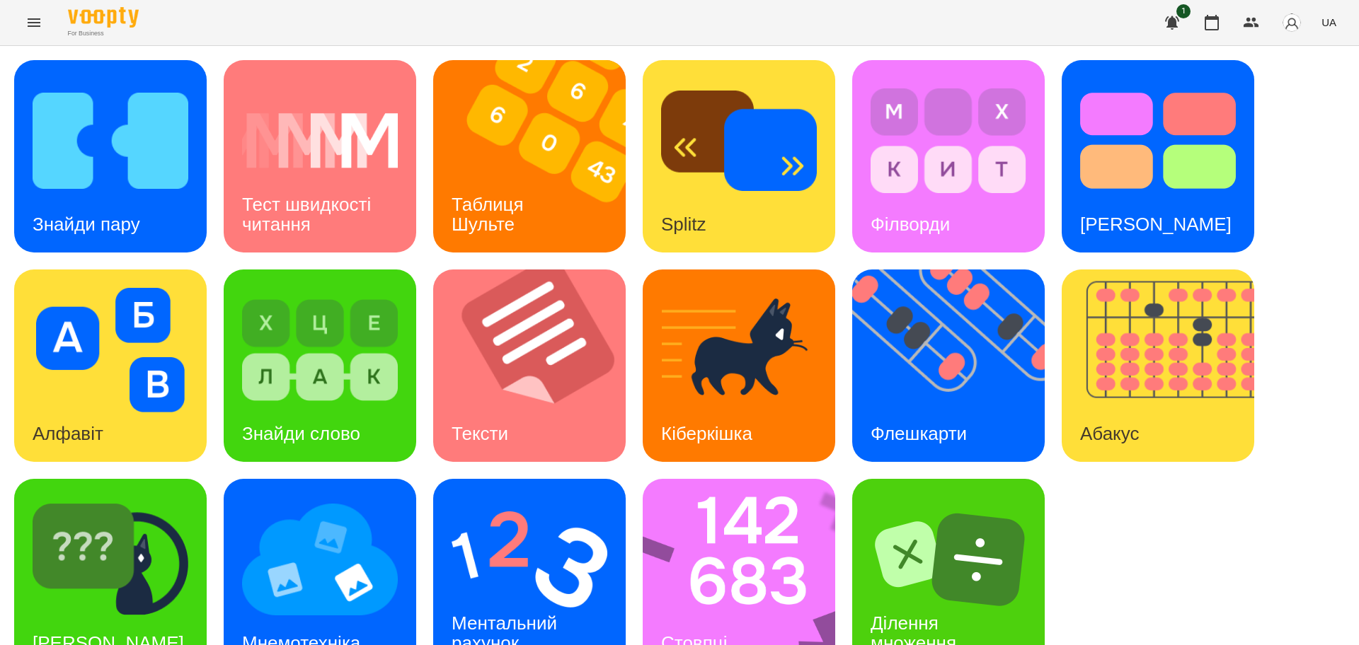
scroll to position [40, 0]
